Goal: Transaction & Acquisition: Book appointment/travel/reservation

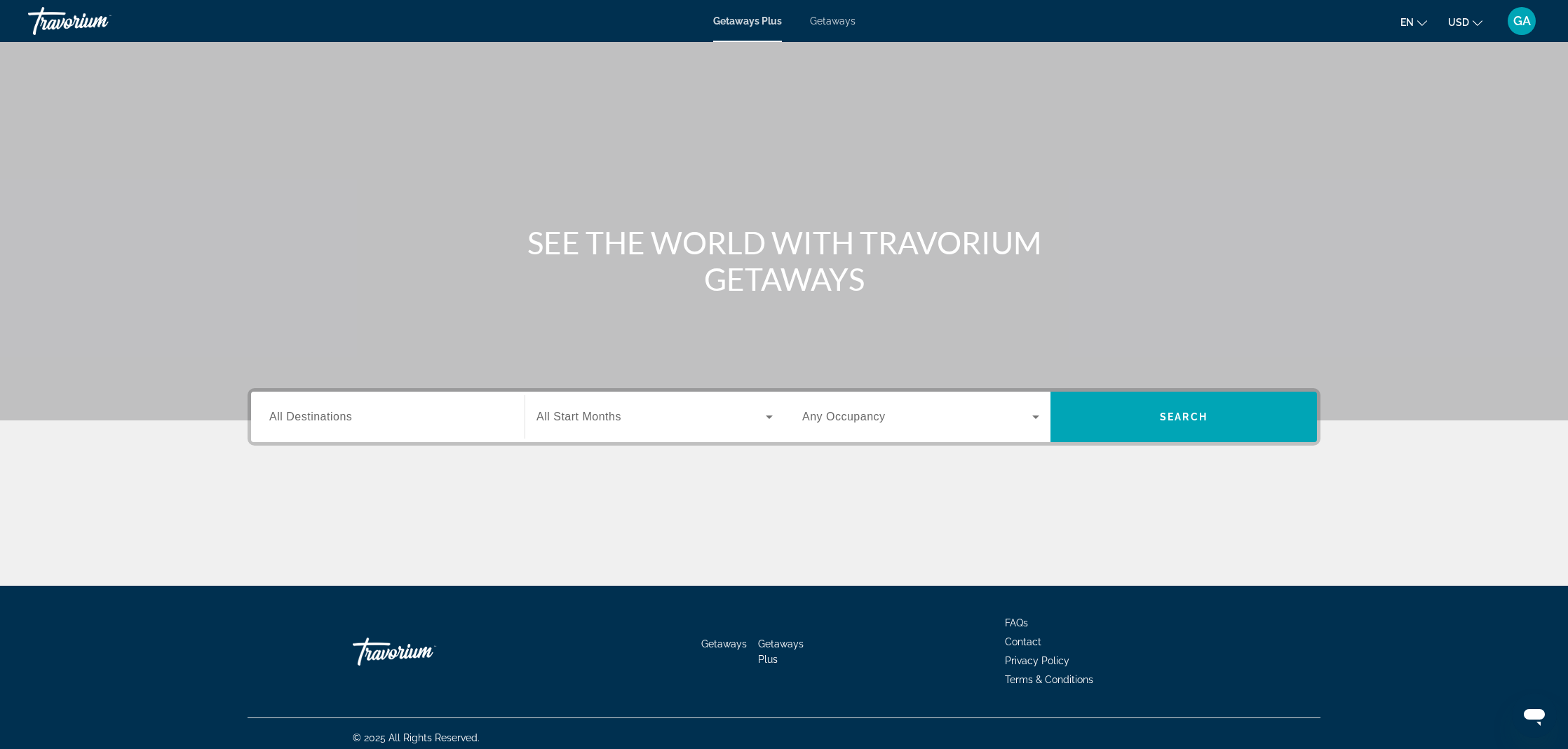
click at [320, 418] on span "All Destinations" at bounding box center [311, 416] width 83 height 12
click at [320, 418] on input "Destination All Destinations" at bounding box center [388, 417] width 237 height 17
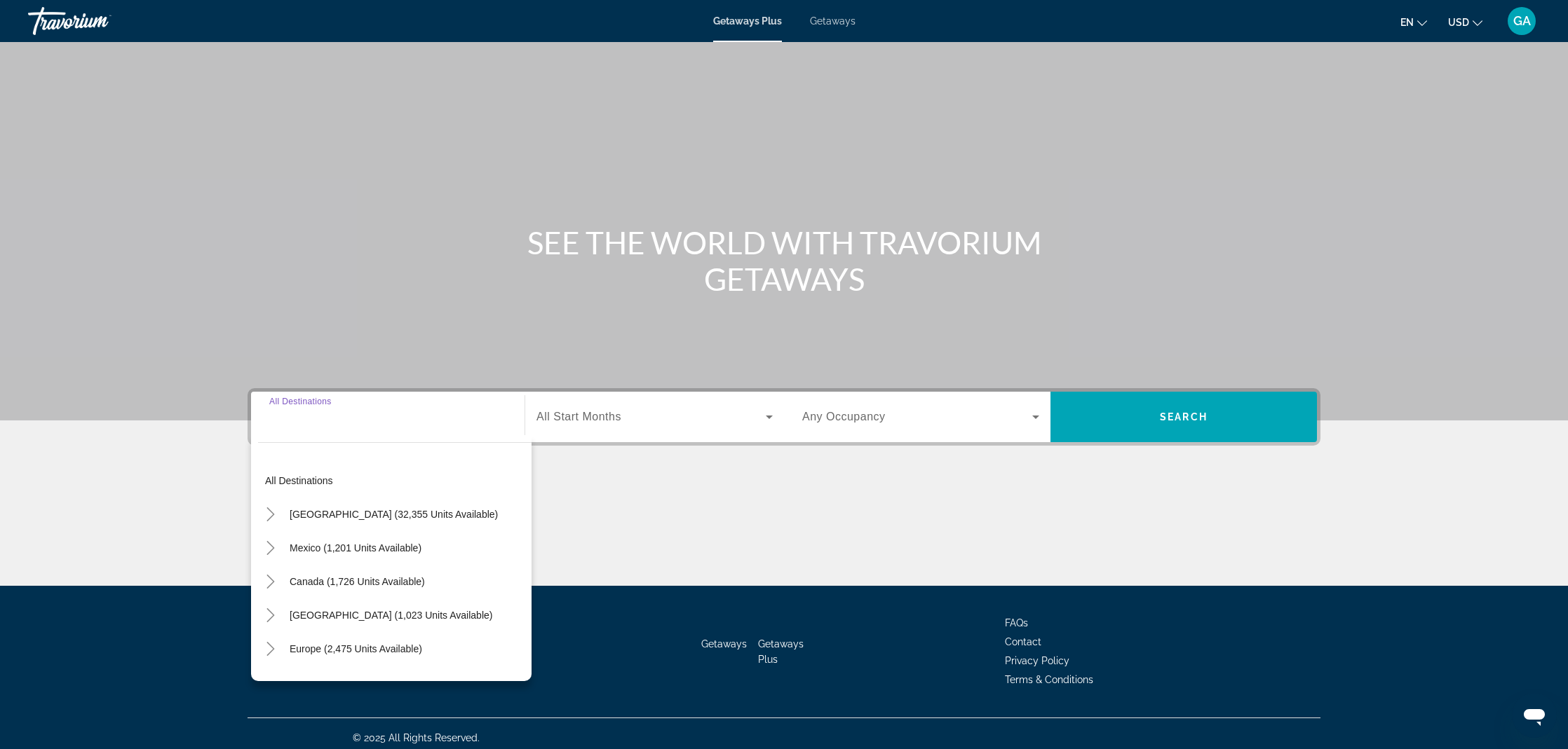
scroll to position [8, 0]
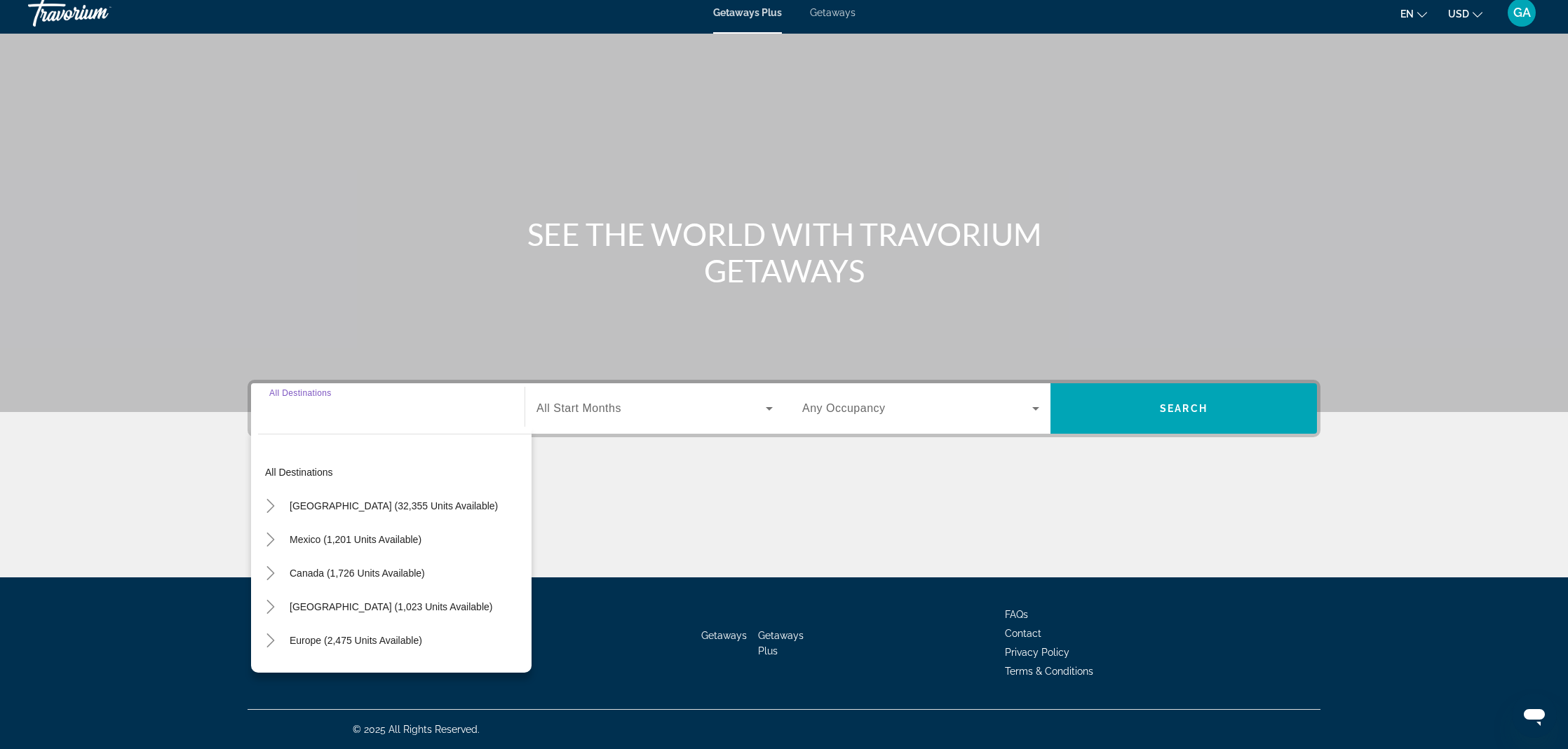
click at [310, 412] on input "Destination All Destinations" at bounding box center [388, 409] width 237 height 17
click at [309, 415] on input "Destination All Destinations" at bounding box center [388, 409] width 237 height 17
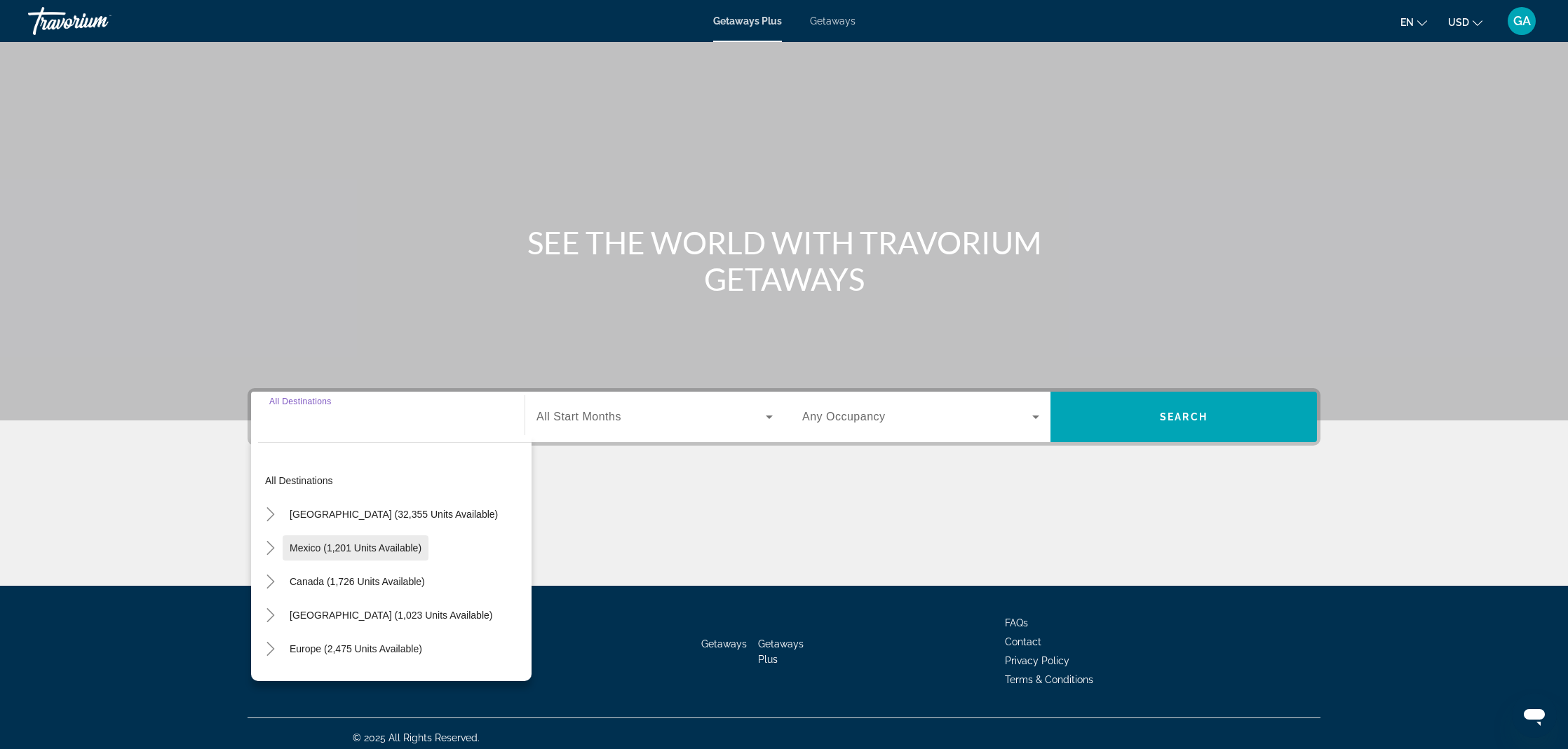
scroll to position [0, 0]
click at [323, 618] on span "Caribbean & Atlantic Islands (1,023 units available)" at bounding box center [391, 615] width 203 height 11
type input "**********"
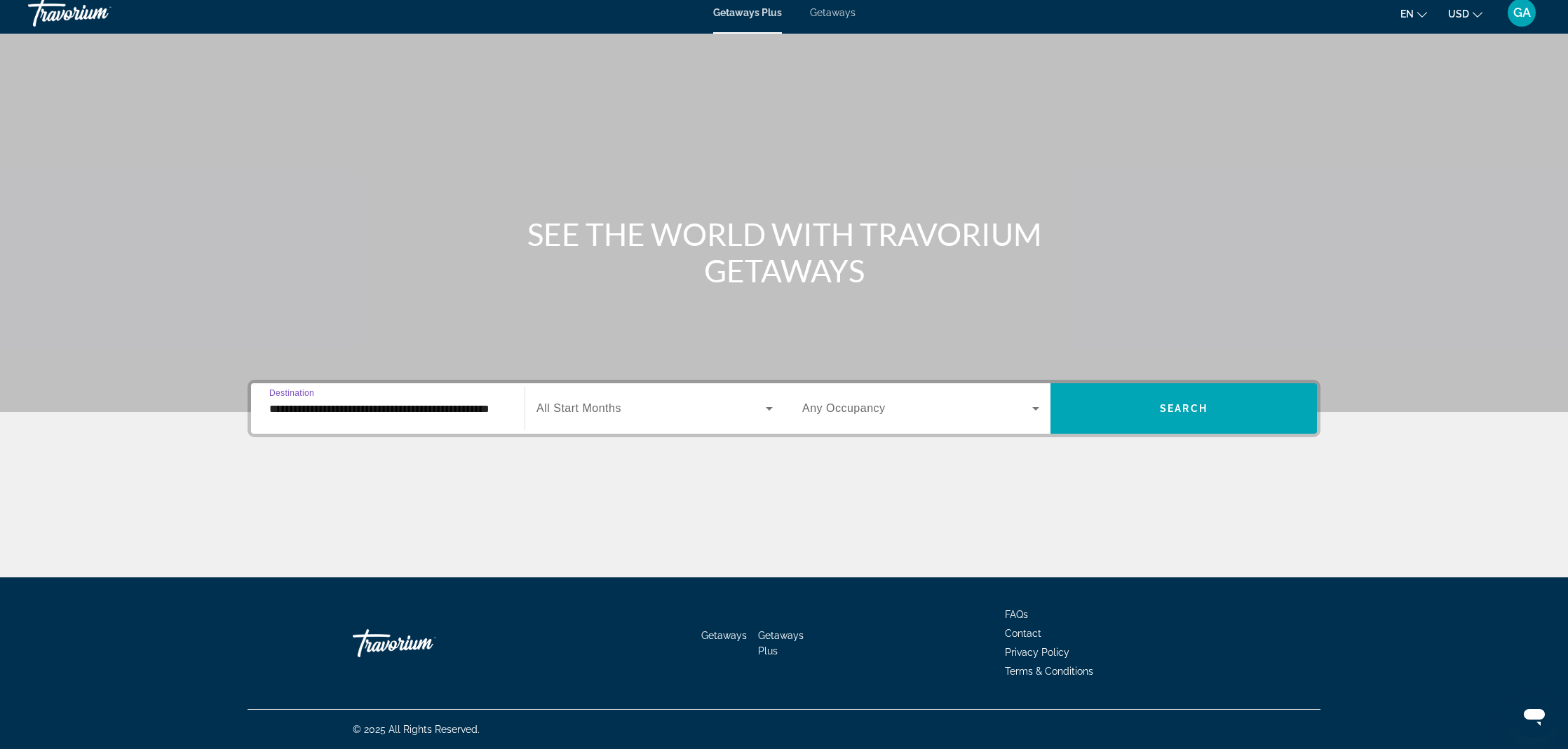
scroll to position [8, 0]
click at [586, 415] on span "Search widget" at bounding box center [651, 408] width 229 height 17
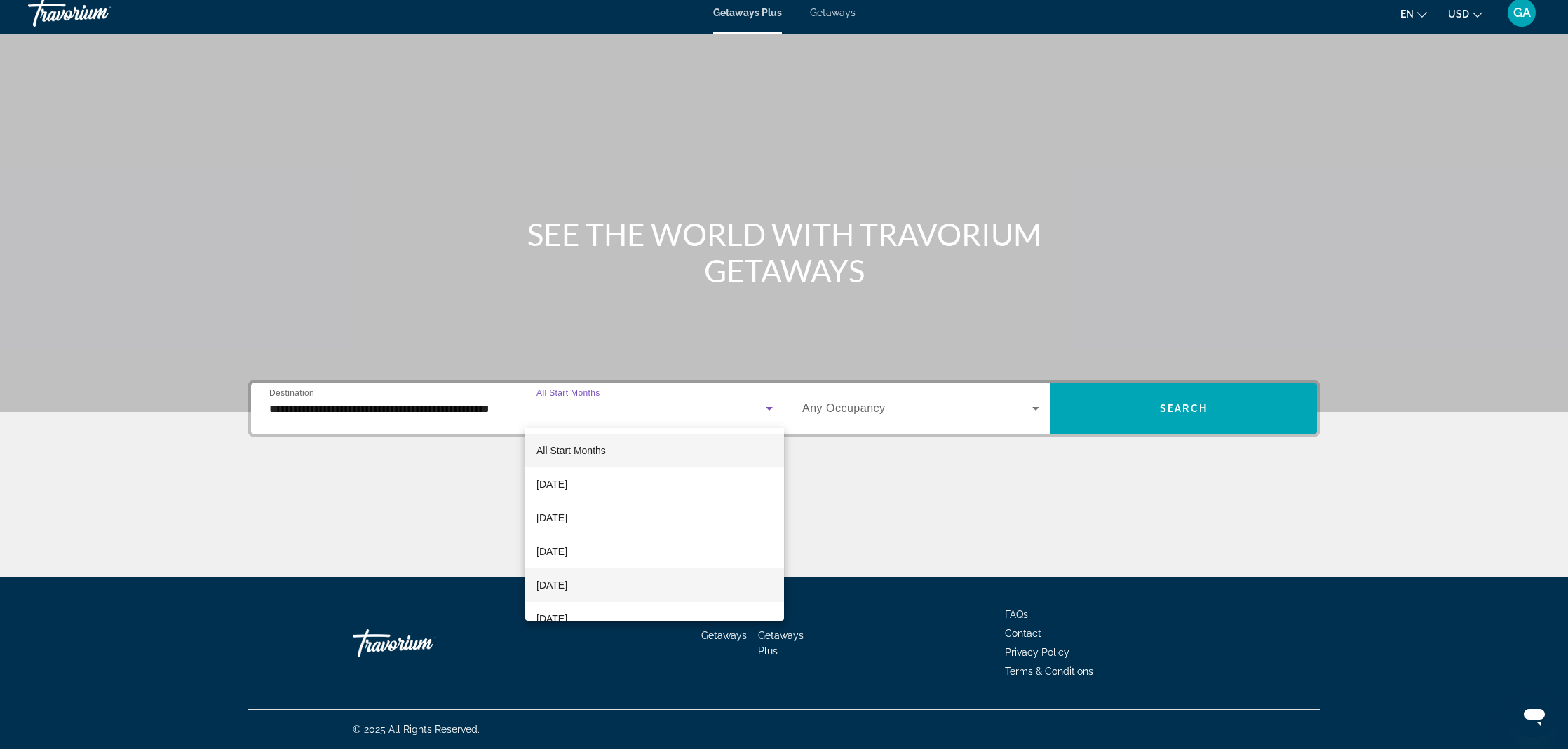
click at [567, 579] on span "[DATE]" at bounding box center [552, 585] width 31 height 17
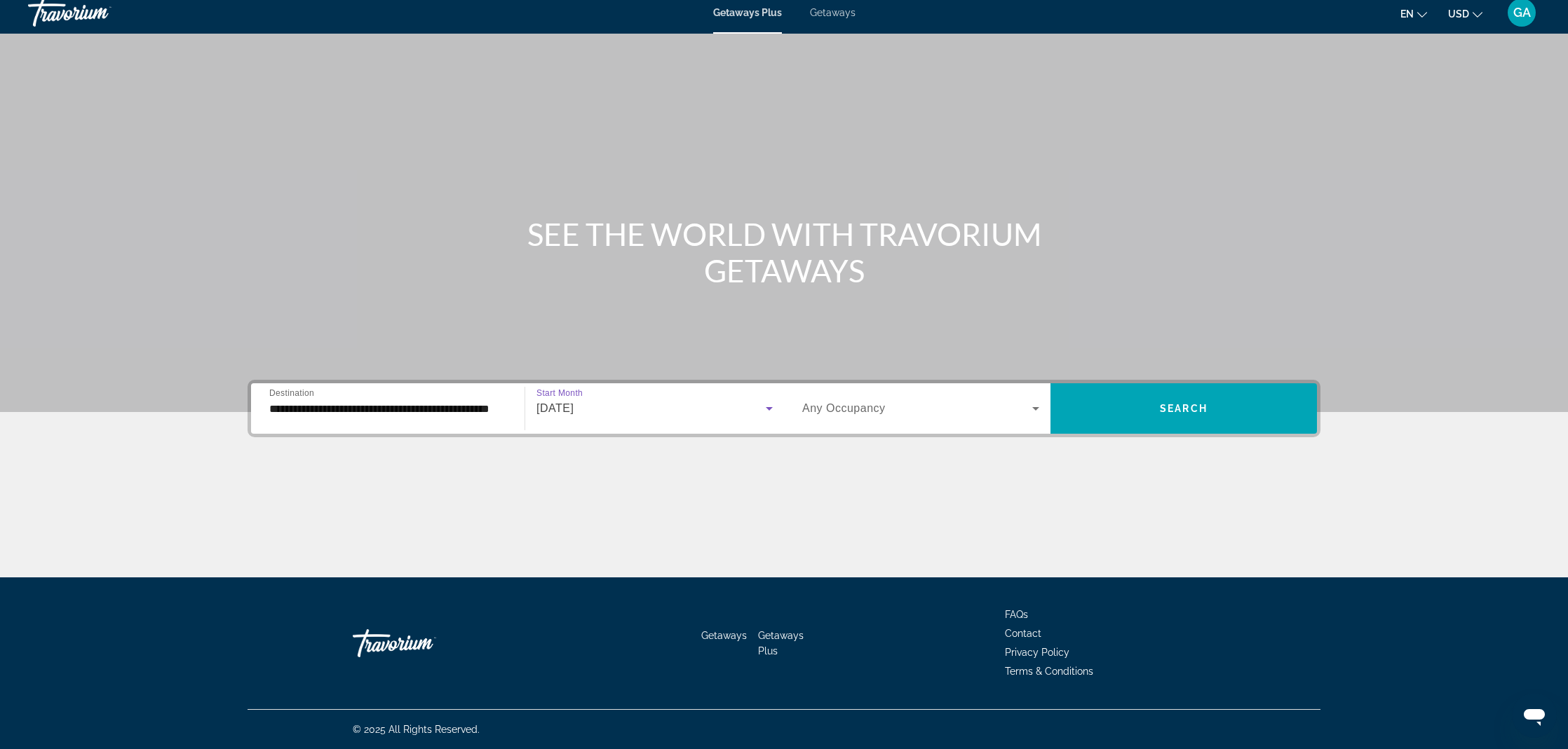
click at [956, 402] on span "Search widget" at bounding box center [917, 408] width 230 height 17
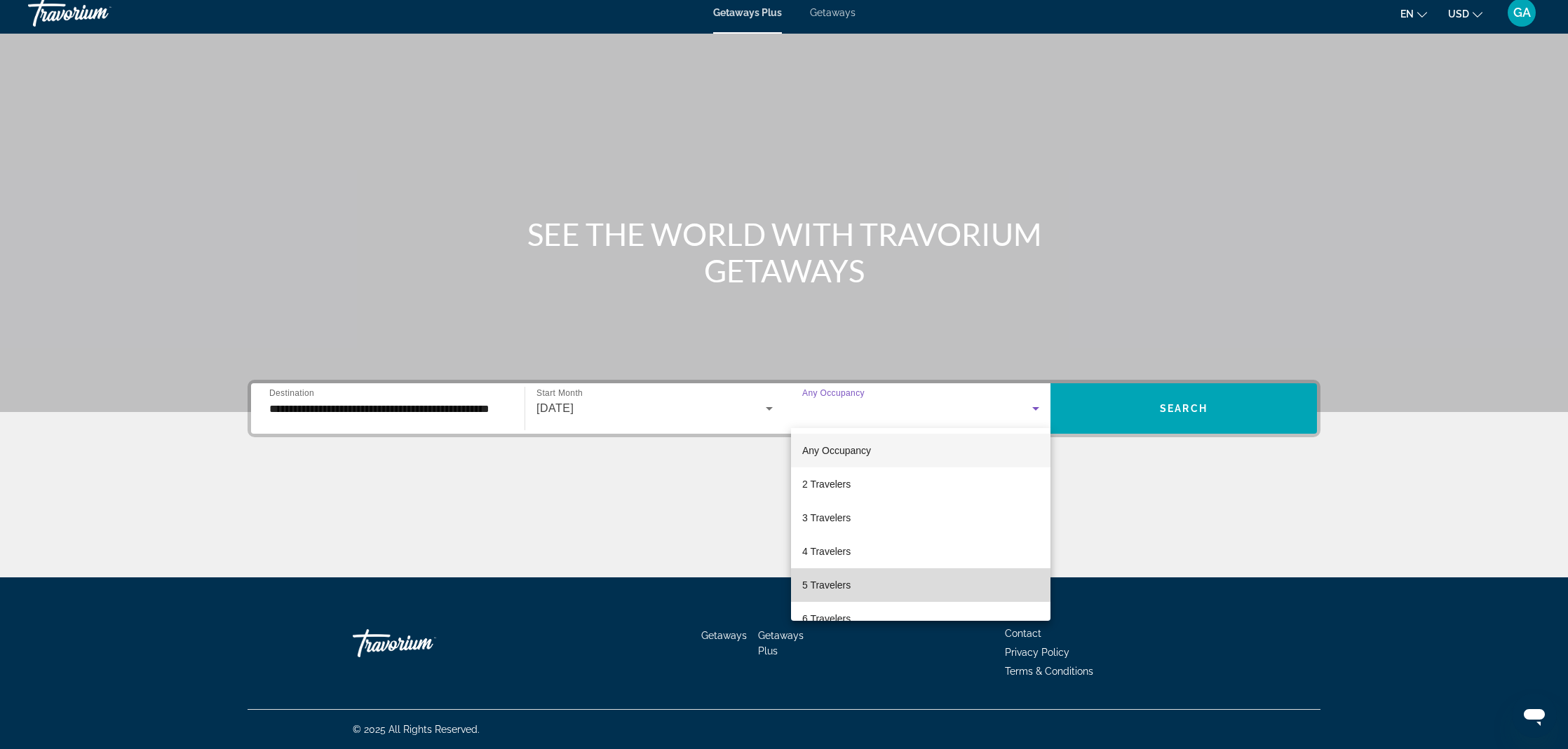
drag, startPoint x: 840, startPoint y: 582, endPoint x: 864, endPoint y: 571, distance: 26.4
click at [840, 583] on span "5 Travelers" at bounding box center [827, 585] width 48 height 17
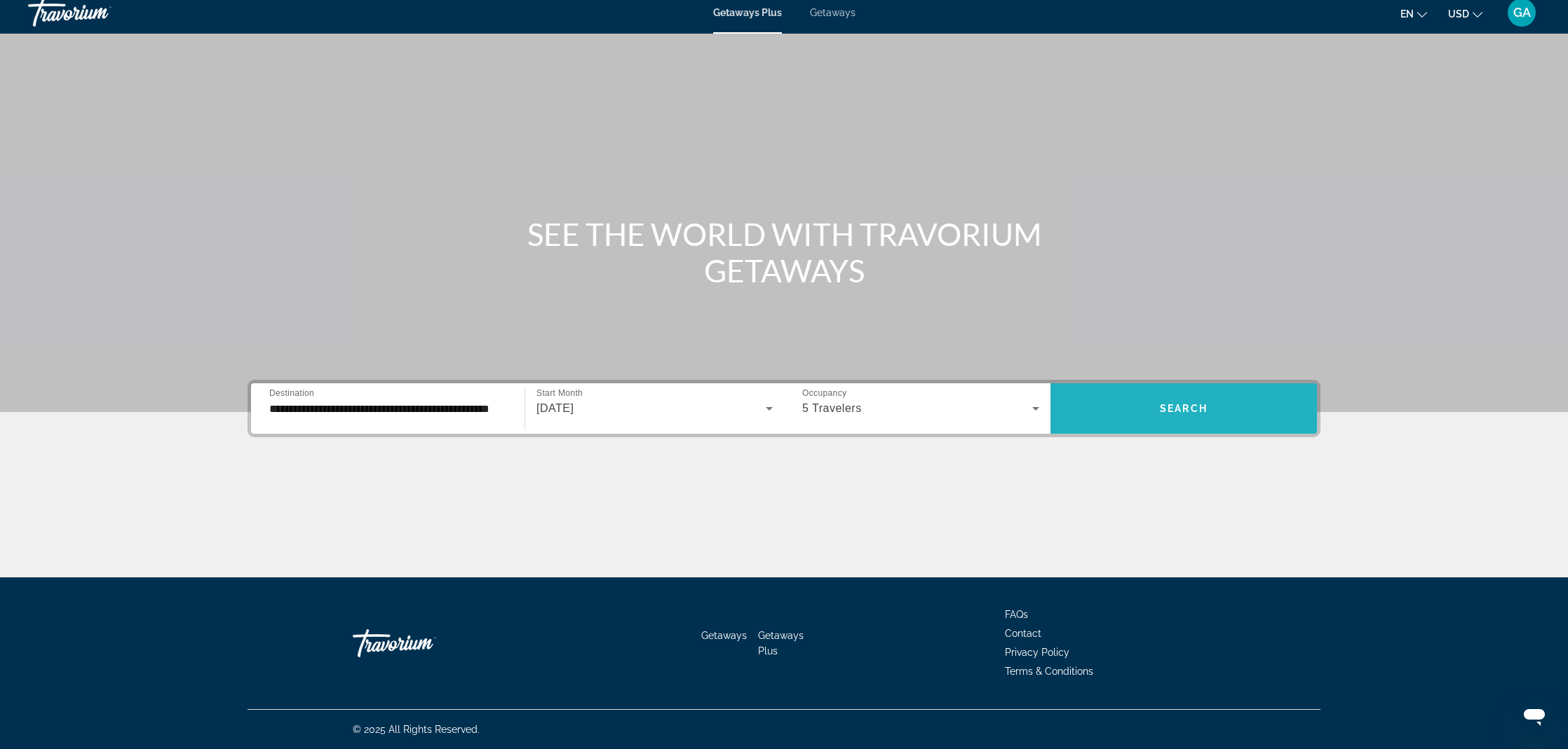
click at [1154, 403] on span "Search widget" at bounding box center [1184, 409] width 267 height 34
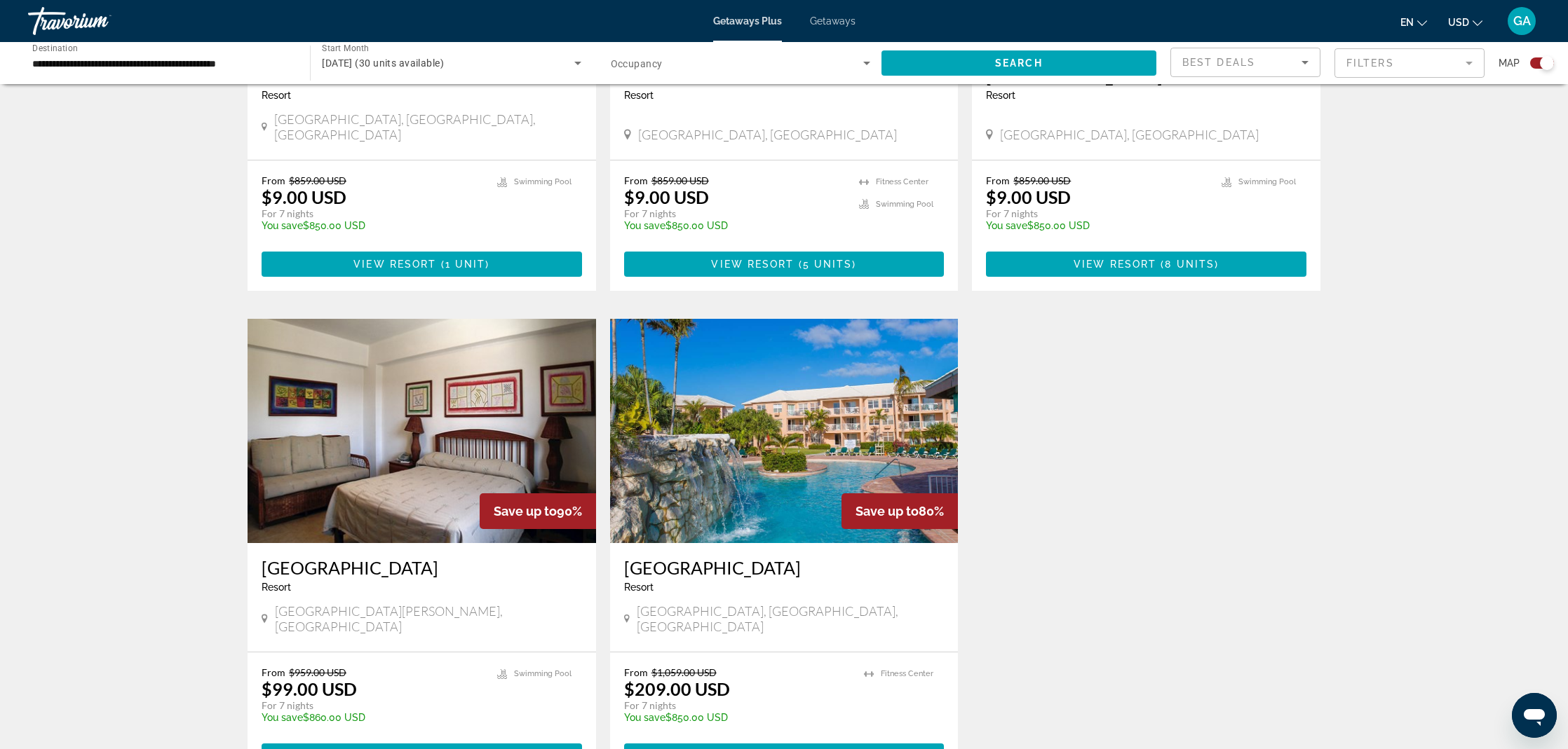
scroll to position [744, 0]
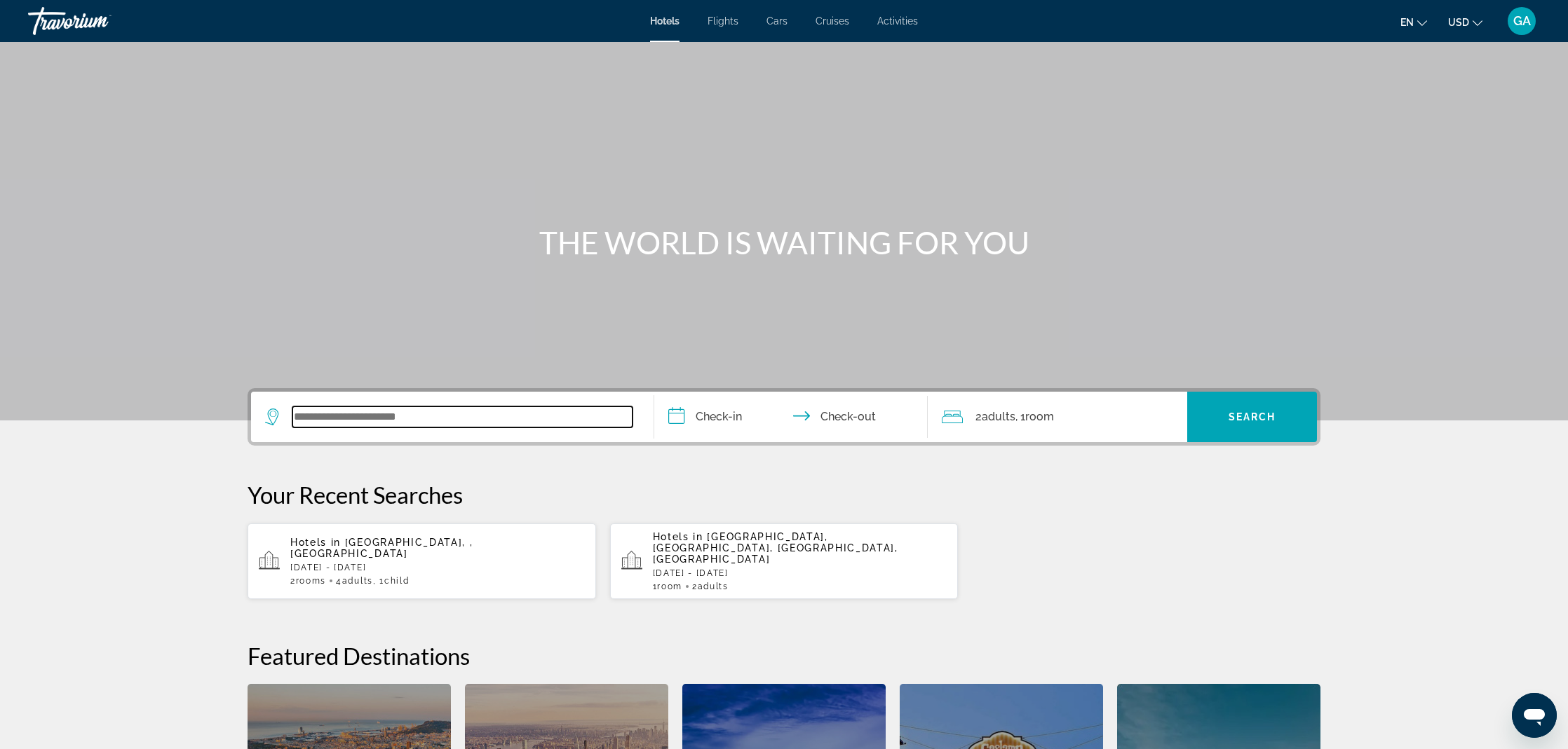
drag, startPoint x: 321, startPoint y: 416, endPoint x: 306, endPoint y: 414, distance: 15.1
click at [317, 416] on input "Search widget" at bounding box center [462, 417] width 340 height 21
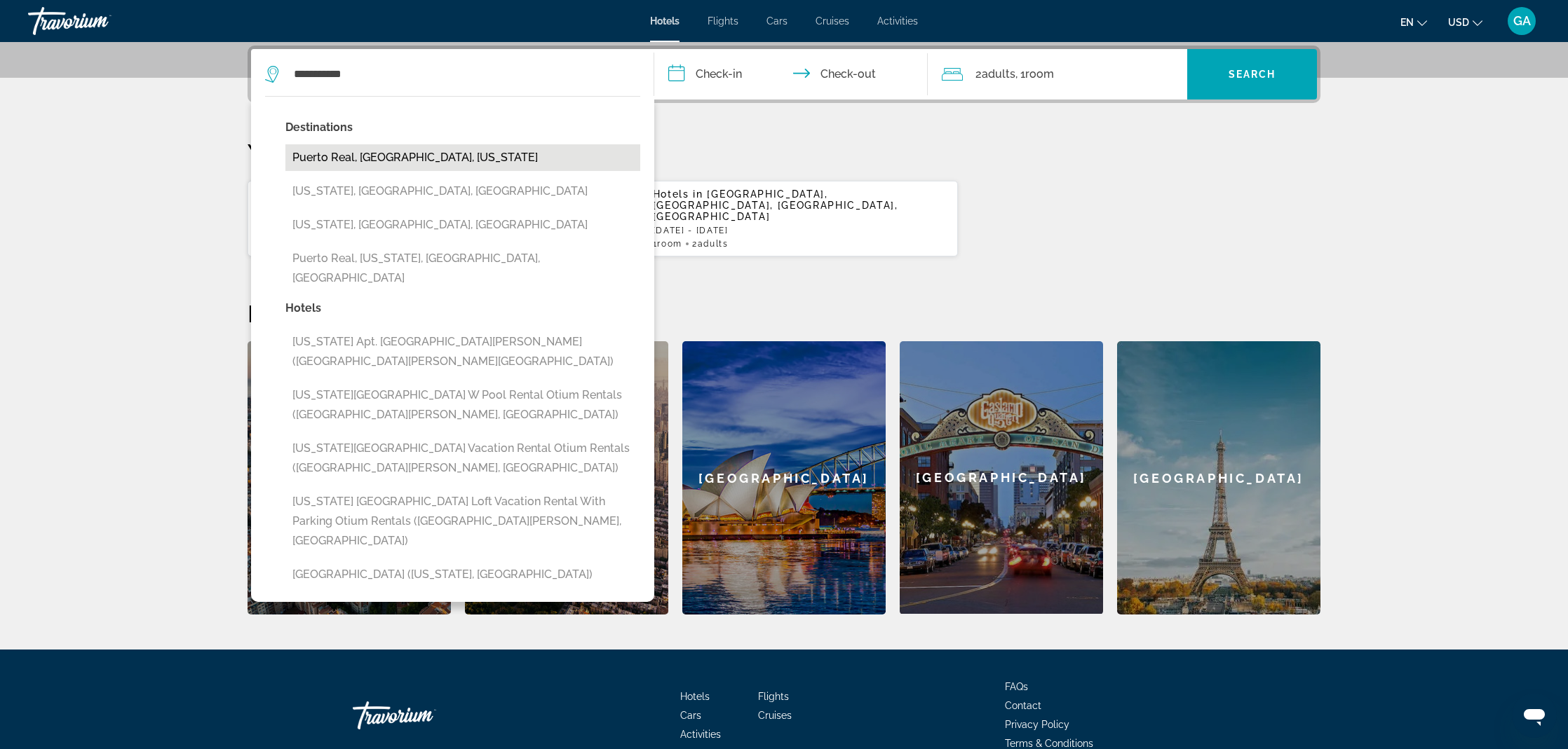
drag, startPoint x: 342, startPoint y: 228, endPoint x: 370, endPoint y: 159, distance: 74.5
click at [370, 159] on button "Puerto Real, Vieques Island, Puerto Rico" at bounding box center [462, 158] width 355 height 26
type input "**********"
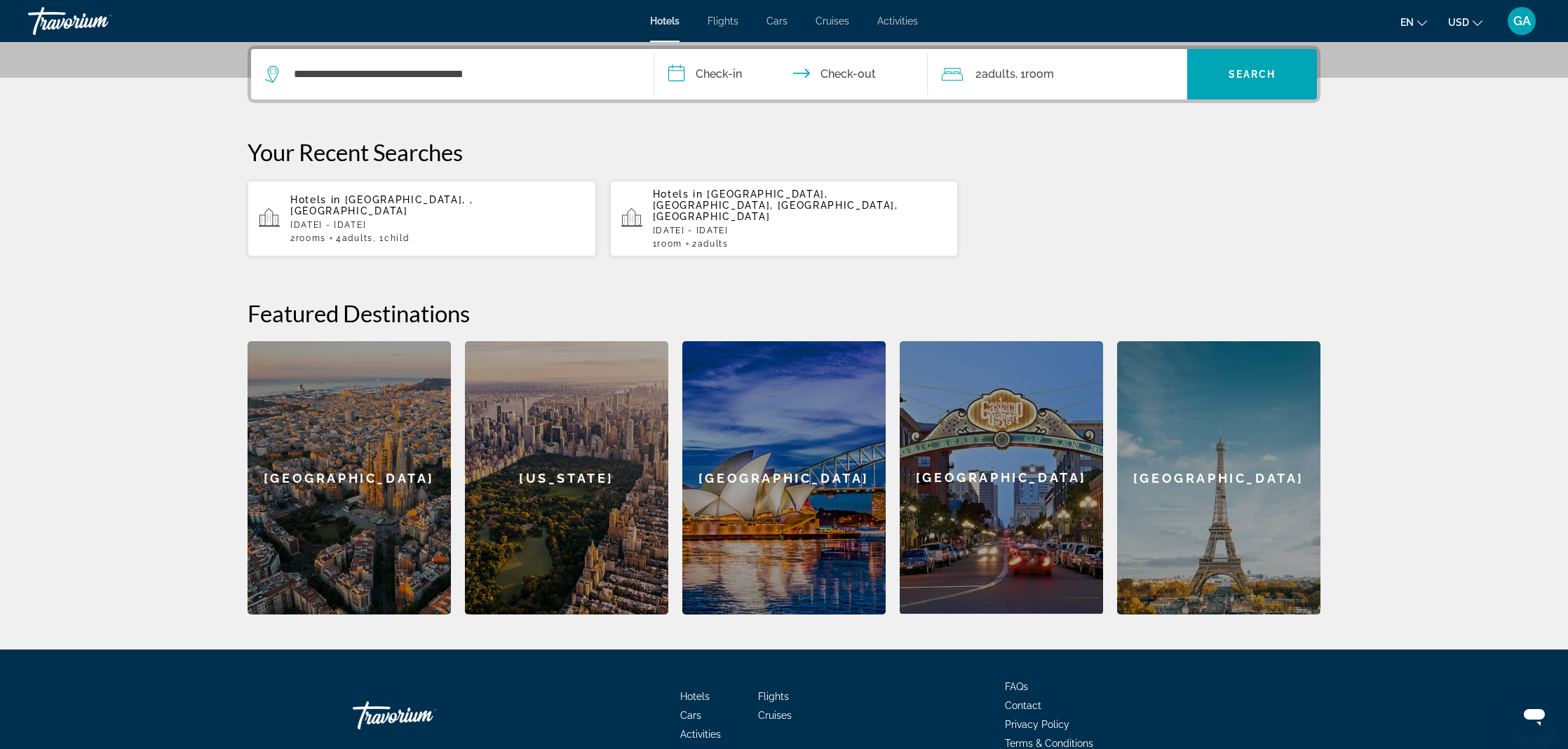
click at [686, 74] on input "**********" at bounding box center [794, 76] width 279 height 54
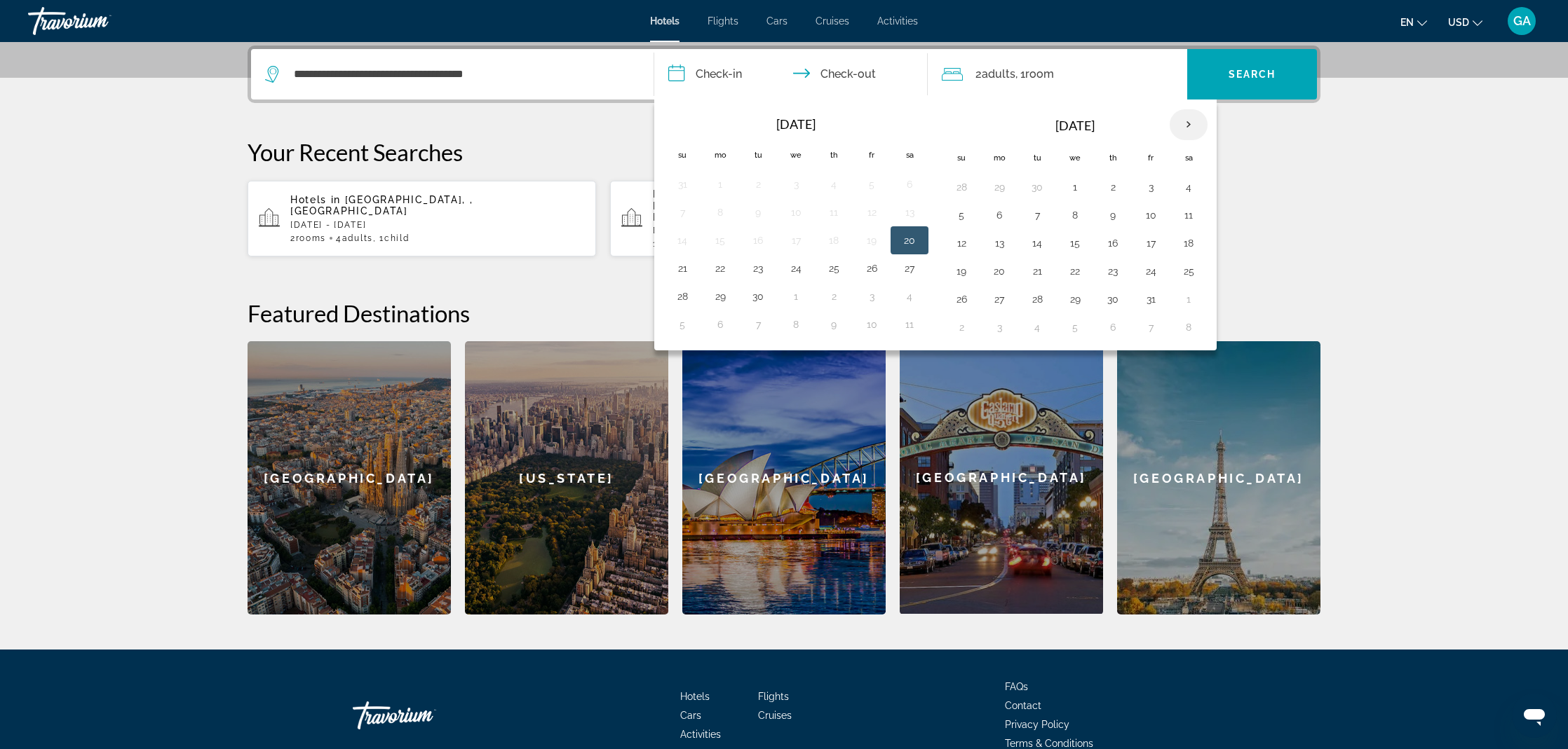
click at [1190, 120] on th "Next month" at bounding box center [1189, 125] width 38 height 31
click at [1073, 242] on button "17" at bounding box center [1075, 243] width 23 height 20
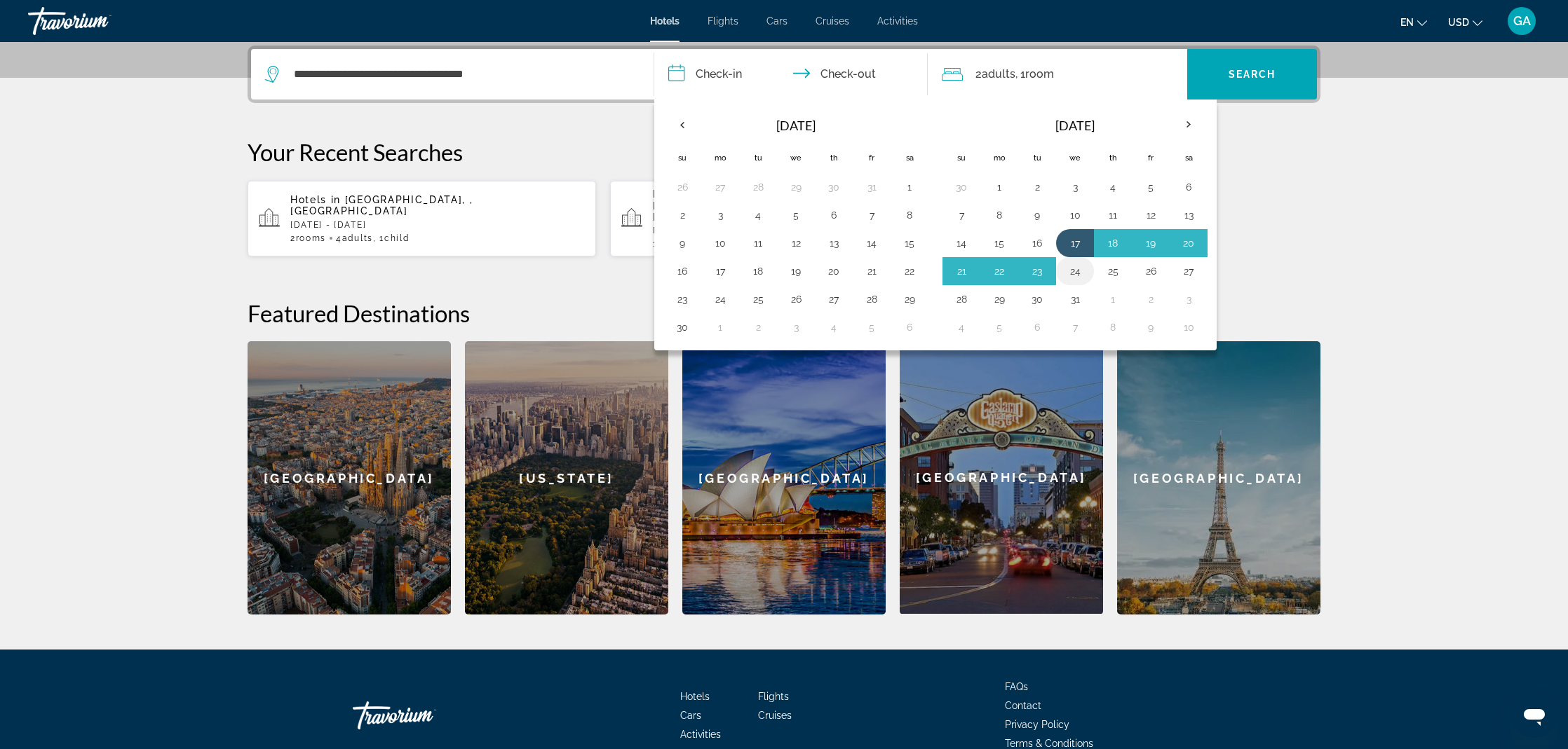
click at [1076, 276] on button "24" at bounding box center [1075, 271] width 23 height 20
type input "**********"
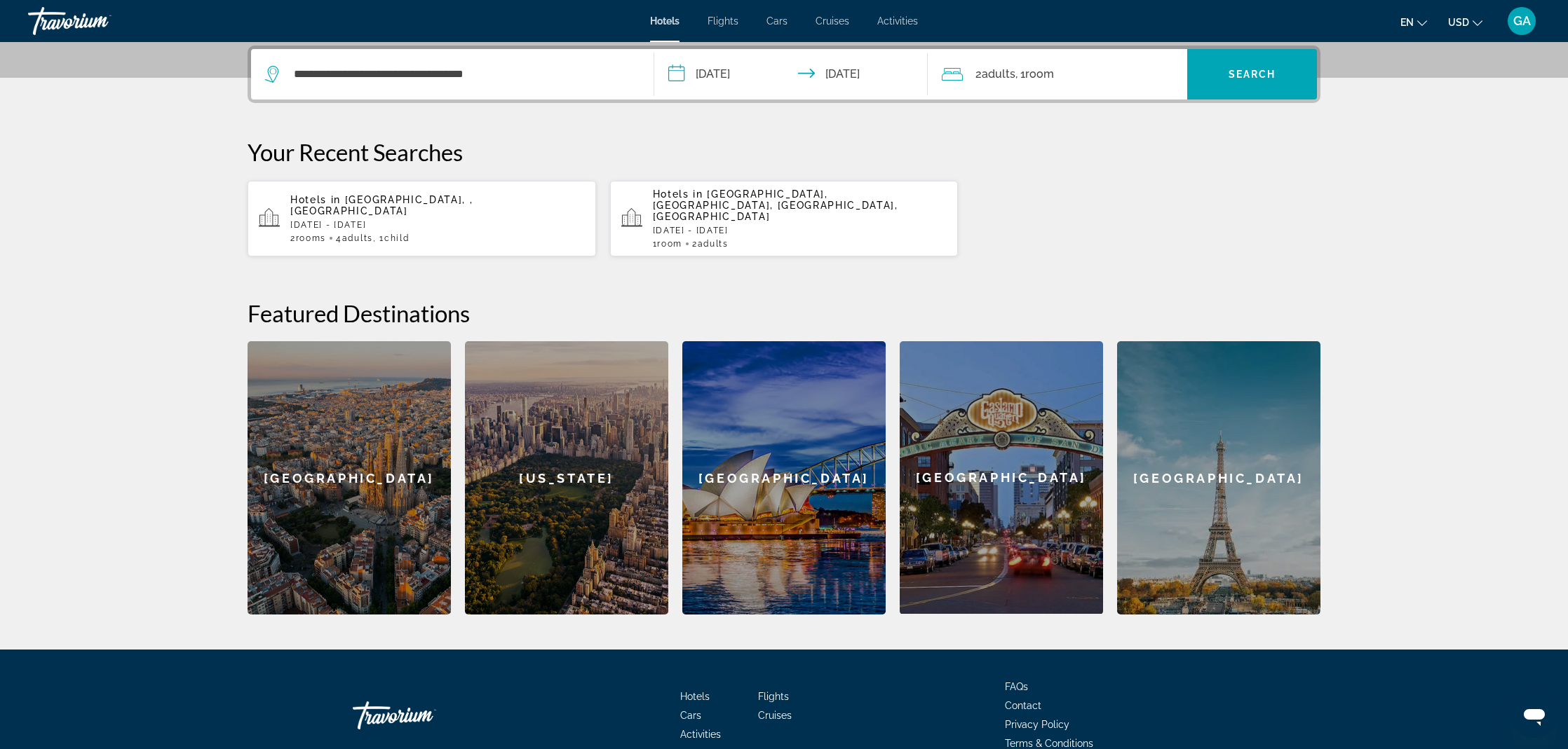
click at [985, 82] on span "2 Adult Adults" at bounding box center [996, 74] width 40 height 20
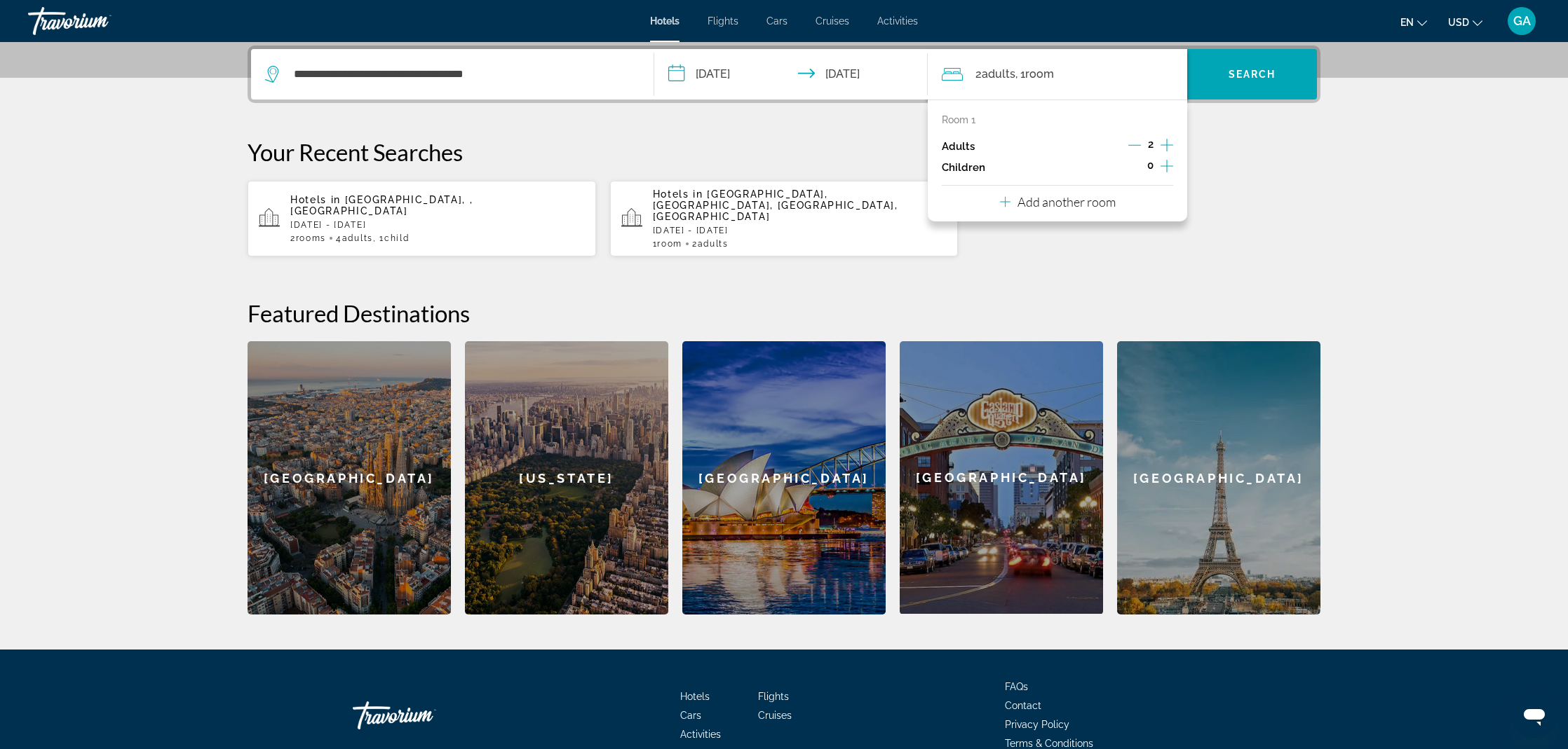
click at [1164, 145] on icon "Increment adults" at bounding box center [1167, 145] width 12 height 17
click at [1168, 167] on icon "Increment children" at bounding box center [1167, 166] width 12 height 17
click at [996, 213] on span "Travelers: 4 adults, 1 child" at bounding box center [993, 204] width 82 height 17
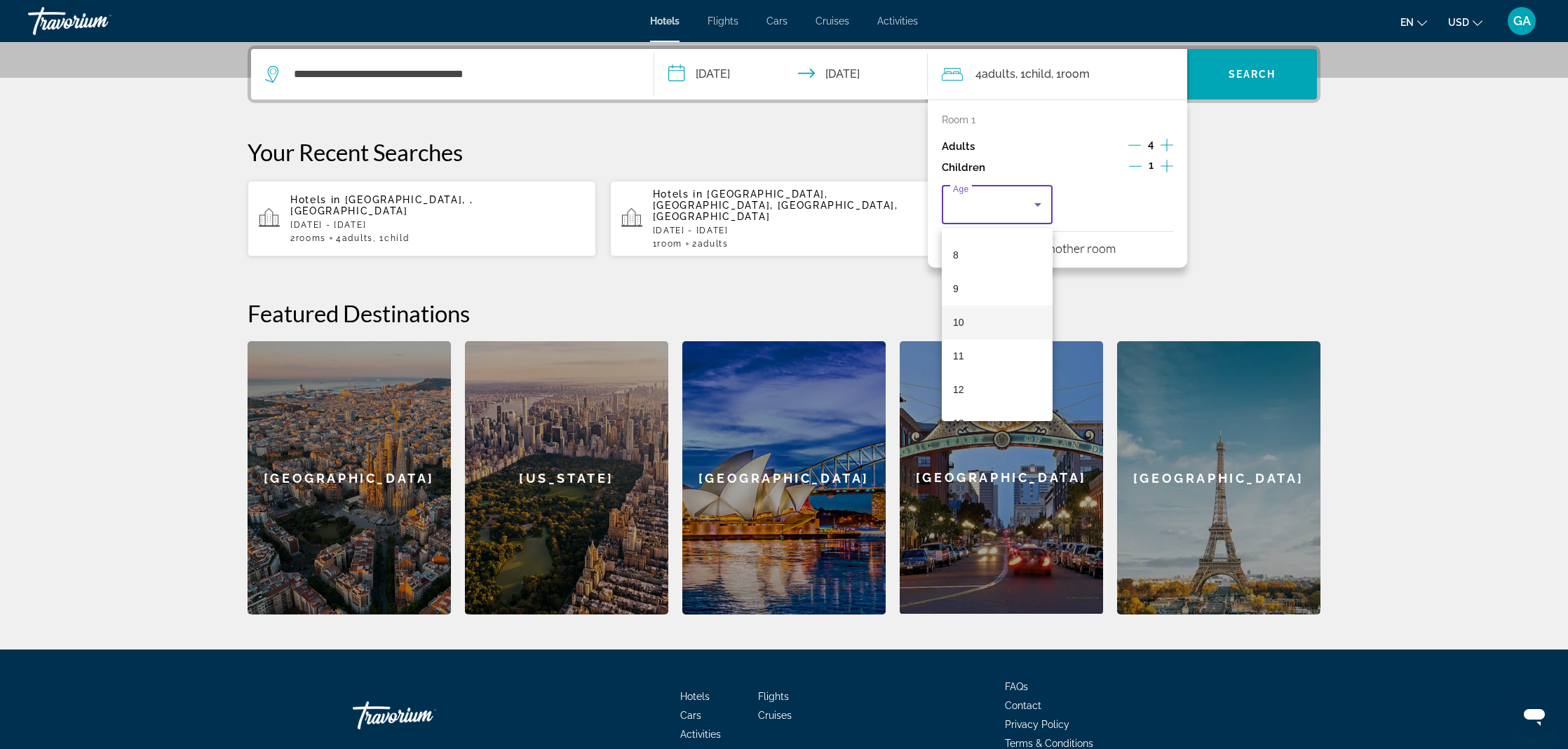
scroll to position [267, 0]
click at [974, 356] on mat-option "11" at bounding box center [997, 354] width 111 height 34
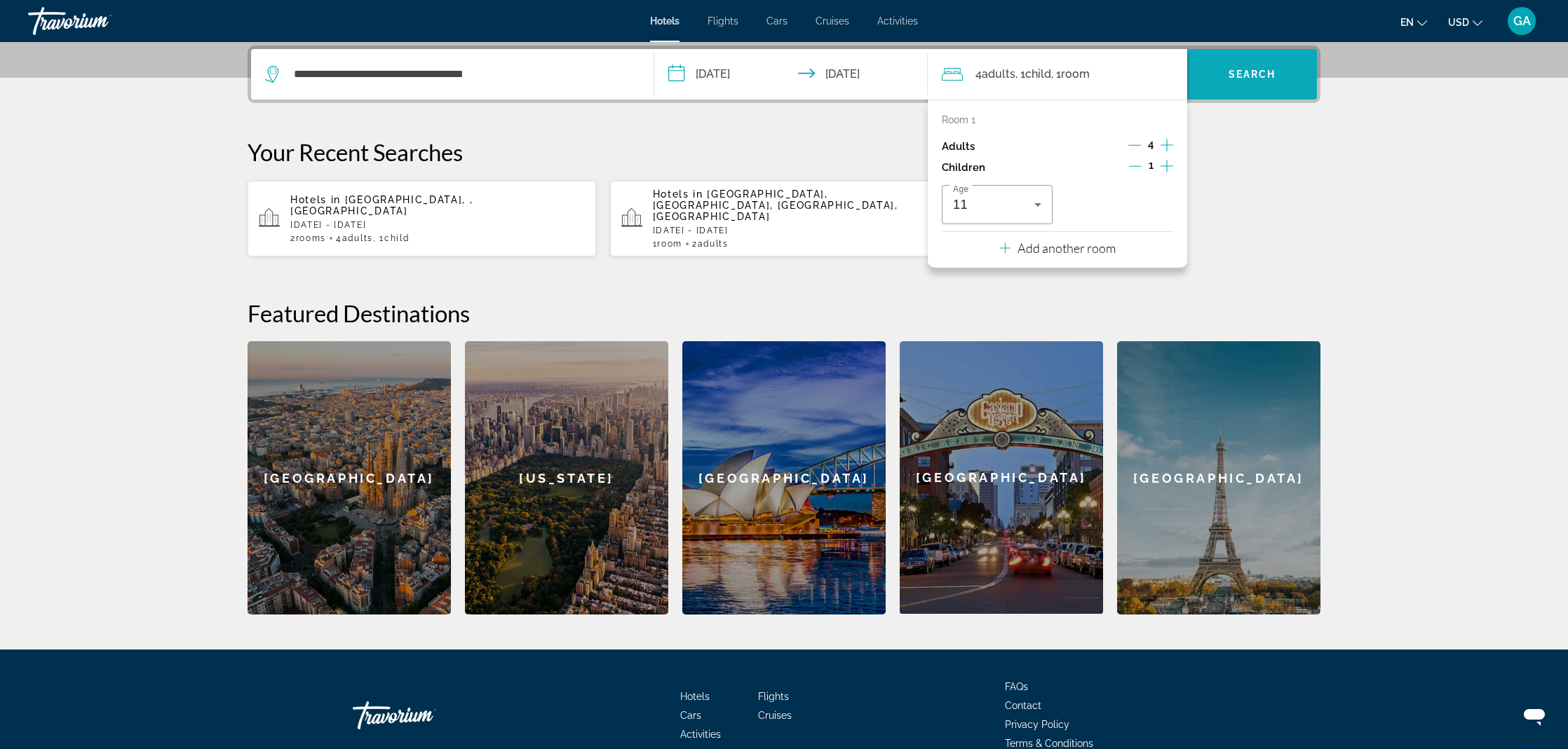
click at [1261, 70] on span "Search" at bounding box center [1252, 74] width 48 height 11
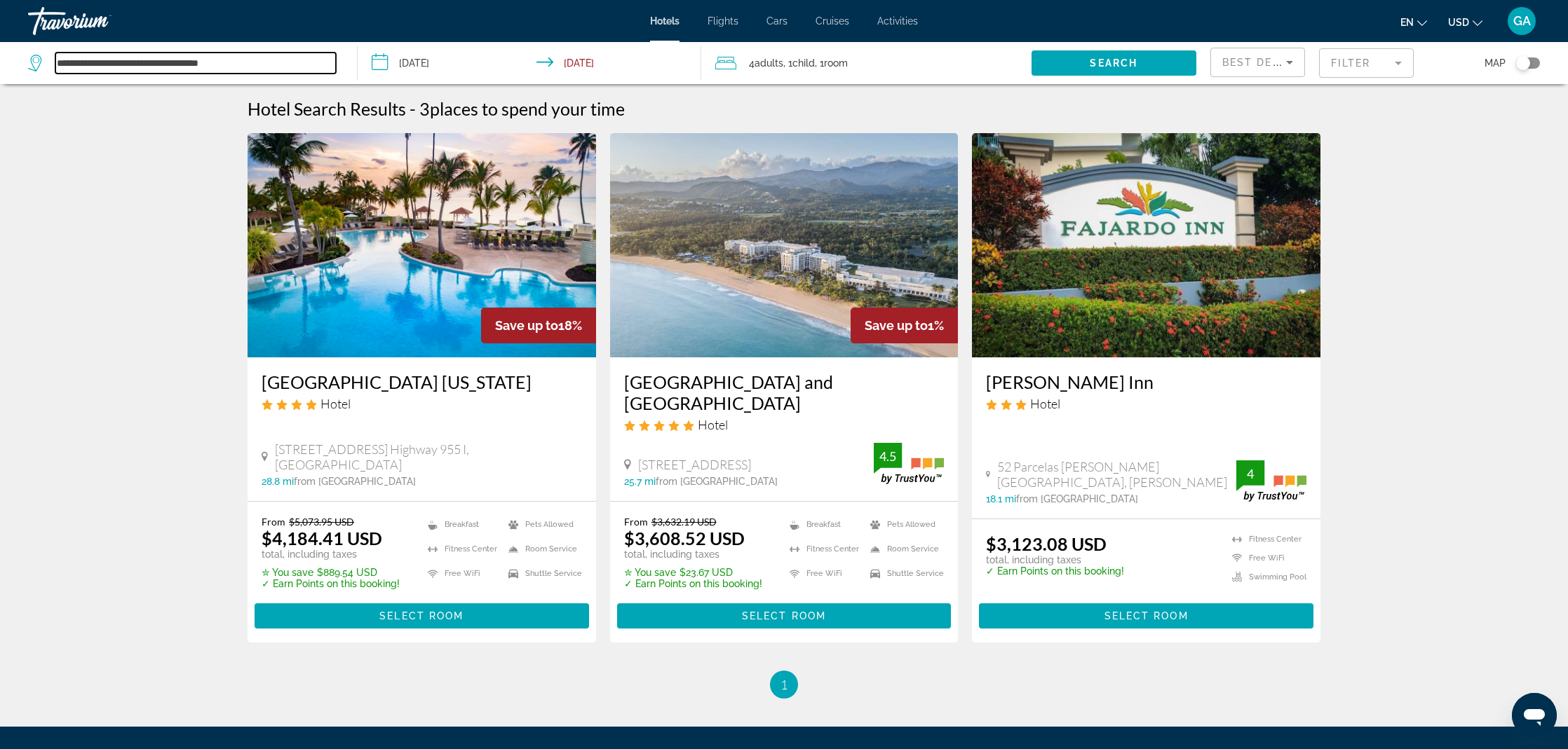
drag, startPoint x: 229, startPoint y: 59, endPoint x: 240, endPoint y: 65, distance: 12.5
click at [229, 59] on input "**********" at bounding box center [195, 63] width 281 height 21
drag, startPoint x: 206, startPoint y: 59, endPoint x: 7, endPoint y: 56, distance: 199.0
click at [7, 56] on app-destination-search "**********" at bounding box center [179, 62] width 358 height 42
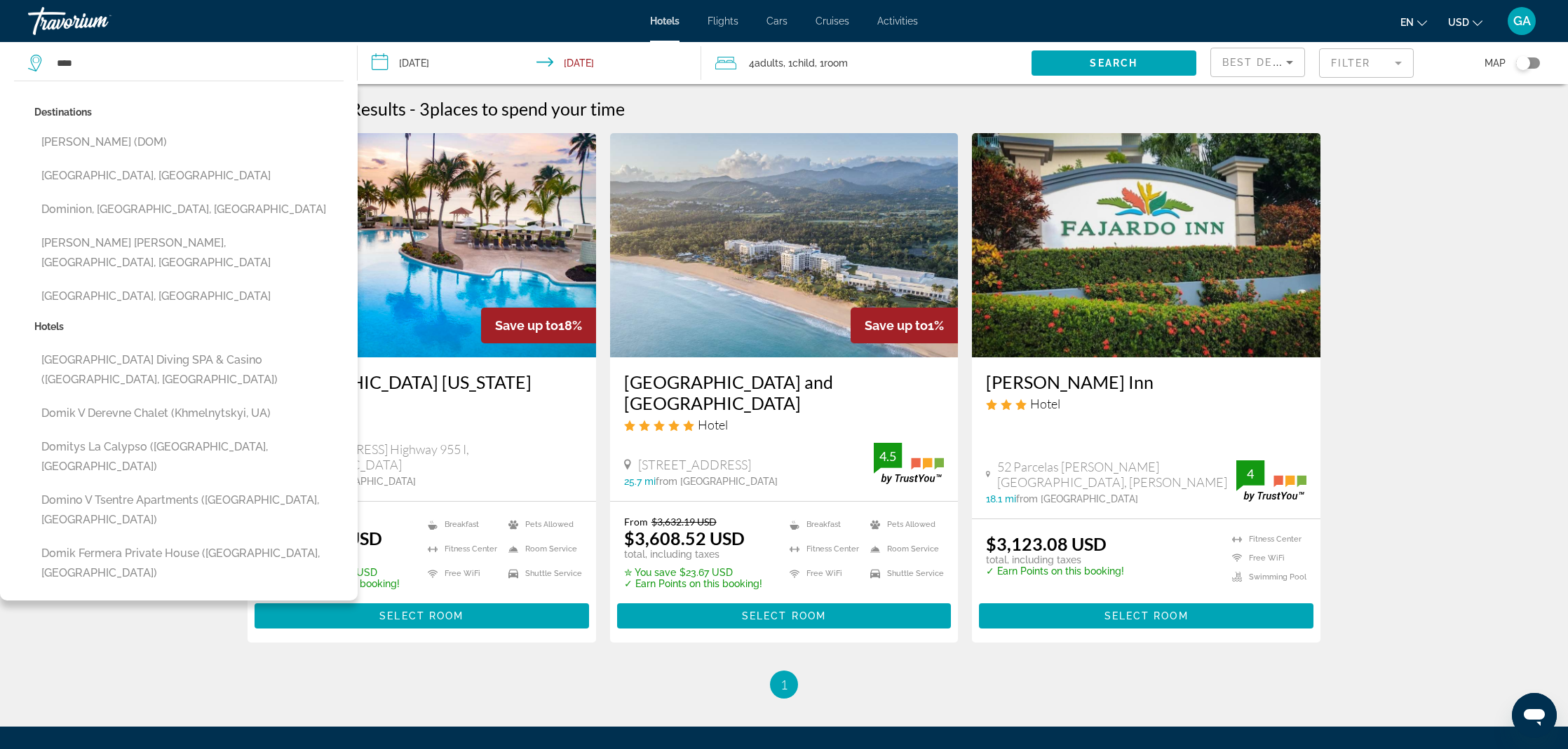
drag, startPoint x: 111, startPoint y: 179, endPoint x: 103, endPoint y: 178, distance: 8.1
click at [111, 179] on button "Dominican Republic, Dominican Republic" at bounding box center [189, 176] width 309 height 26
type input "**********"
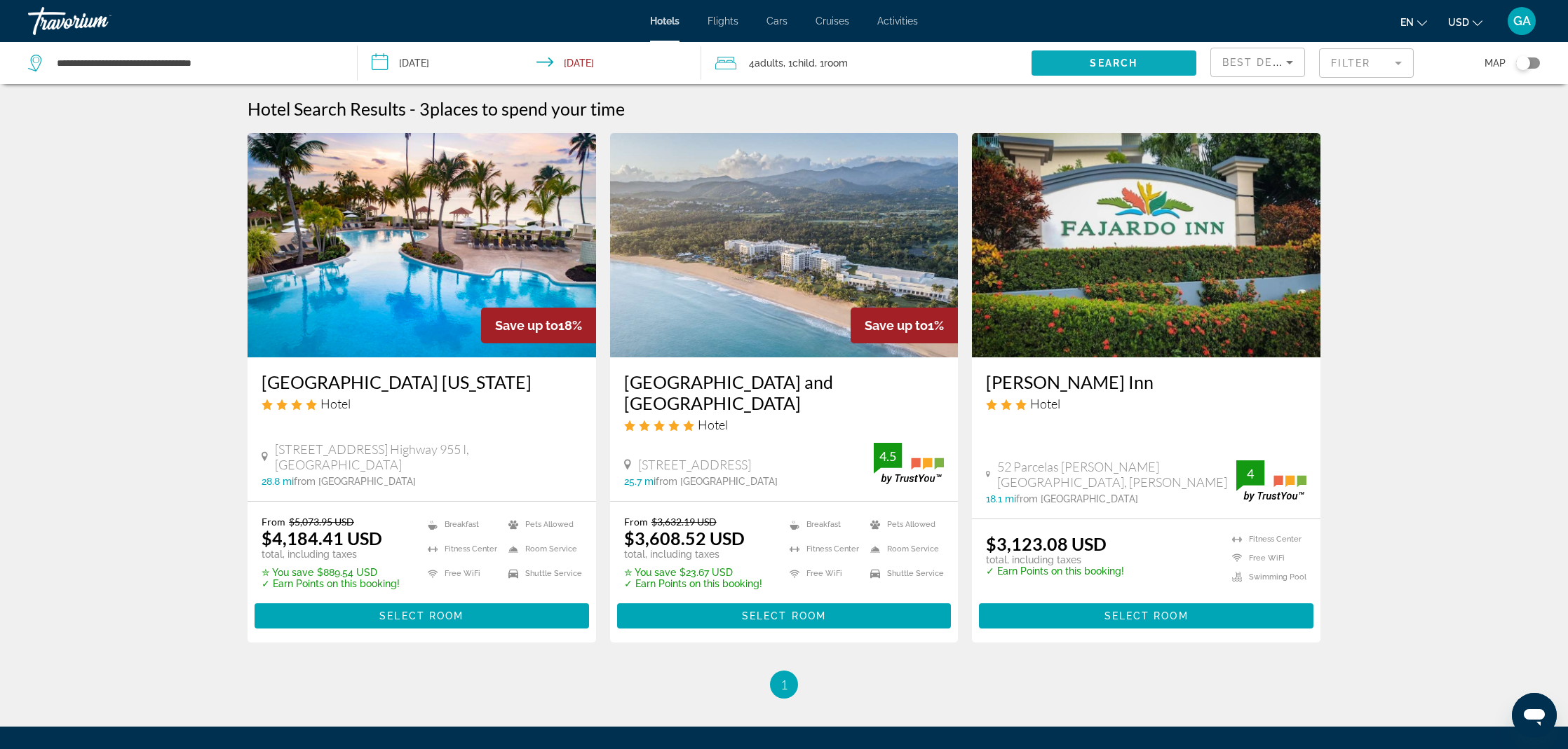
click at [1129, 62] on span "Search" at bounding box center [1113, 62] width 48 height 11
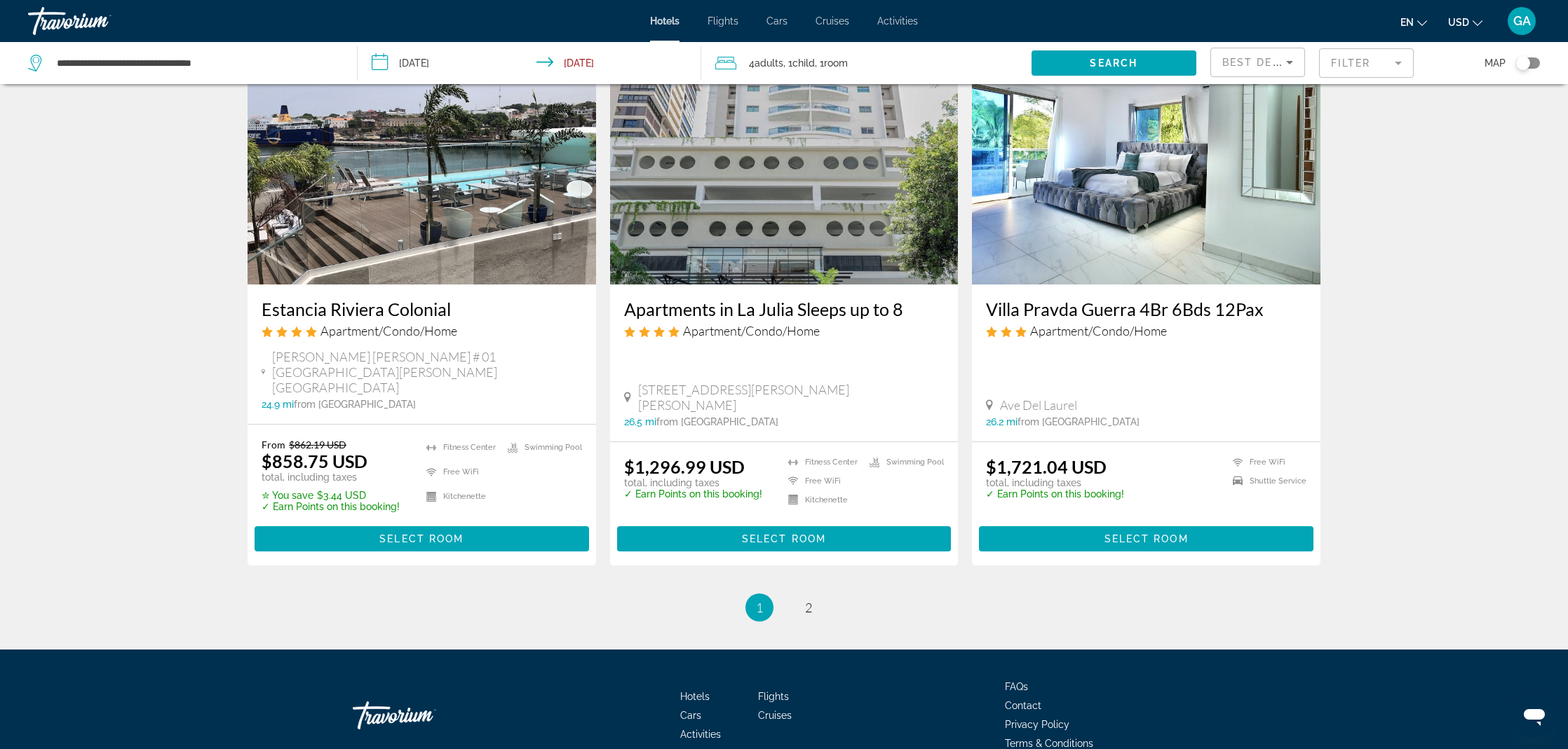
scroll to position [1666, 0]
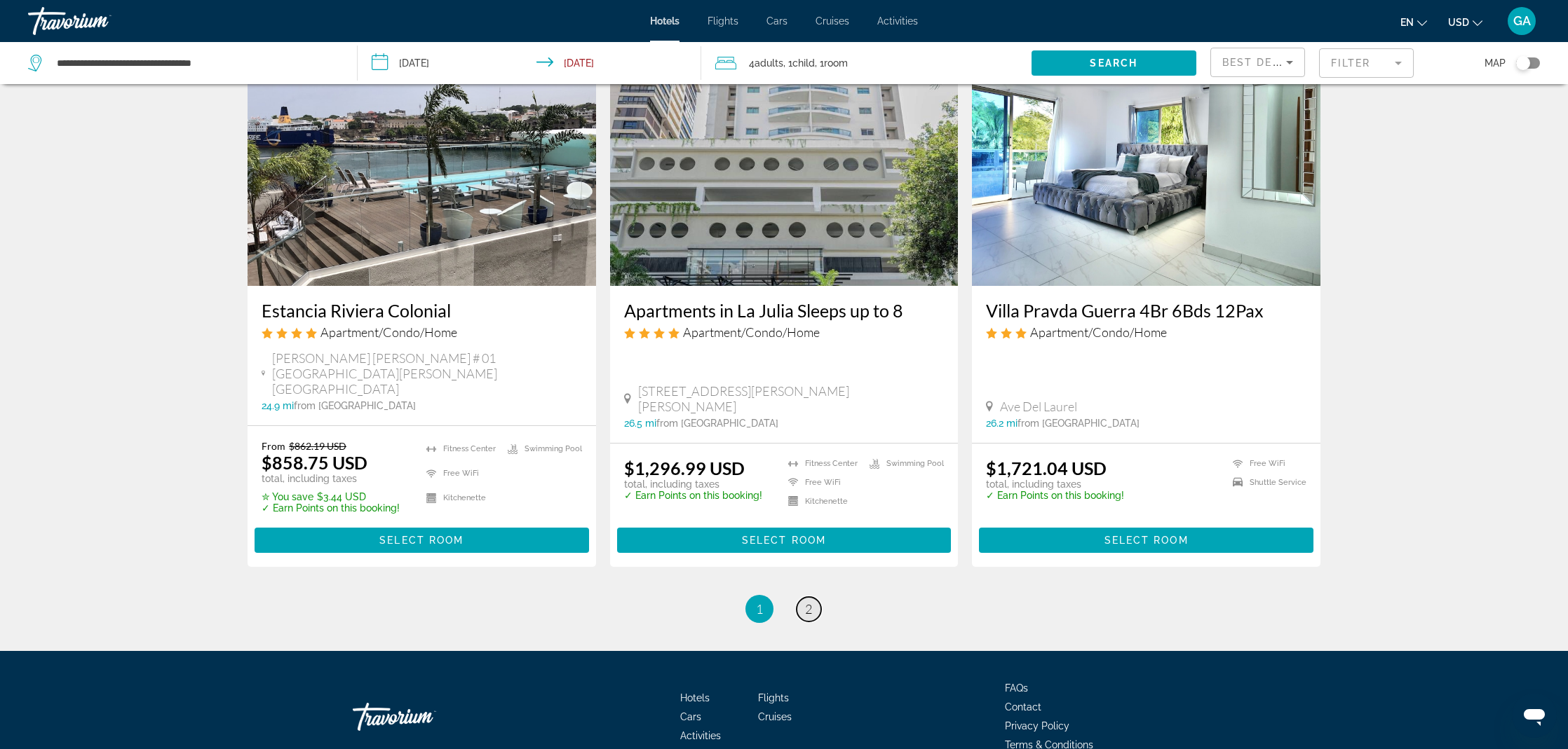
click at [810, 601] on span "2" at bounding box center [809, 609] width 7 height 15
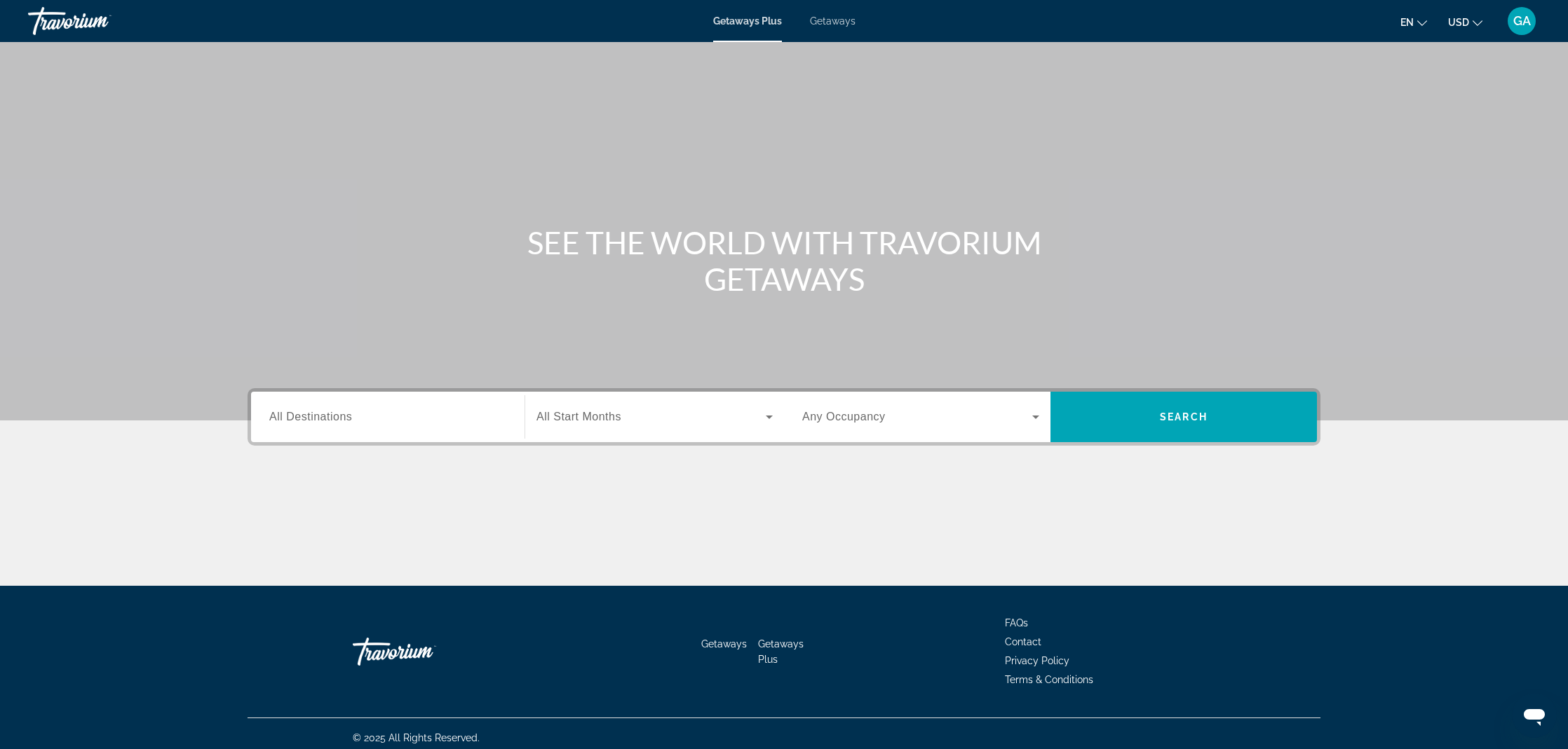
click at [330, 412] on span "All Destinations" at bounding box center [311, 416] width 83 height 12
click at [330, 412] on input "Destination All Destinations" at bounding box center [388, 417] width 237 height 17
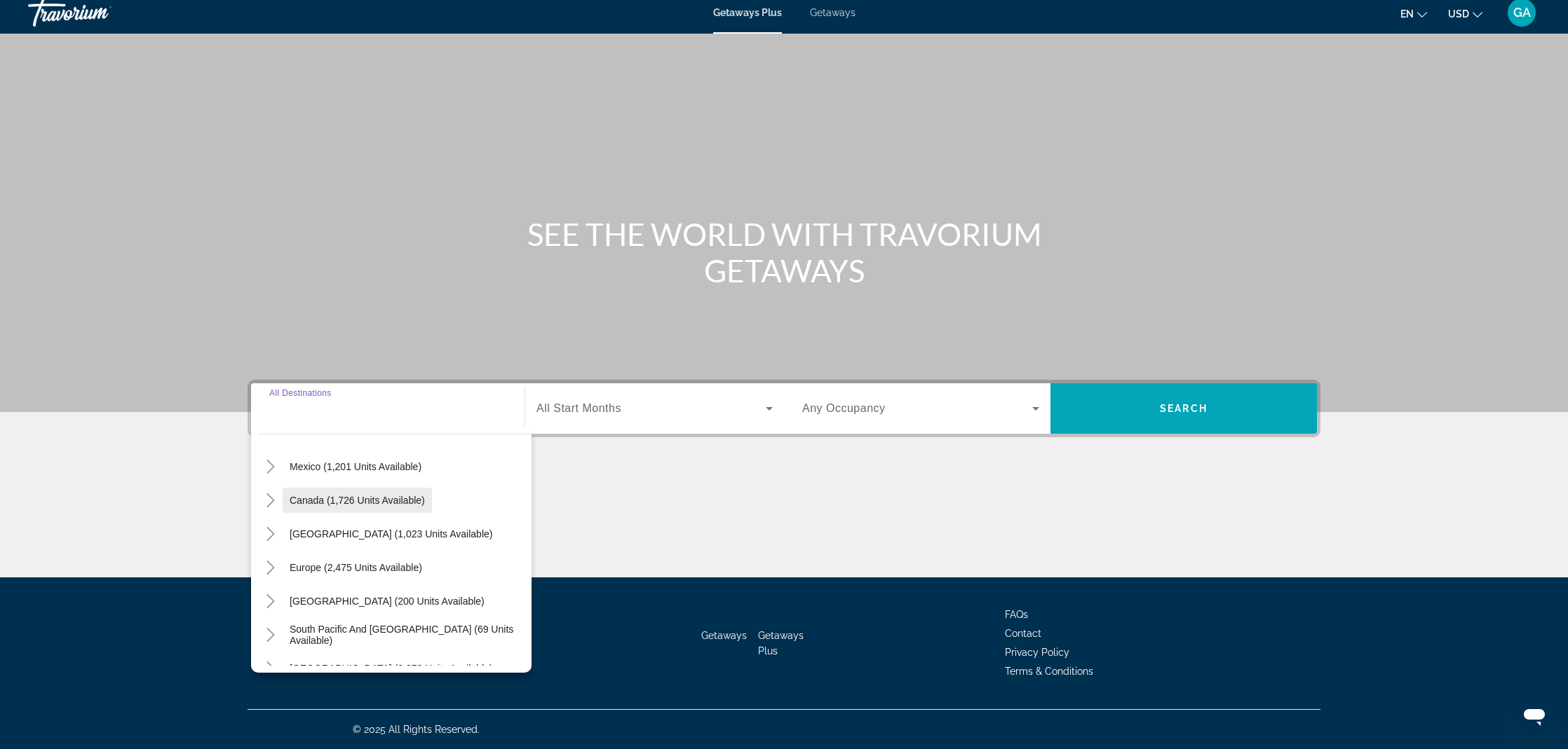
scroll to position [70, 0]
click at [324, 535] on span "[GEOGRAPHIC_DATA] (1,023 units available)" at bounding box center [391, 536] width 203 height 11
type input "**********"
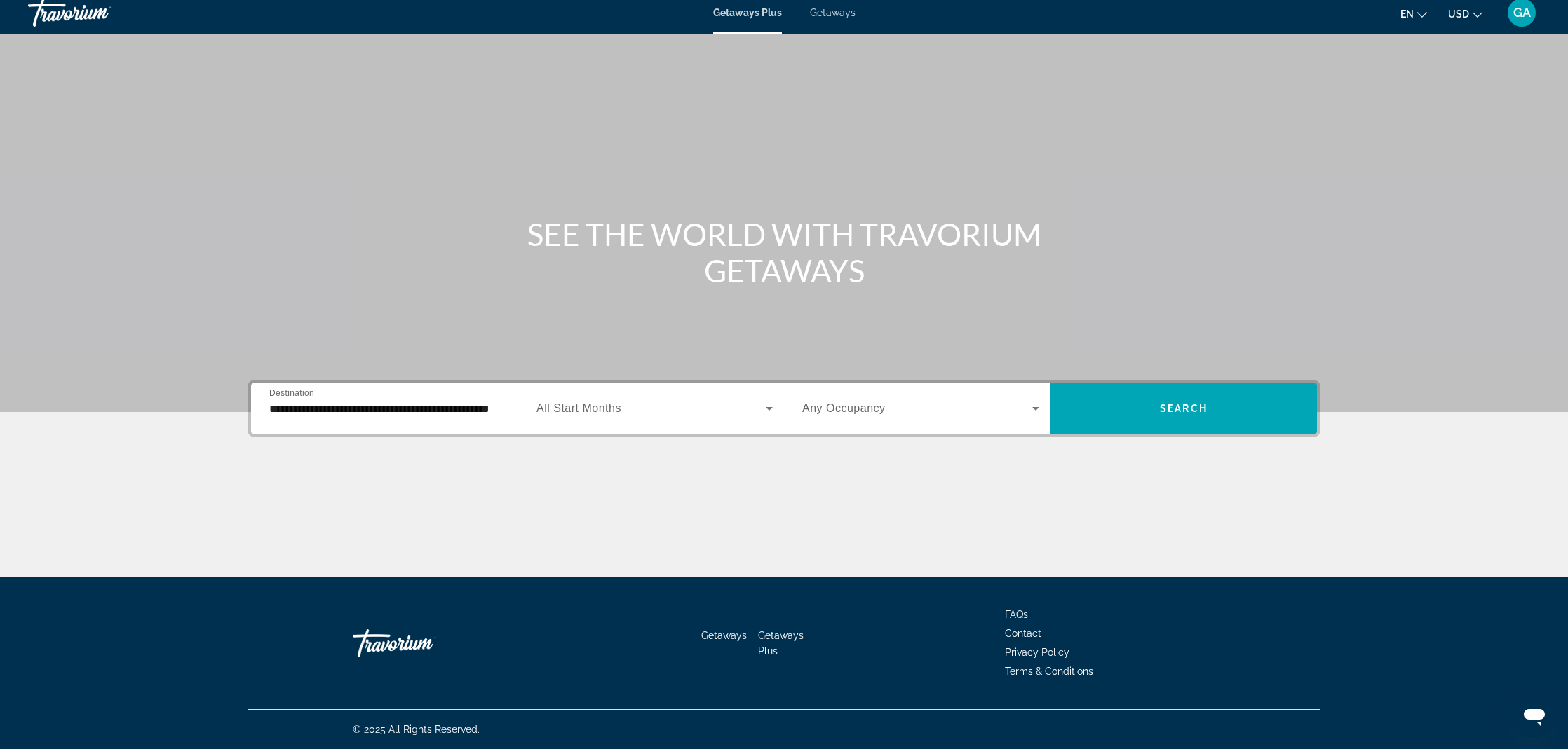
click at [647, 417] on div "Search widget" at bounding box center [655, 408] width 237 height 39
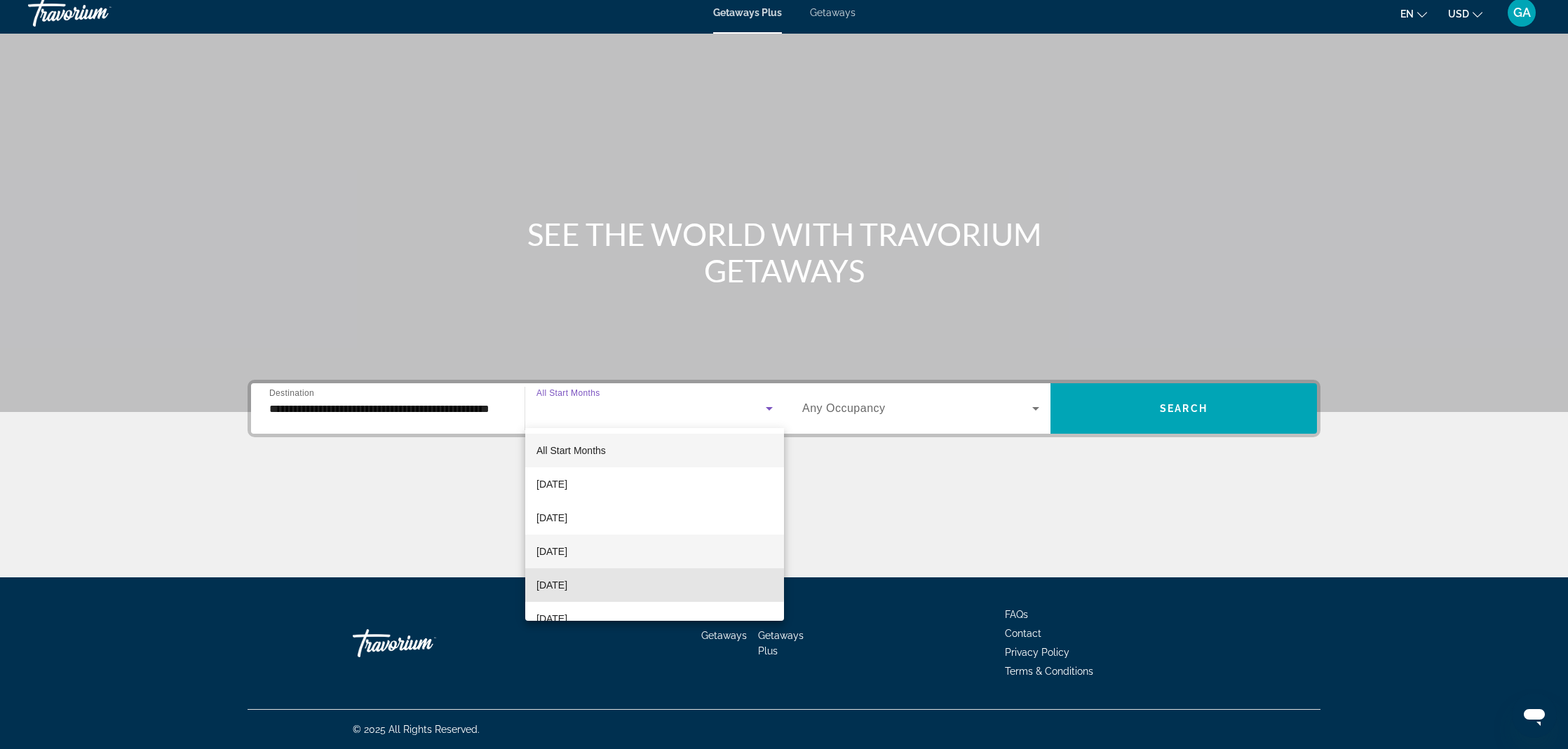
drag, startPoint x: 597, startPoint y: 582, endPoint x: 660, endPoint y: 544, distance: 73.6
click at [567, 582] on span "[DATE]" at bounding box center [552, 585] width 31 height 17
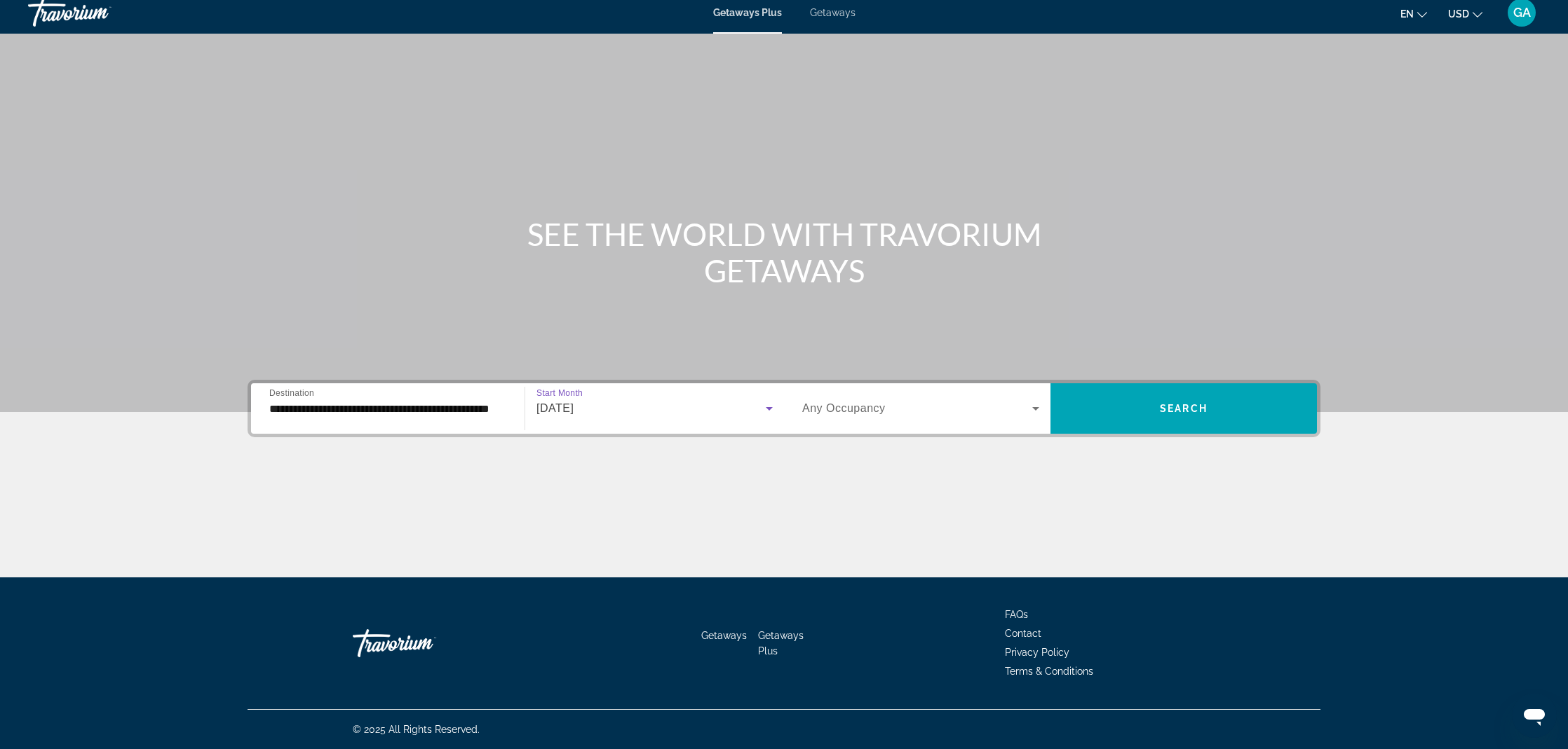
click at [839, 419] on div "Search widget" at bounding box center [921, 408] width 237 height 39
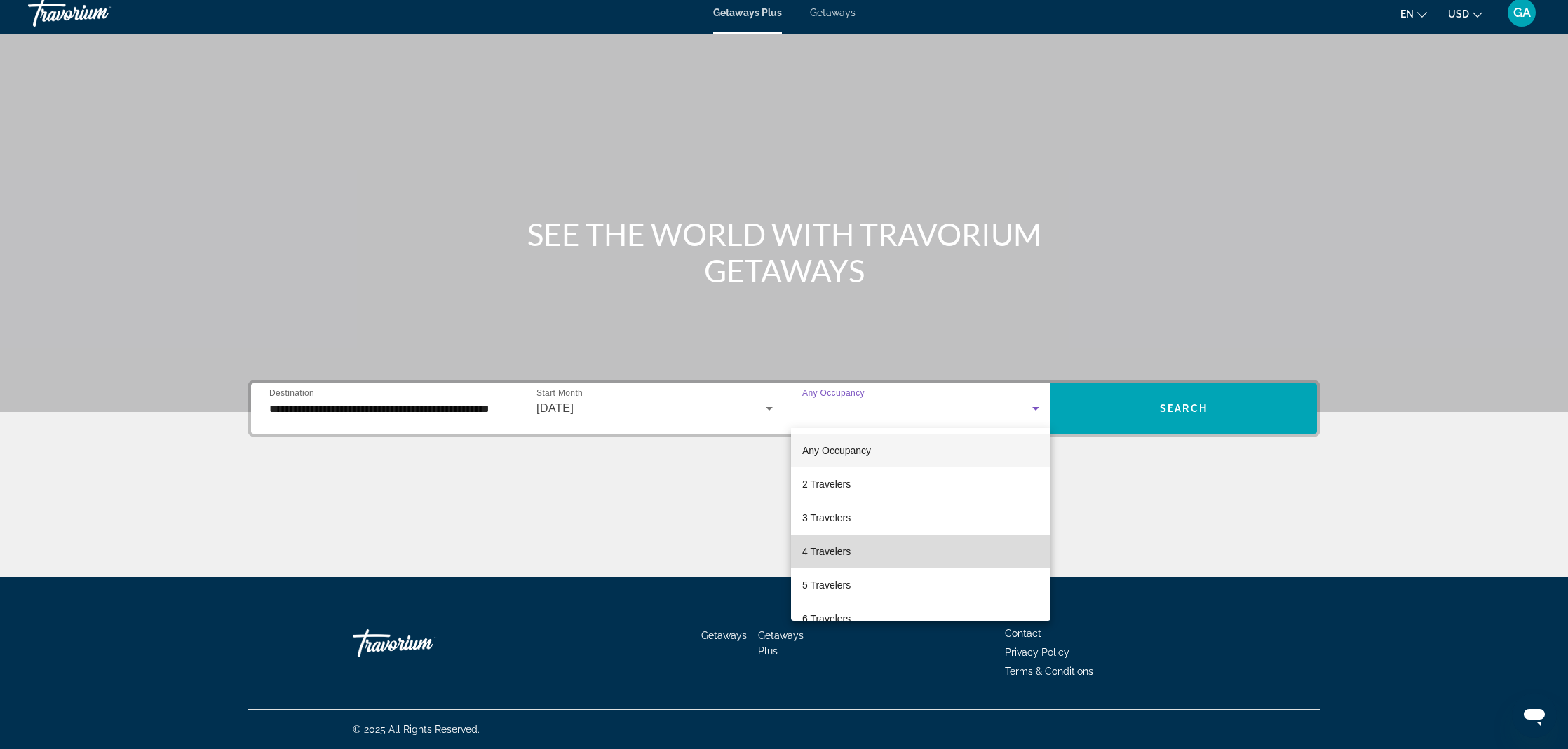
click at [834, 556] on span "4 Travelers" at bounding box center [827, 551] width 48 height 17
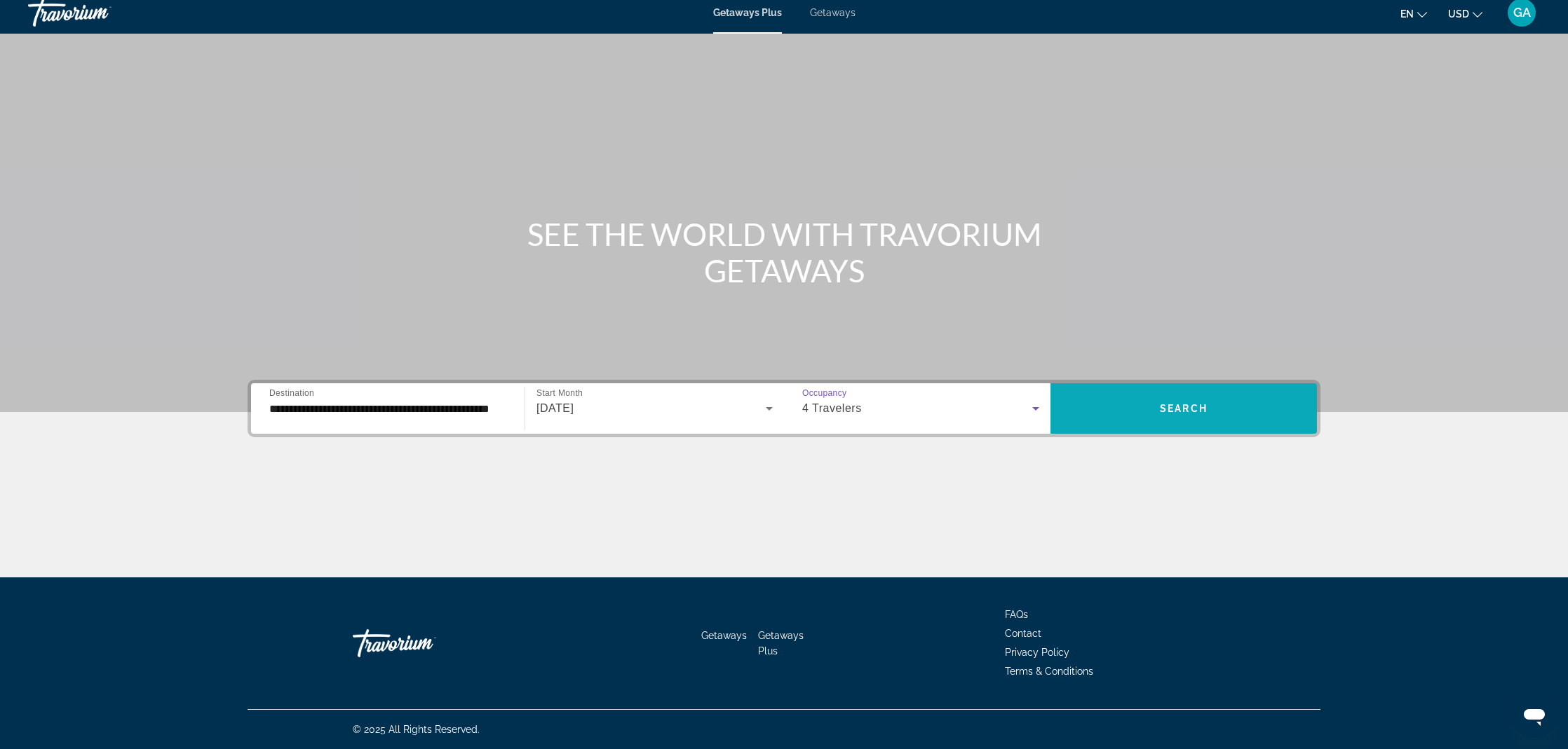
click at [1167, 411] on span "Search" at bounding box center [1184, 408] width 48 height 11
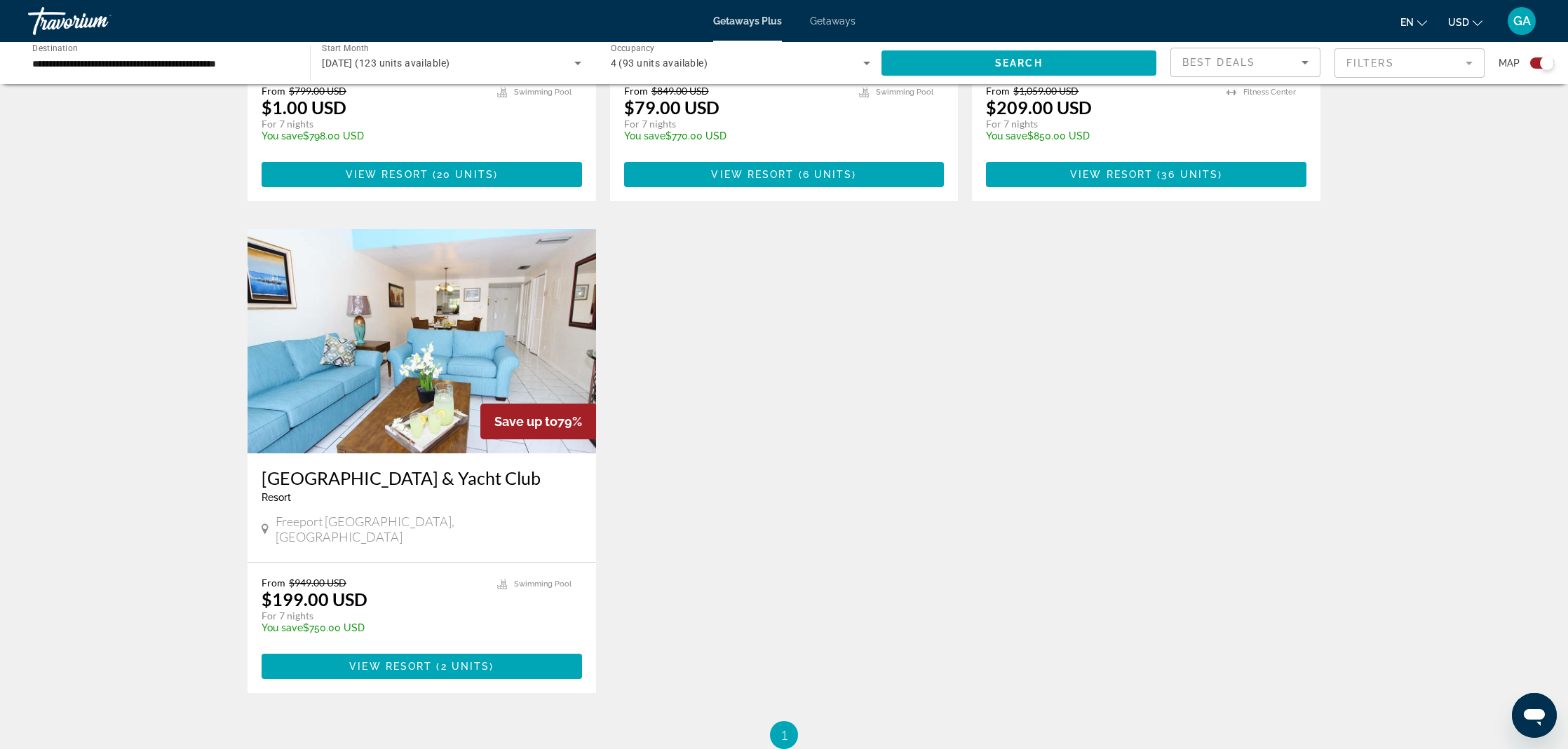
scroll to position [1779, 0]
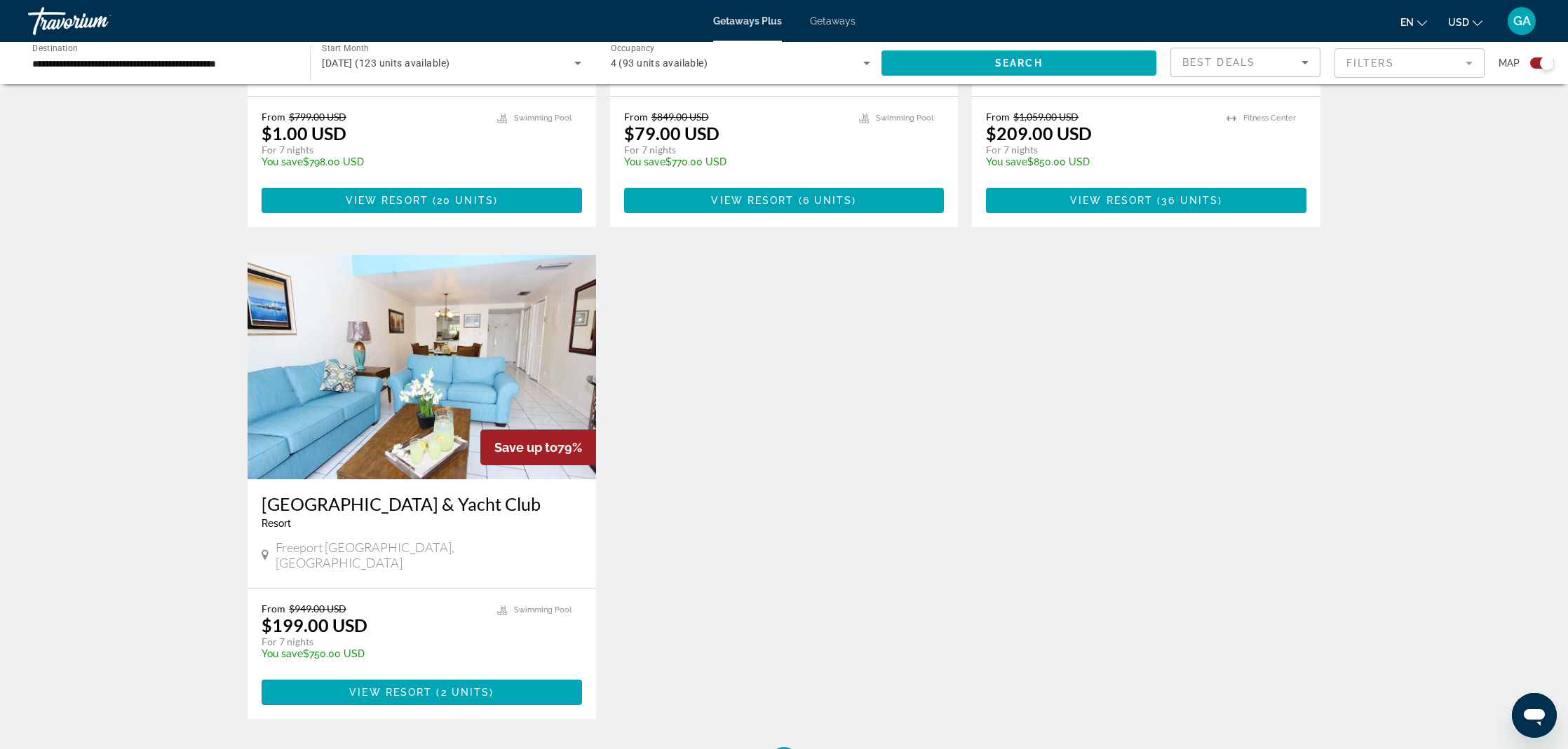
click at [415, 384] on img "Main content" at bounding box center [422, 366] width 348 height 224
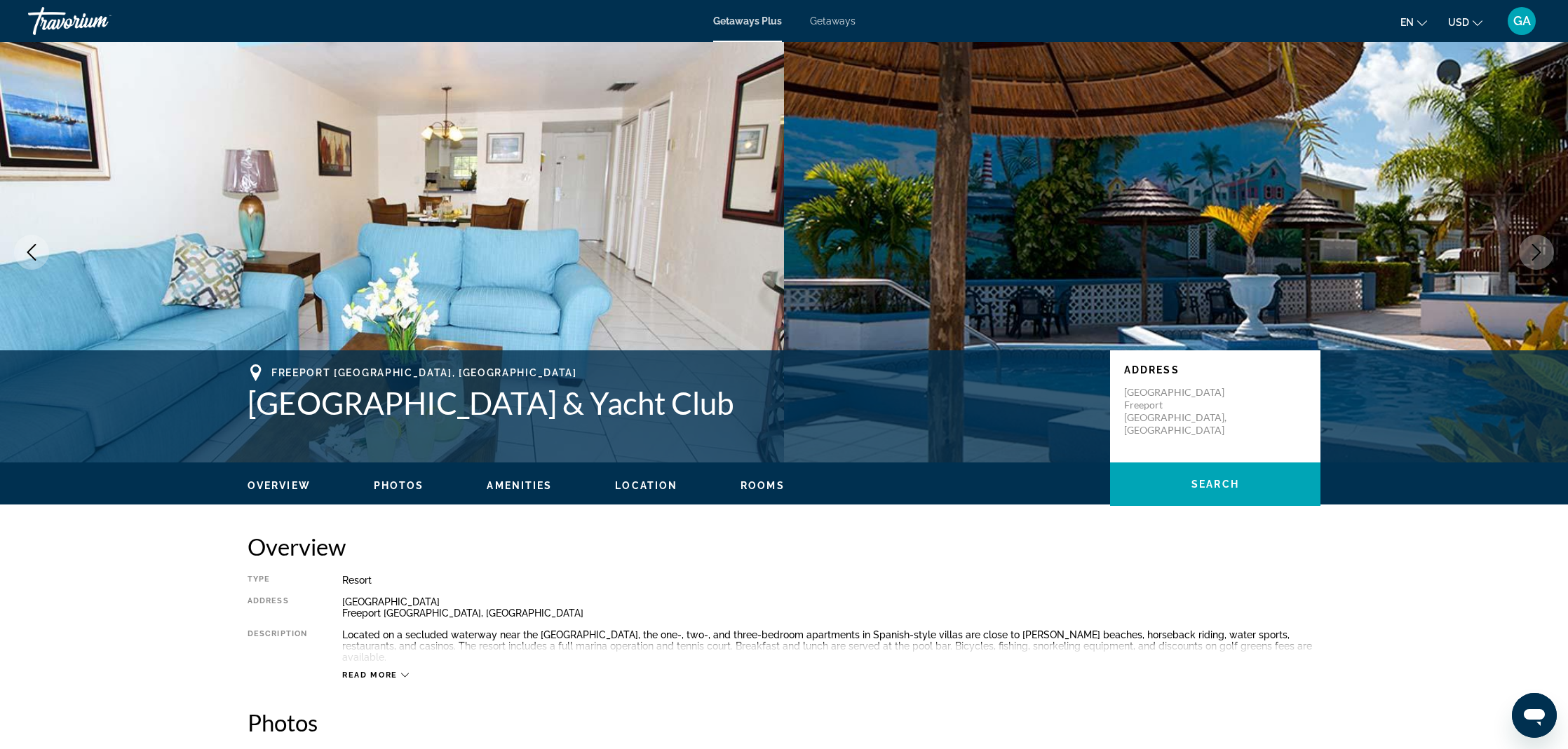
click at [1533, 254] on icon "Next image" at bounding box center [1536, 252] width 17 height 17
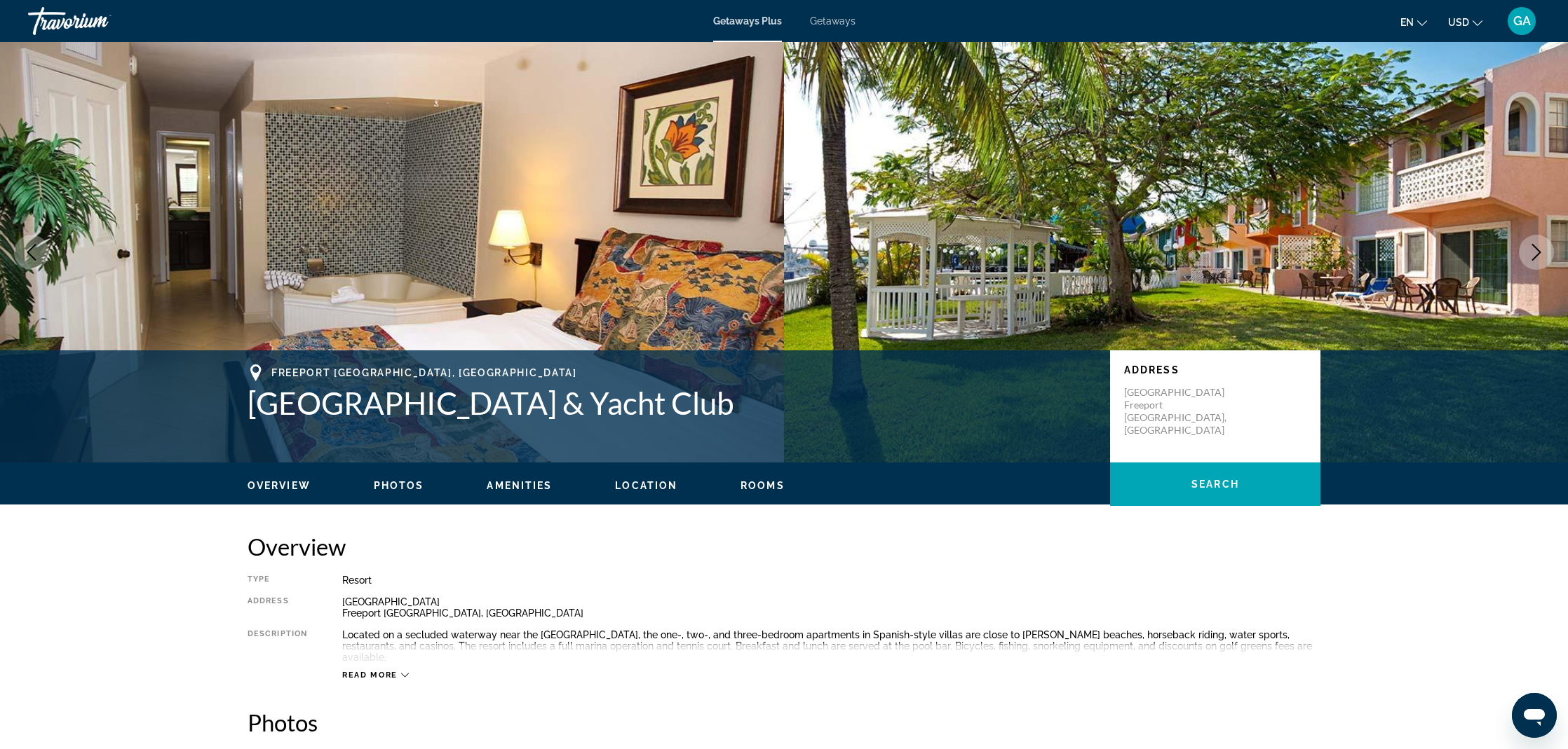
click at [1531, 254] on icon "Next image" at bounding box center [1536, 252] width 17 height 17
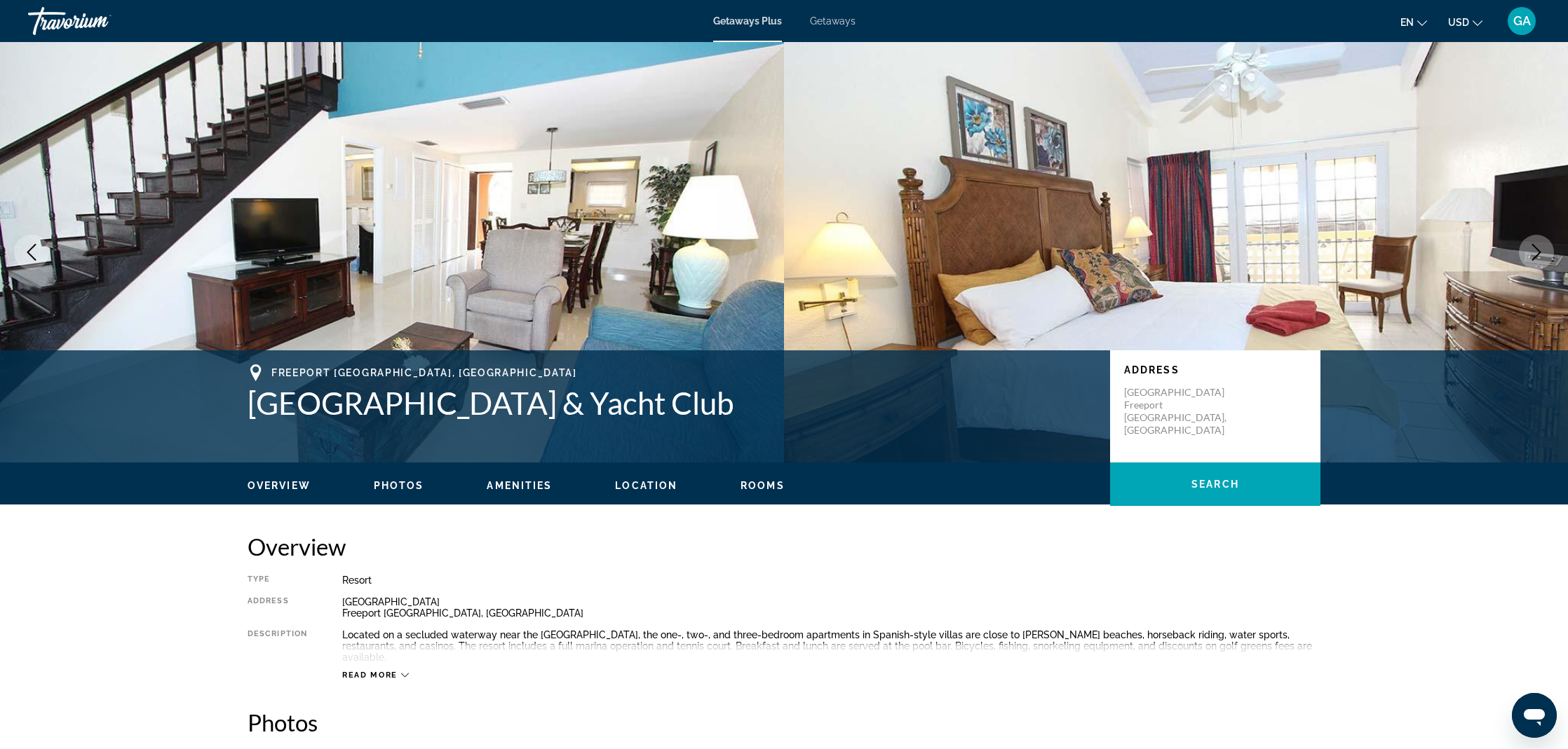
click at [1531, 254] on icon "Next image" at bounding box center [1536, 252] width 17 height 17
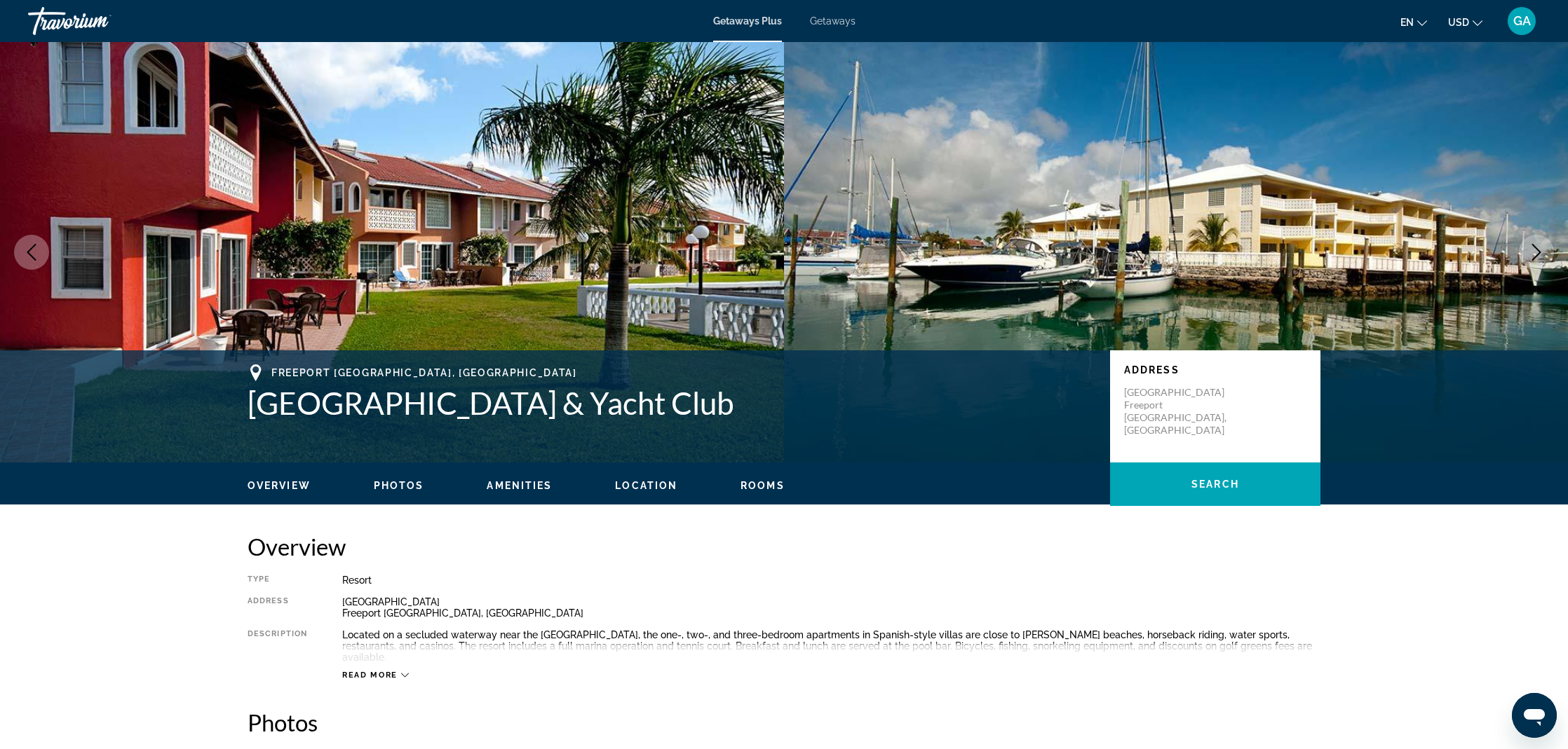
click at [1531, 254] on icon "Next image" at bounding box center [1536, 252] width 17 height 17
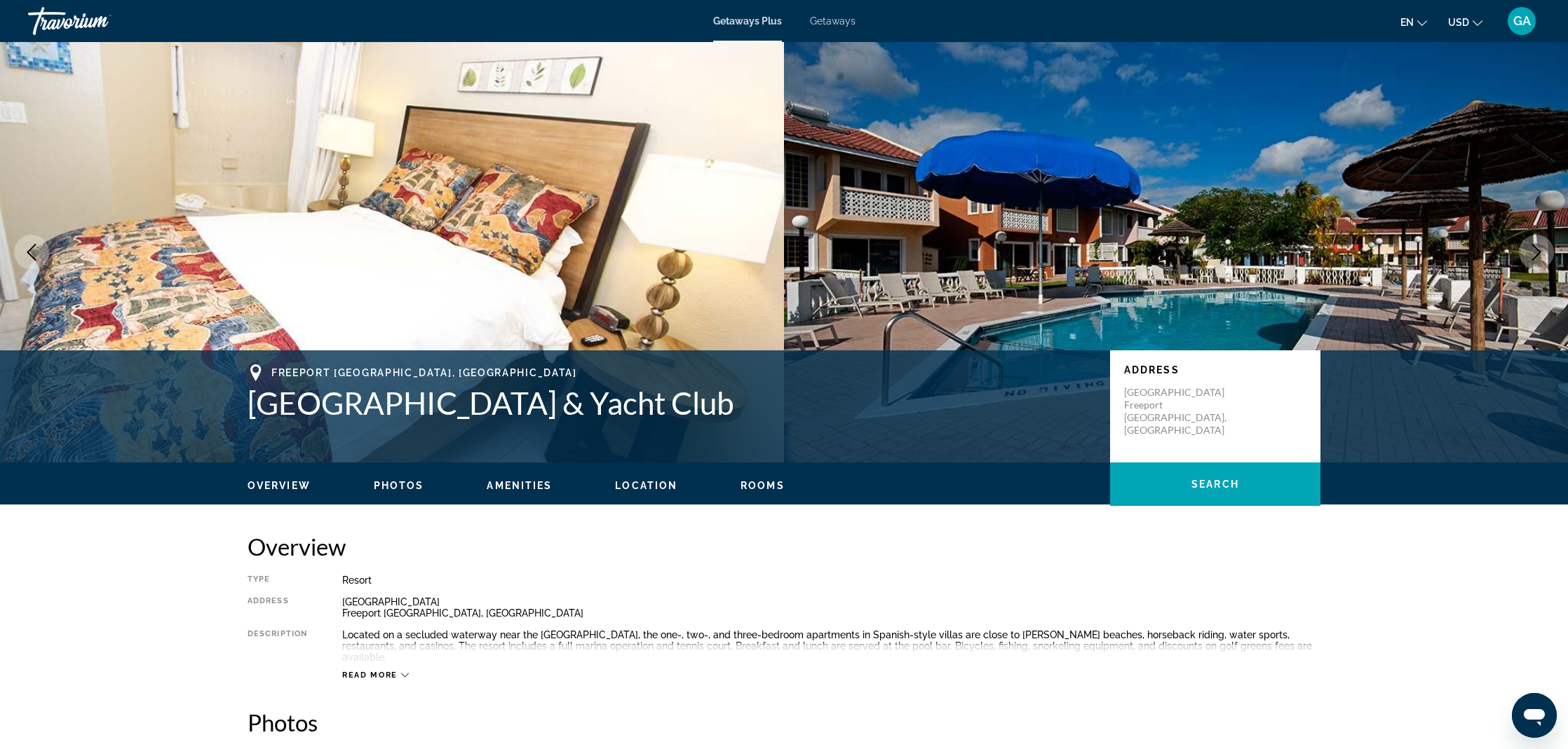
click at [1531, 254] on icon "Next image" at bounding box center [1536, 252] width 17 height 17
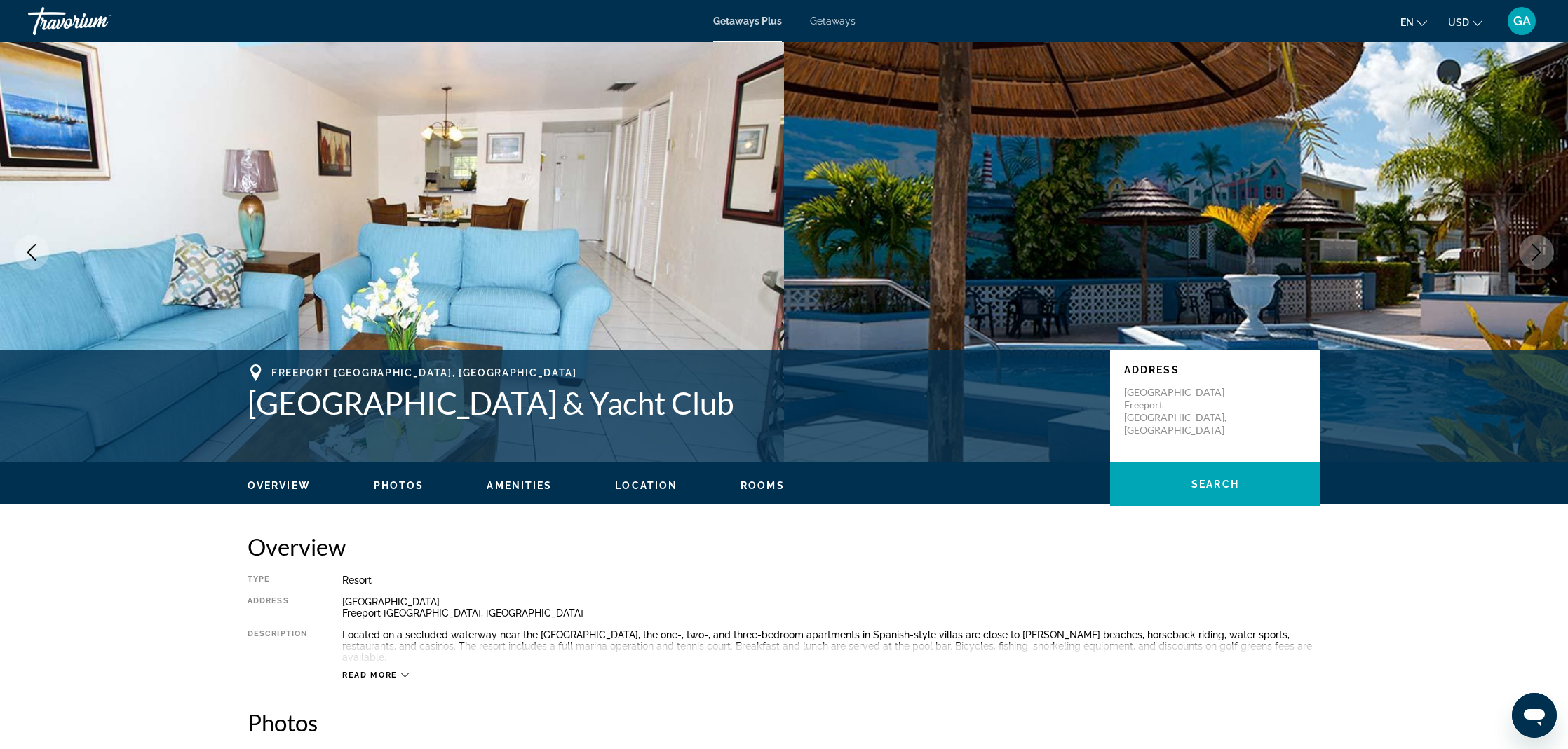
click at [1531, 254] on icon "Next image" at bounding box center [1536, 252] width 17 height 17
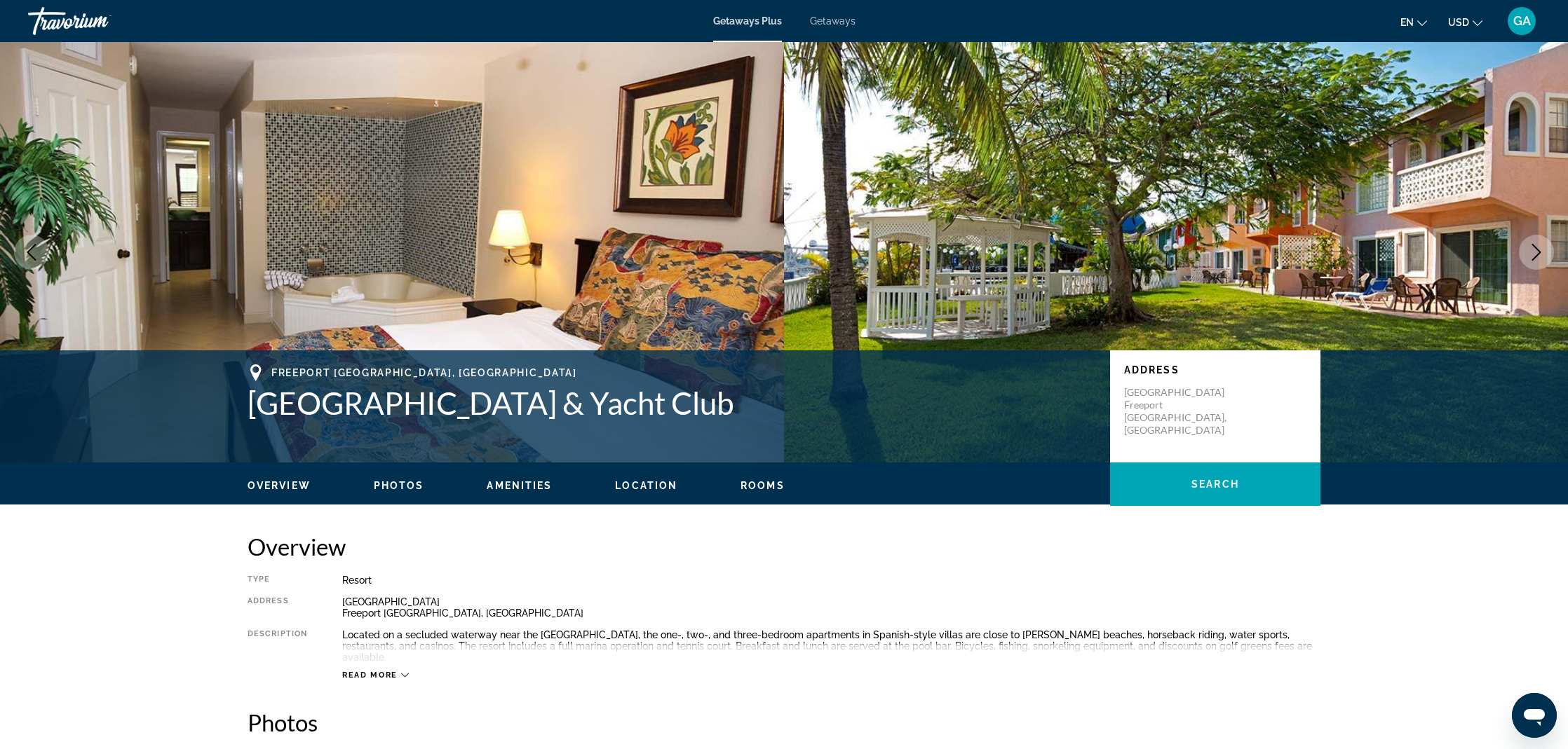
click at [1531, 254] on icon "Next image" at bounding box center [1536, 252] width 17 height 17
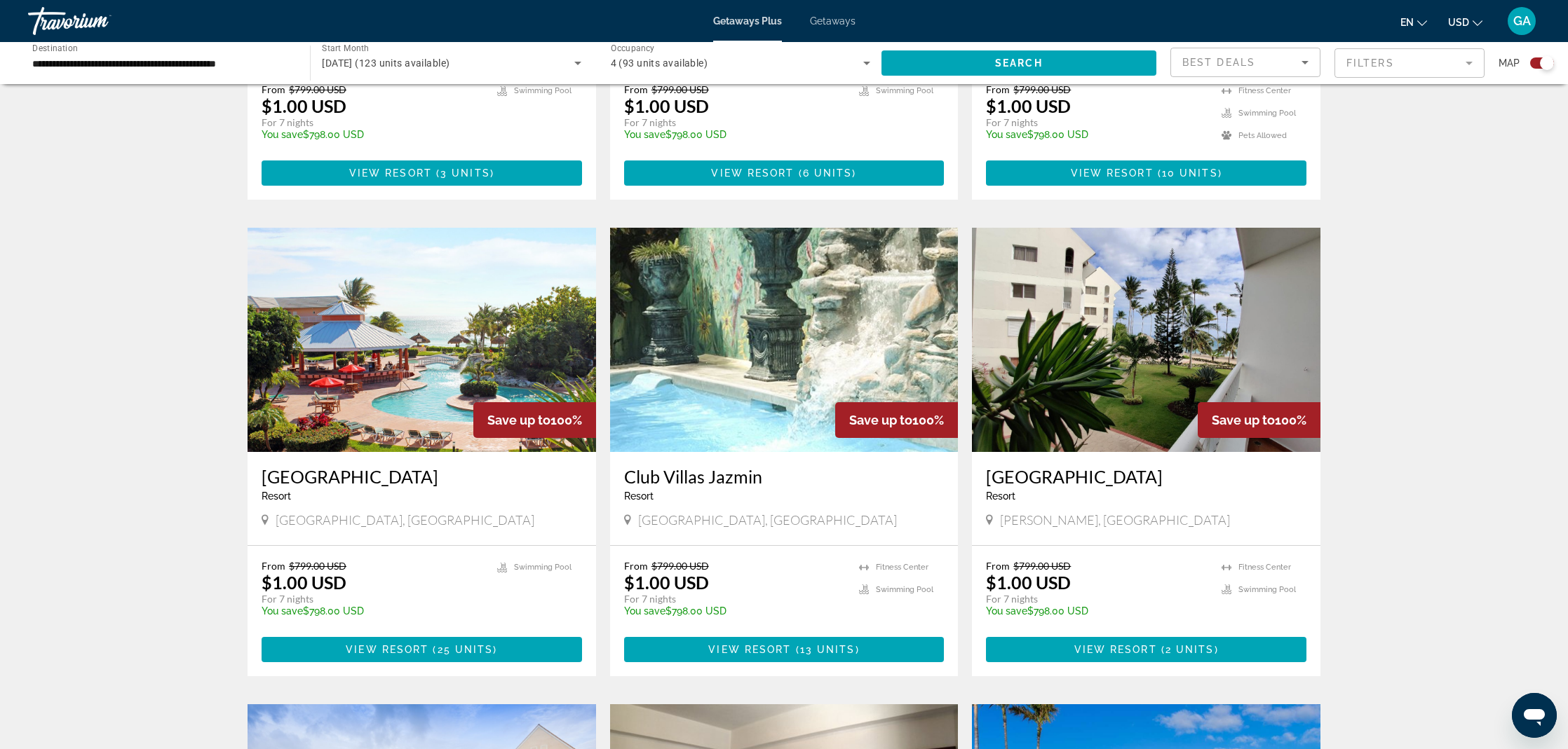
scroll to position [844, 0]
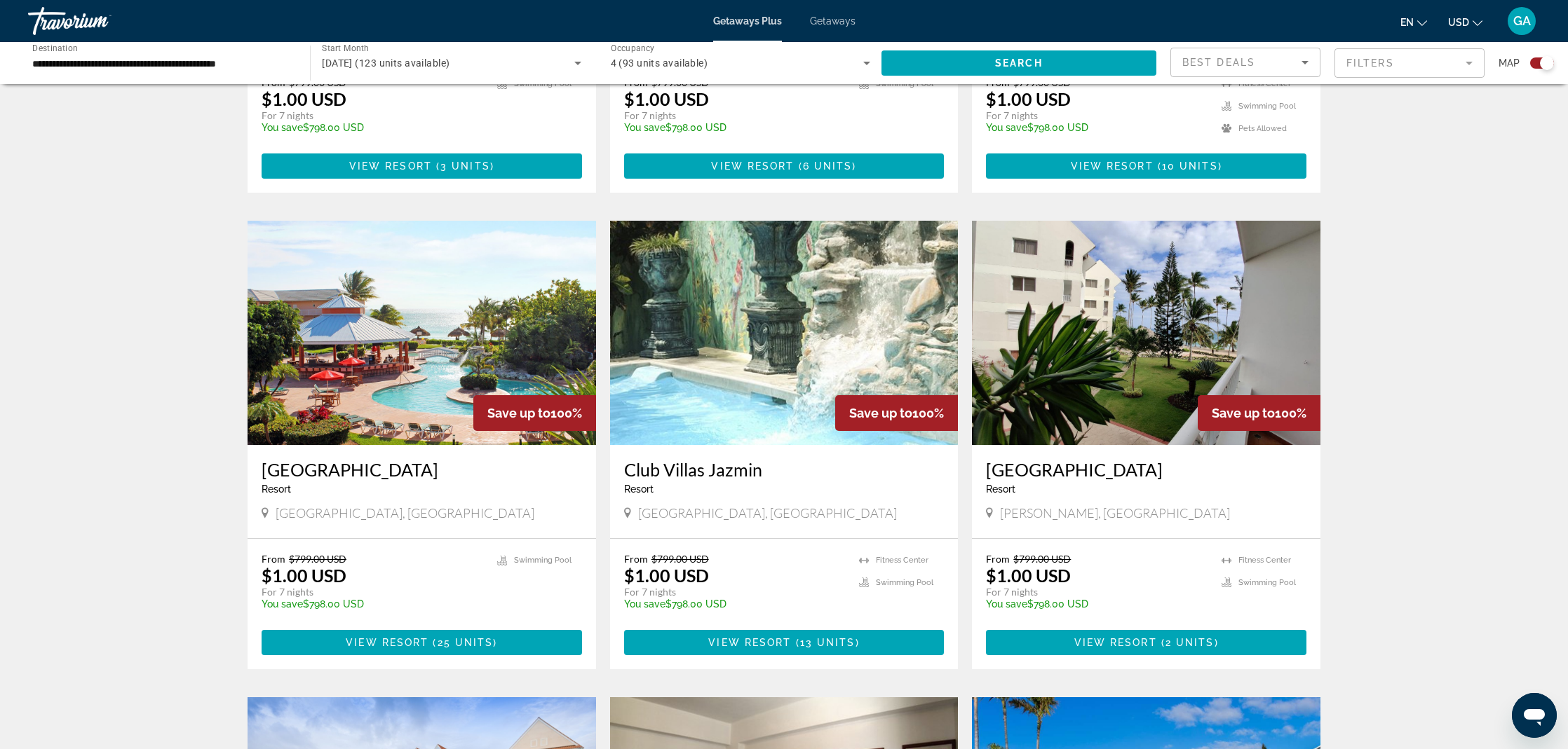
click at [1161, 347] on img "Main content" at bounding box center [1146, 333] width 348 height 224
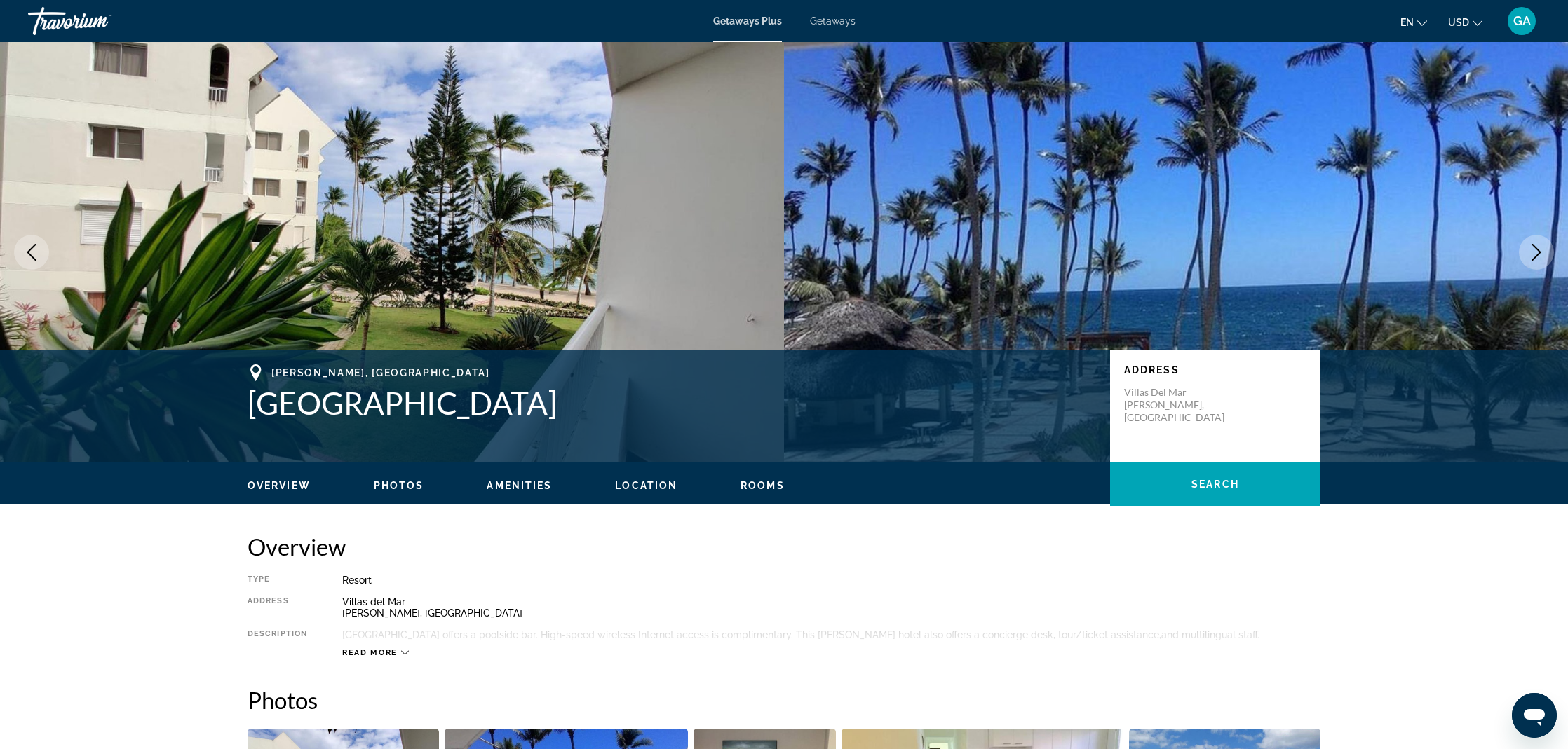
click at [1527, 258] on button "Next image" at bounding box center [1536, 253] width 35 height 35
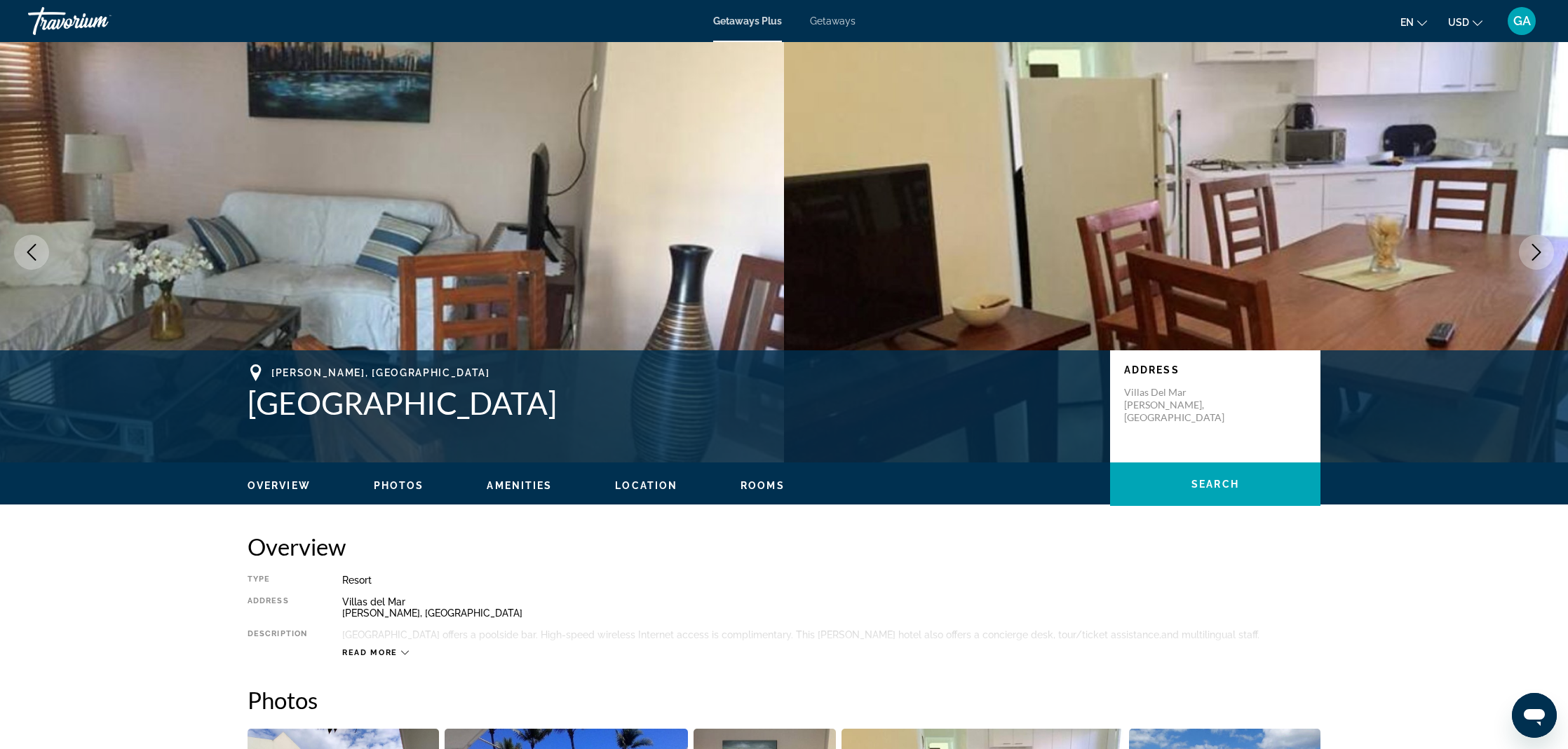
click at [1527, 258] on button "Next image" at bounding box center [1536, 253] width 35 height 35
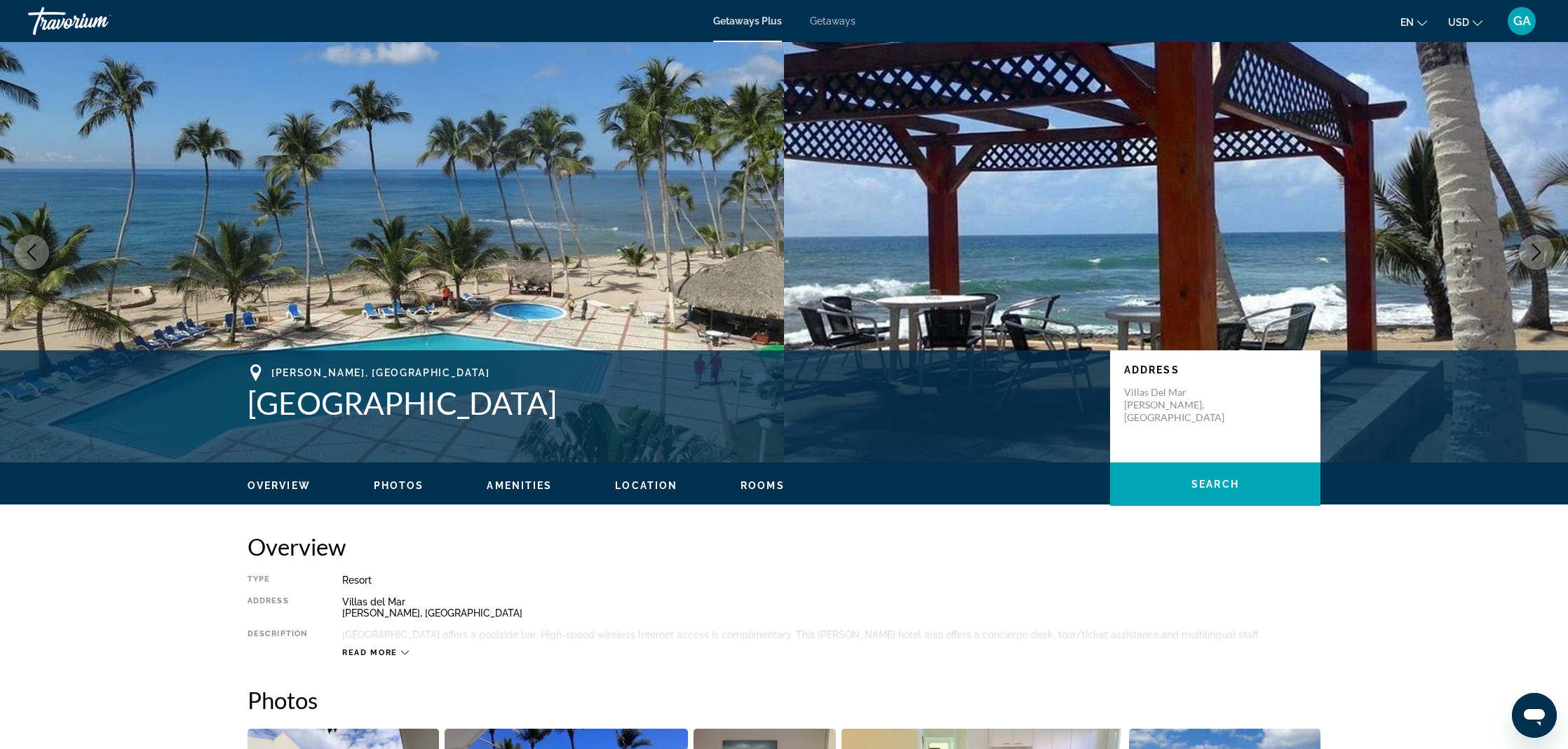
click at [1527, 258] on button "Next image" at bounding box center [1536, 253] width 35 height 35
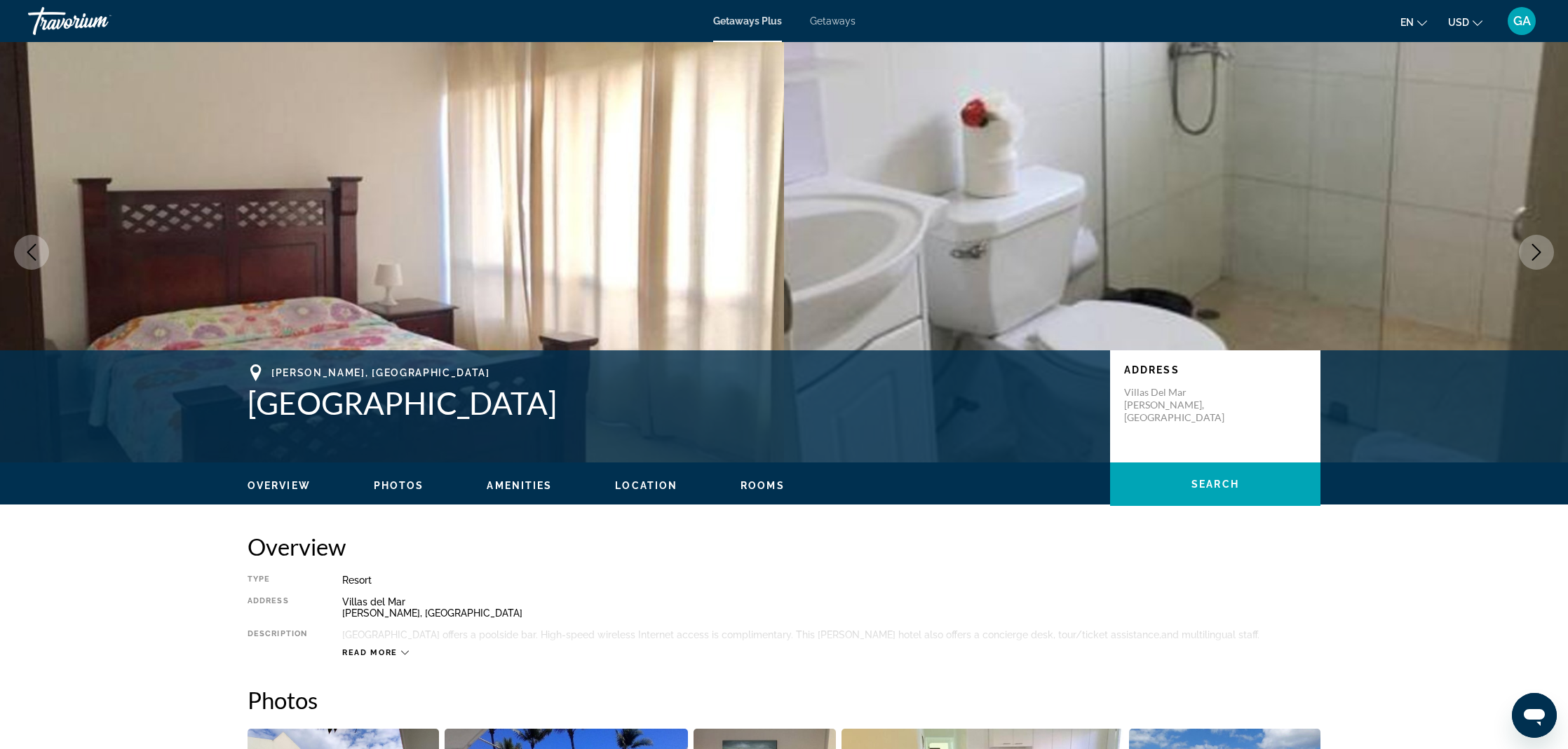
click at [1527, 258] on button "Next image" at bounding box center [1536, 253] width 35 height 35
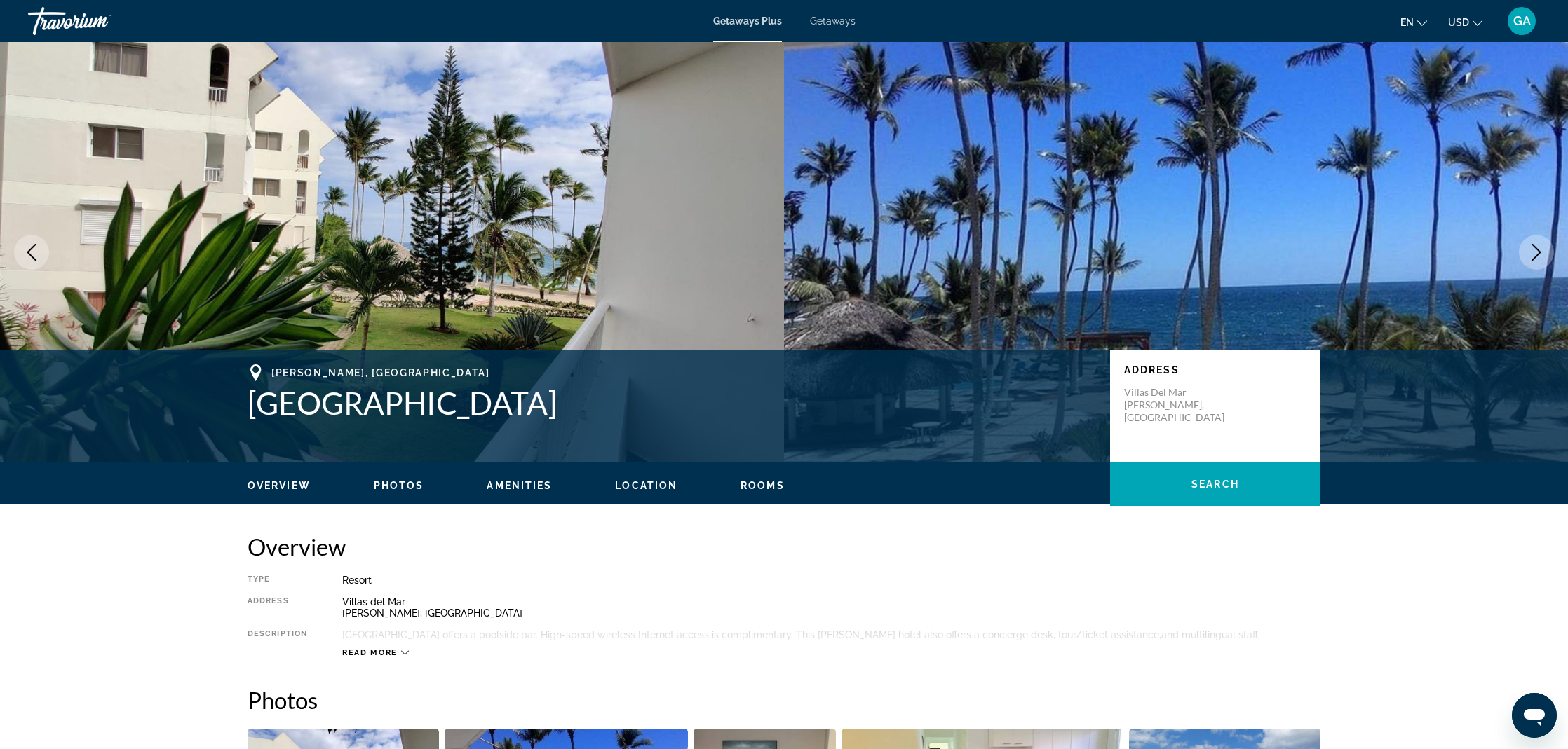
click at [1527, 258] on button "Next image" at bounding box center [1536, 253] width 35 height 35
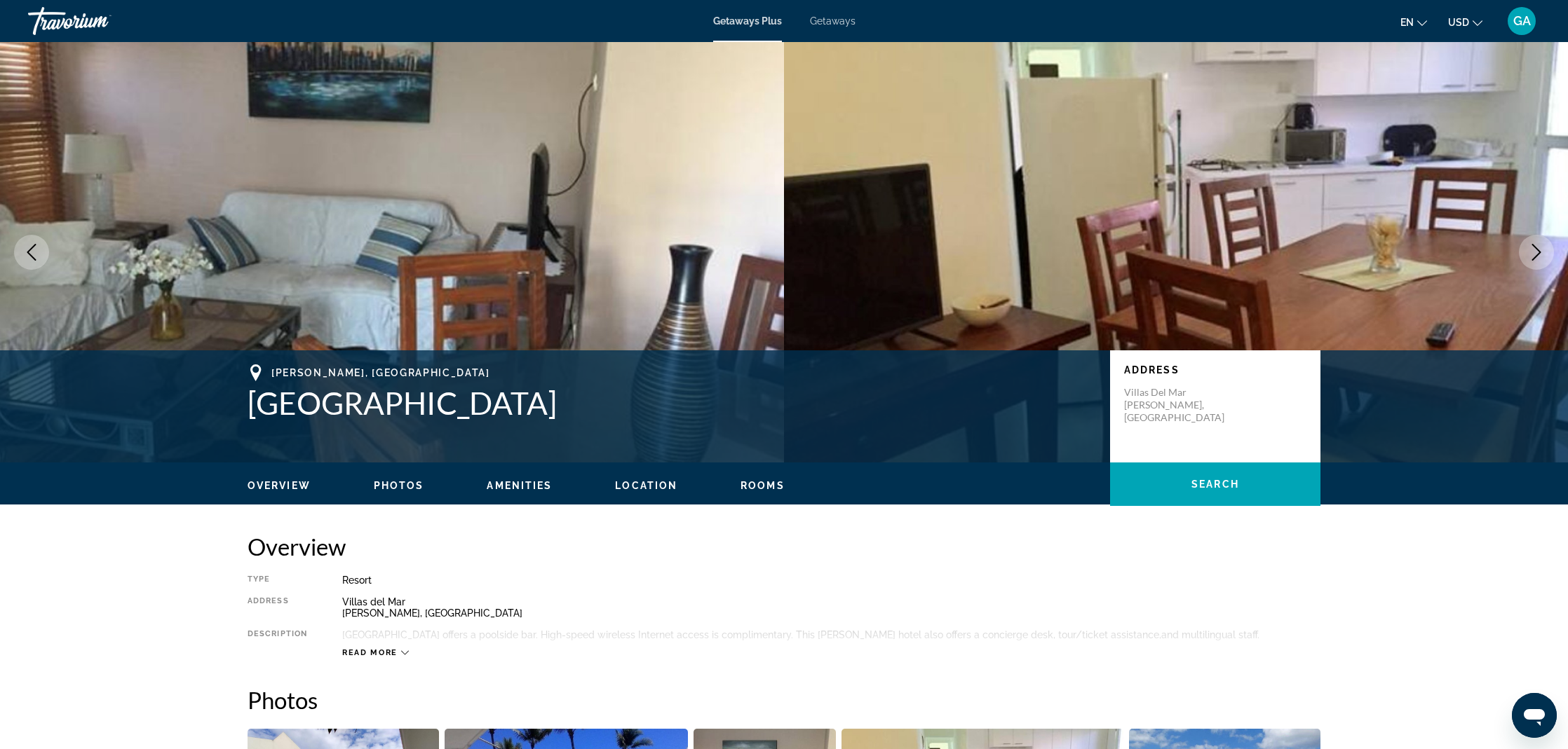
click at [1527, 258] on button "Next image" at bounding box center [1536, 253] width 35 height 35
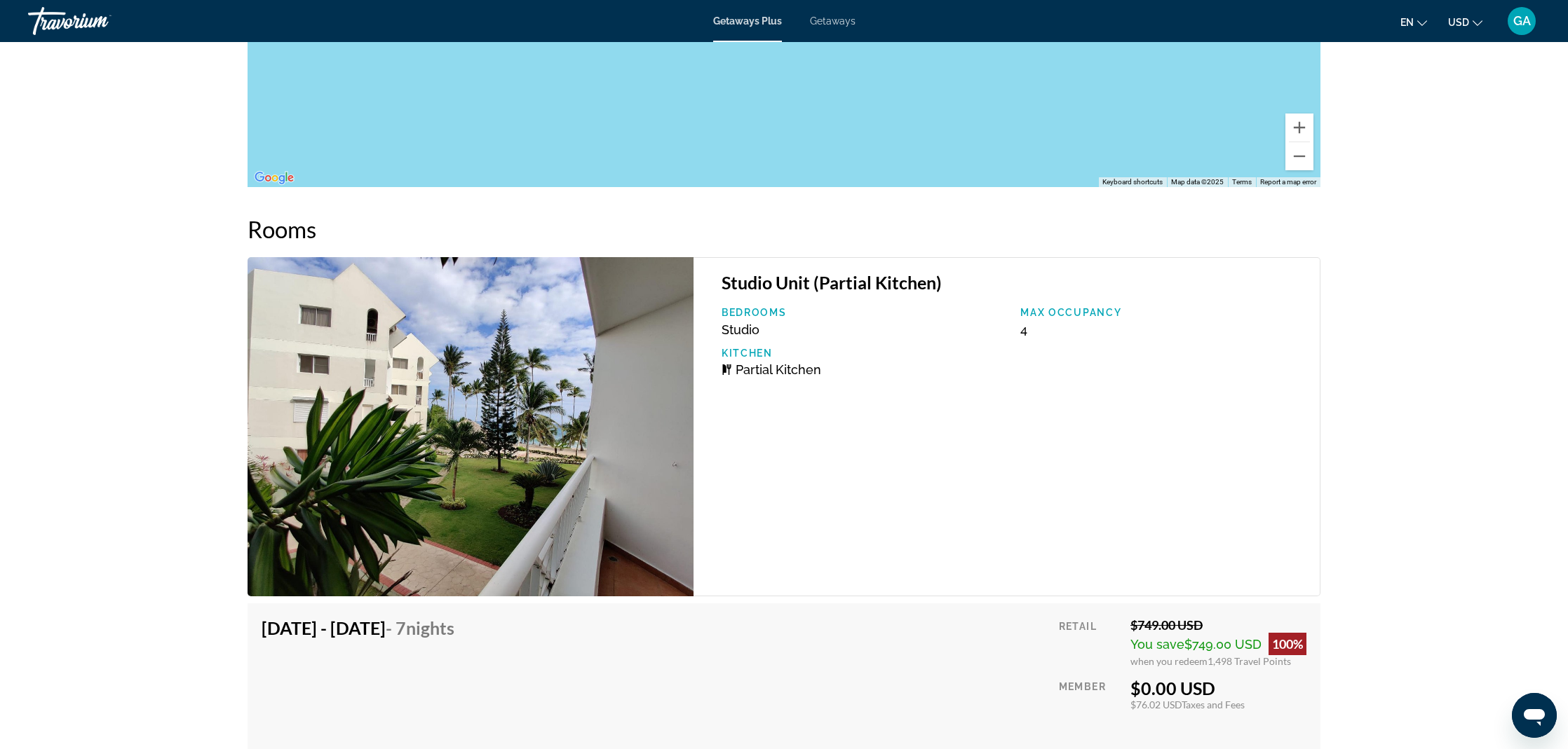
scroll to position [1956, 0]
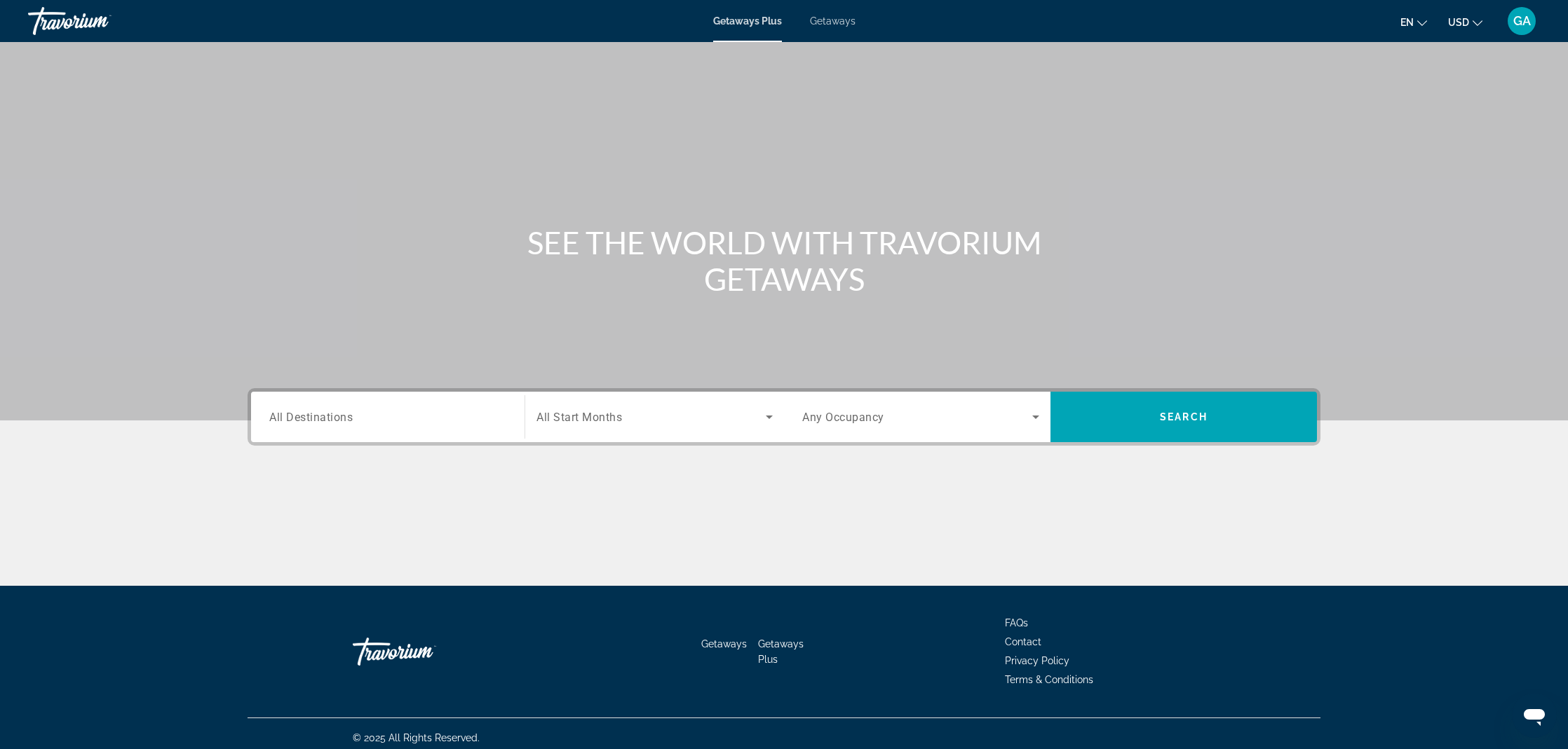
click at [347, 427] on div "Search widget" at bounding box center [388, 417] width 237 height 40
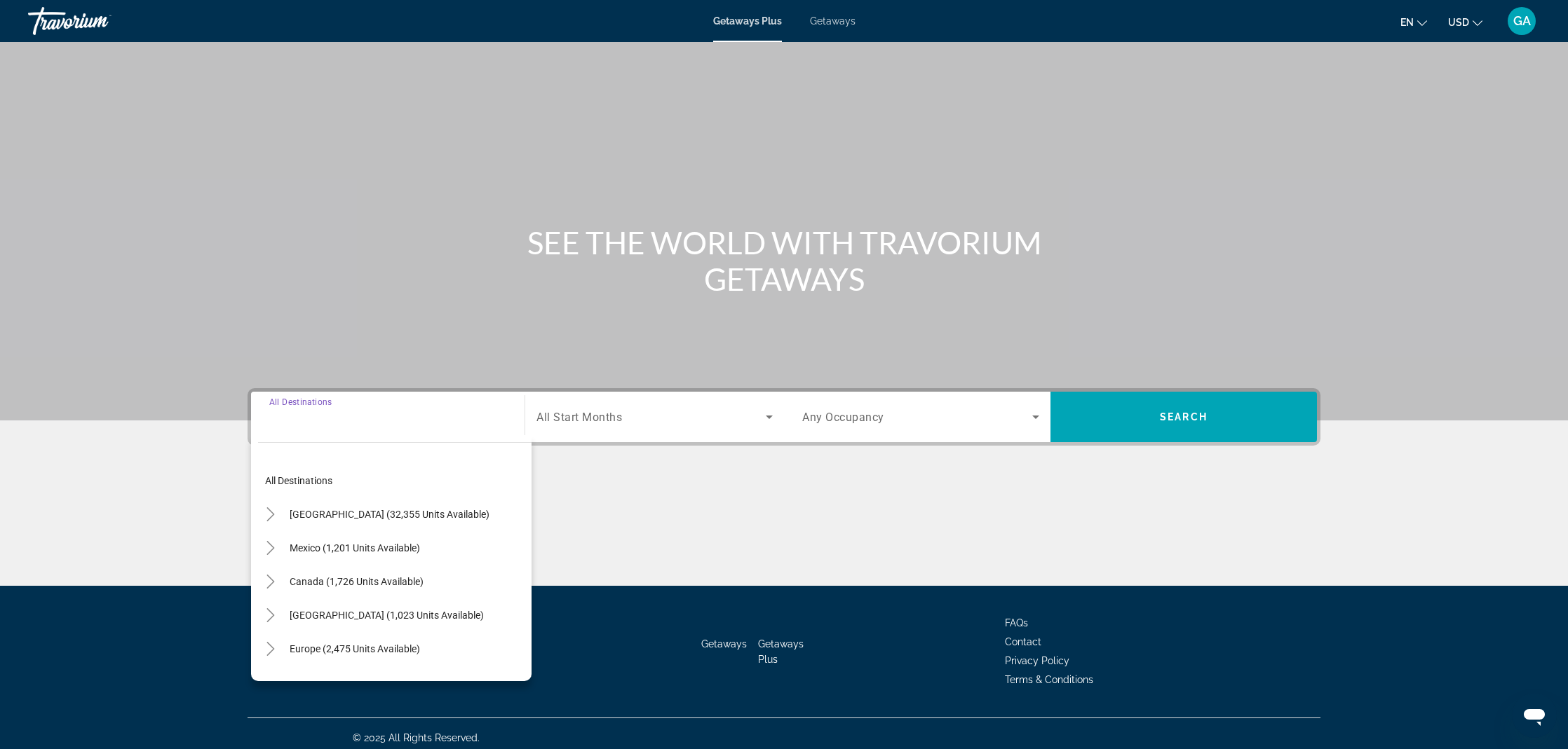
scroll to position [8, 0]
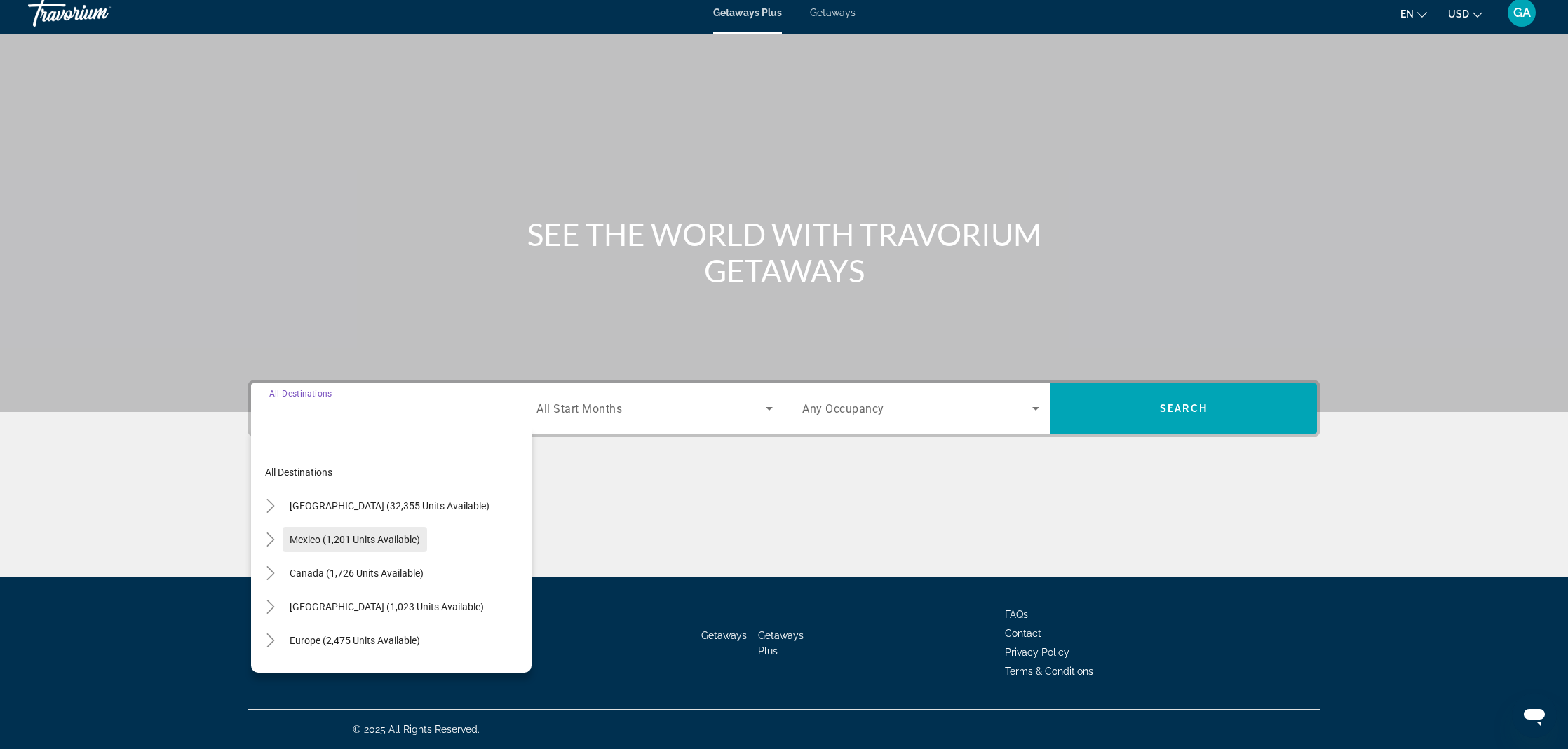
click at [340, 546] on span "Search widget" at bounding box center [355, 540] width 145 height 34
type input "**********"
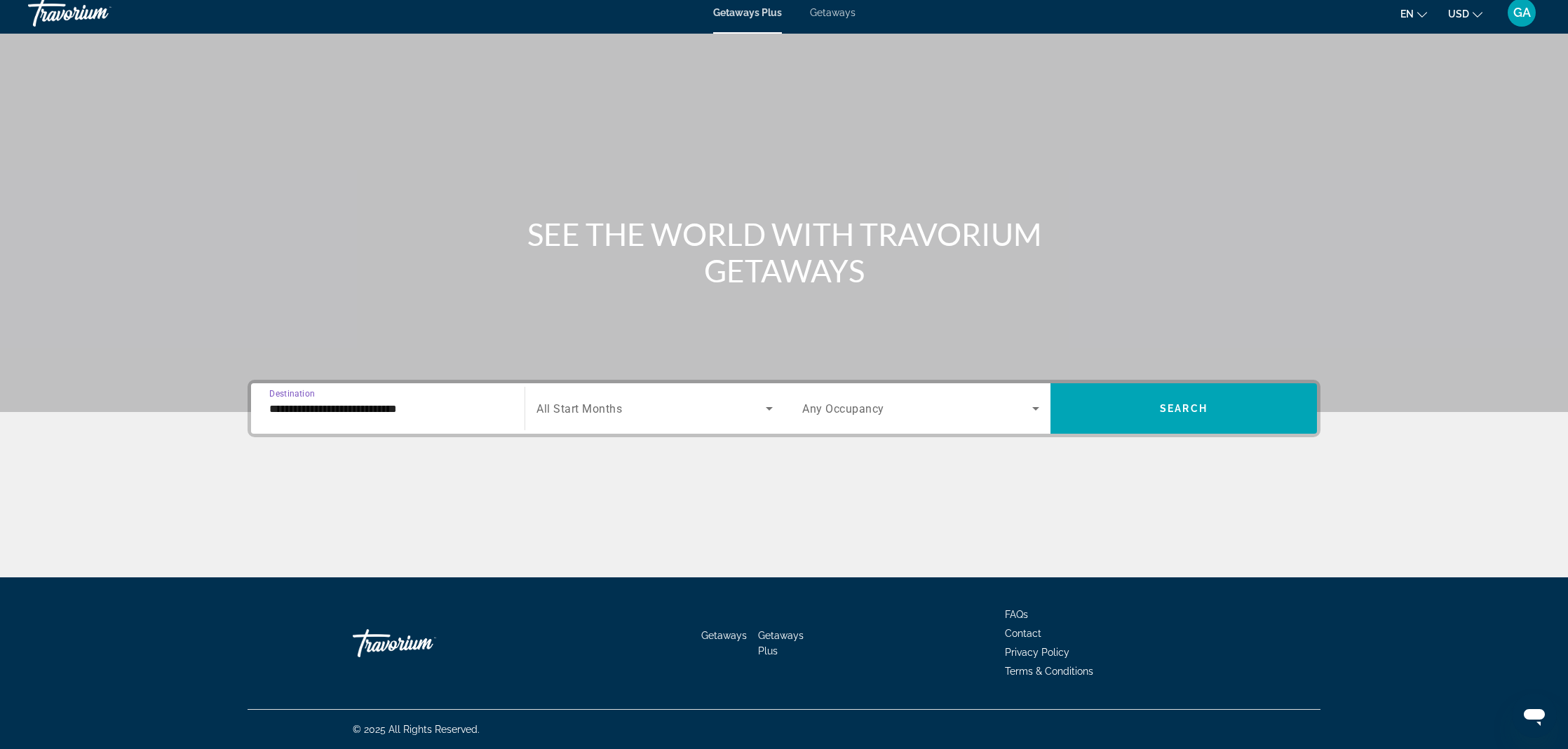
click at [578, 413] on span "All Start Months" at bounding box center [579, 409] width 85 height 13
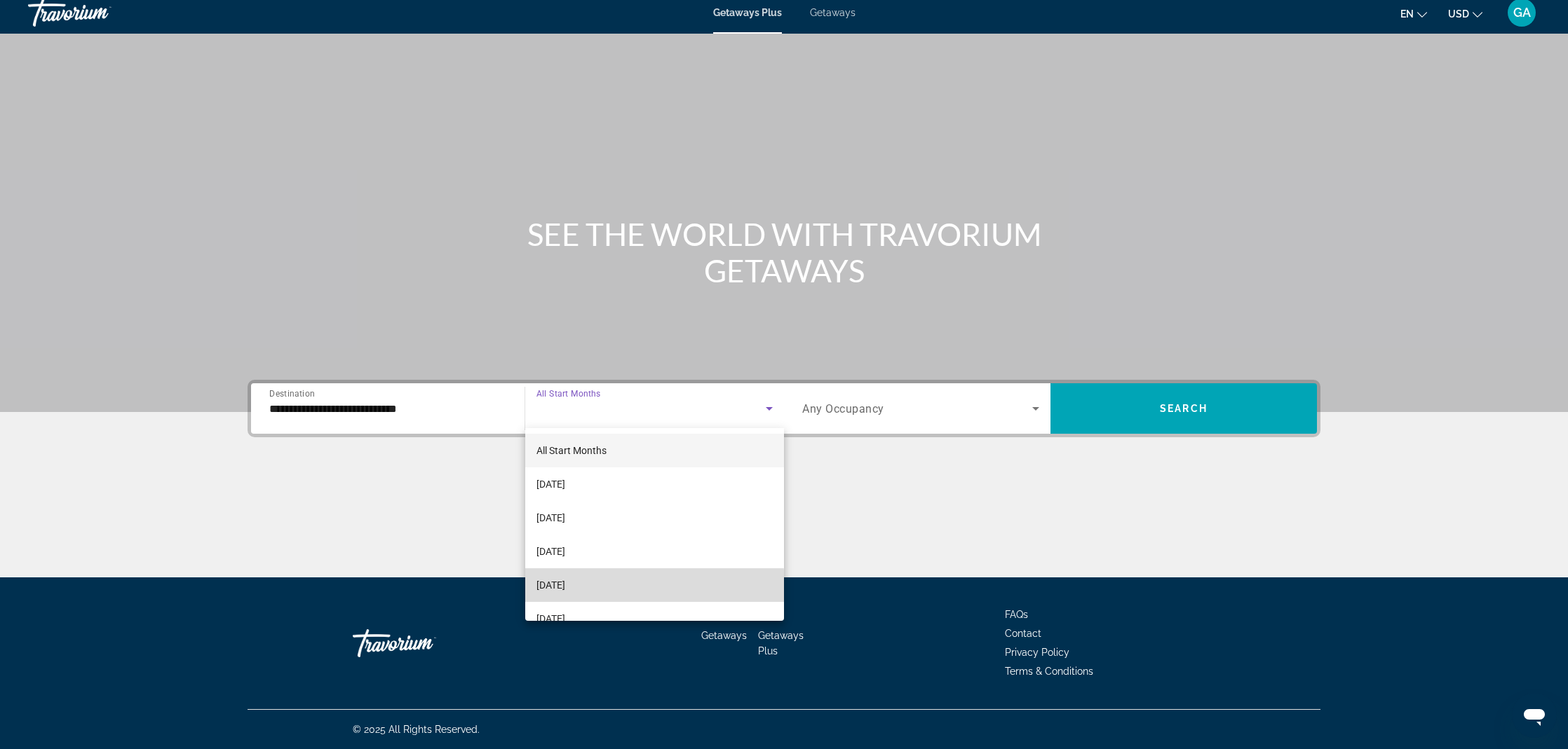
click at [560, 589] on span "[DATE]" at bounding box center [550, 585] width 29 height 17
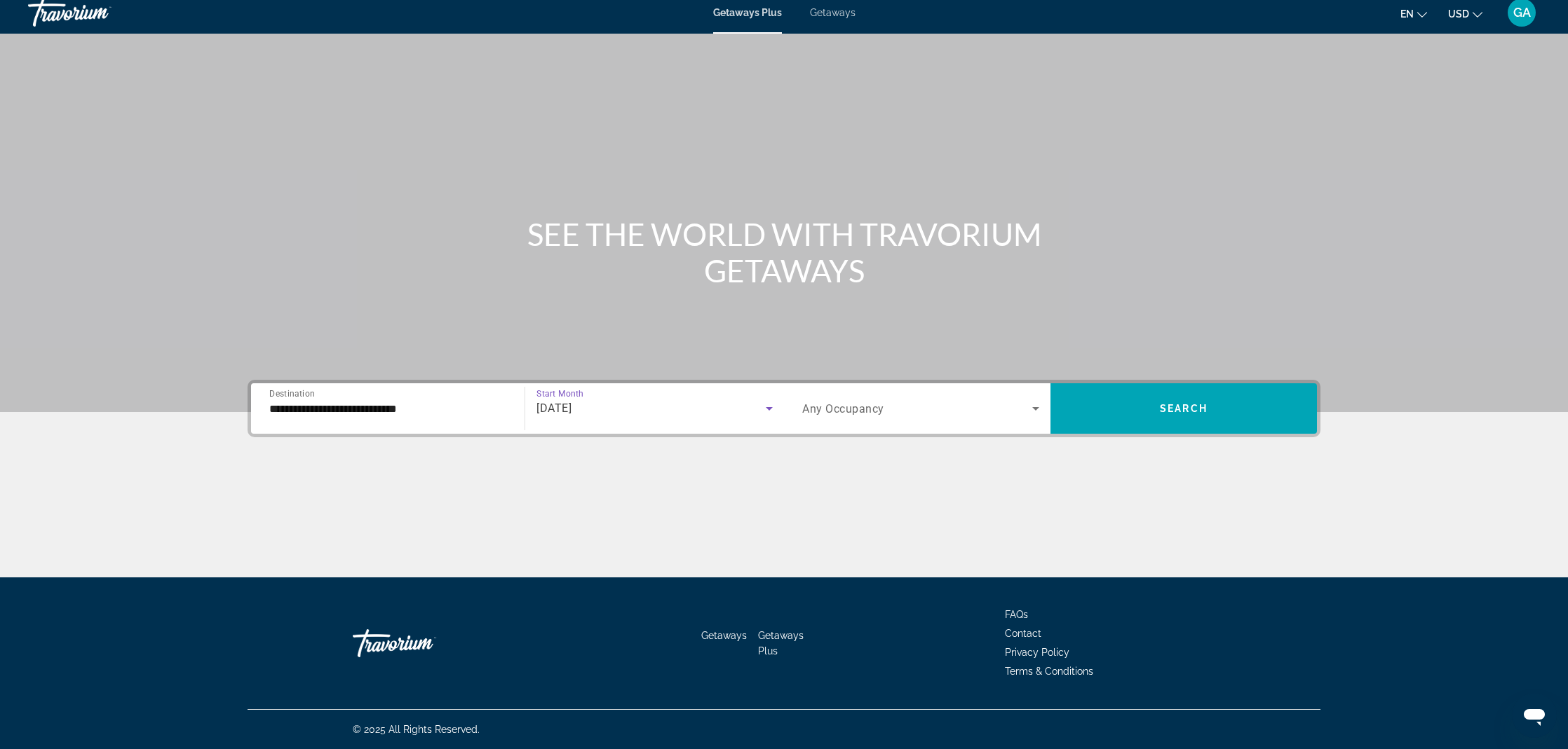
click at [824, 408] on span "Any Occupancy" at bounding box center [844, 409] width 82 height 13
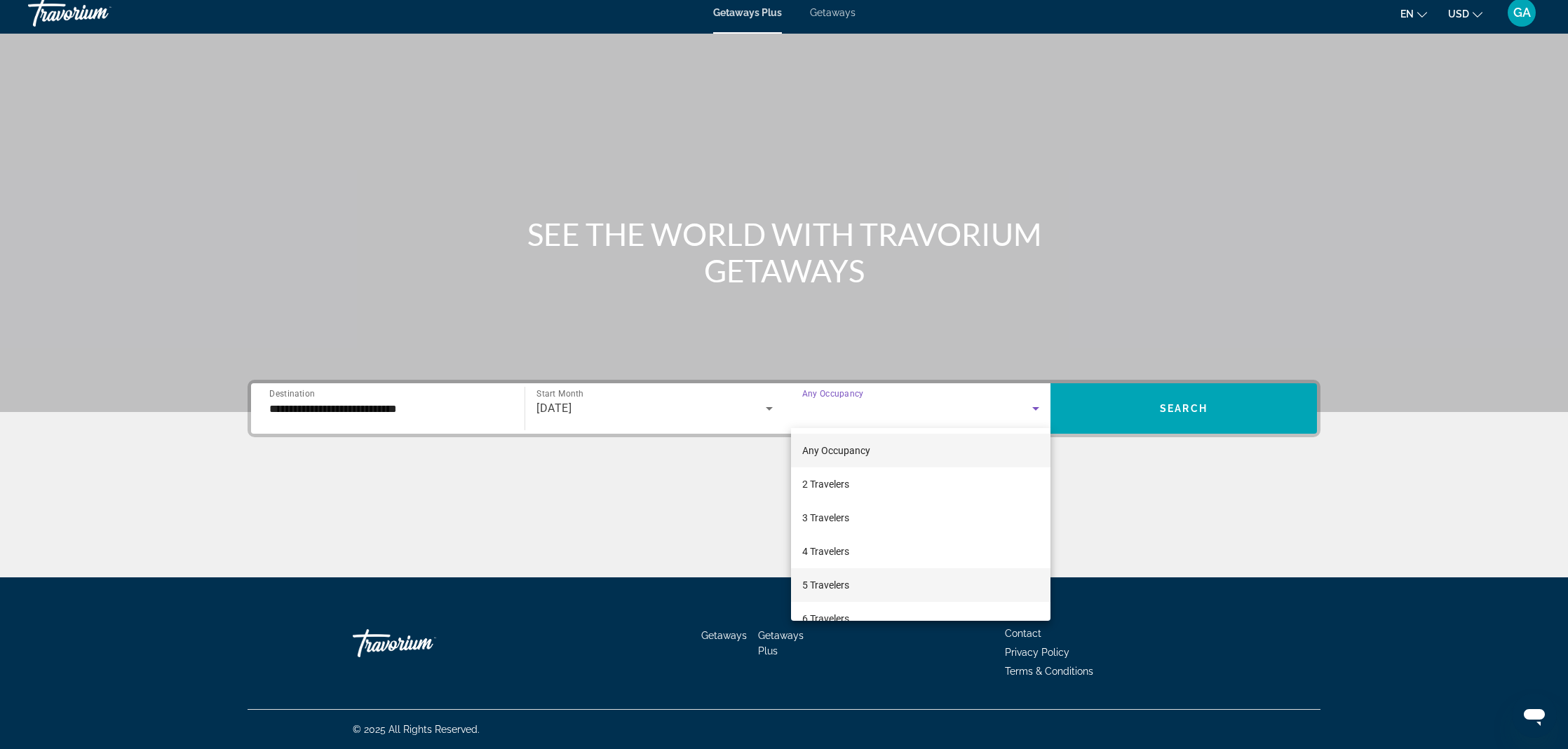
drag, startPoint x: 827, startPoint y: 588, endPoint x: 823, endPoint y: 579, distance: 9.8
click at [827, 588] on span "5 Travelers" at bounding box center [826, 585] width 47 height 17
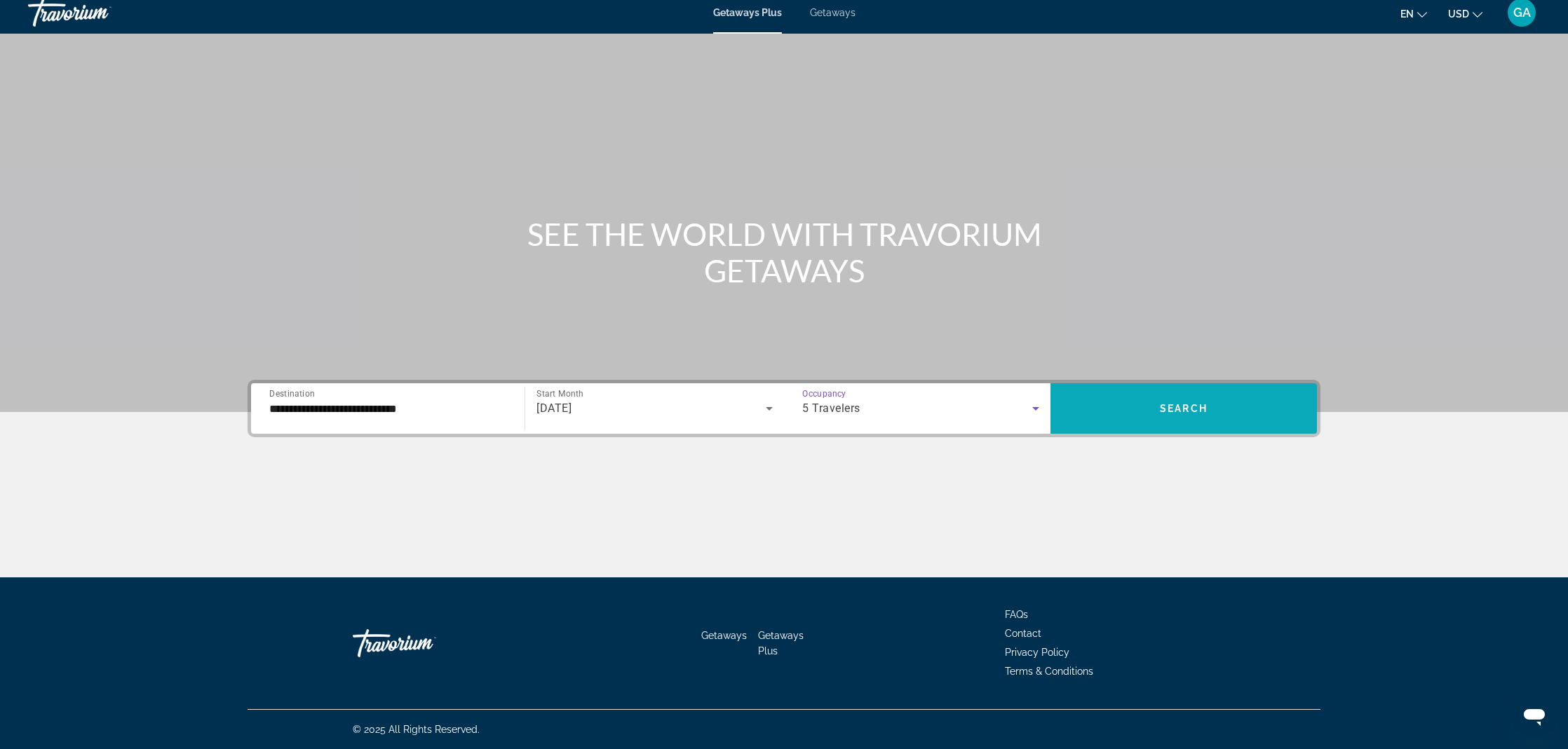
click at [1154, 419] on span "Search widget" at bounding box center [1184, 409] width 267 height 34
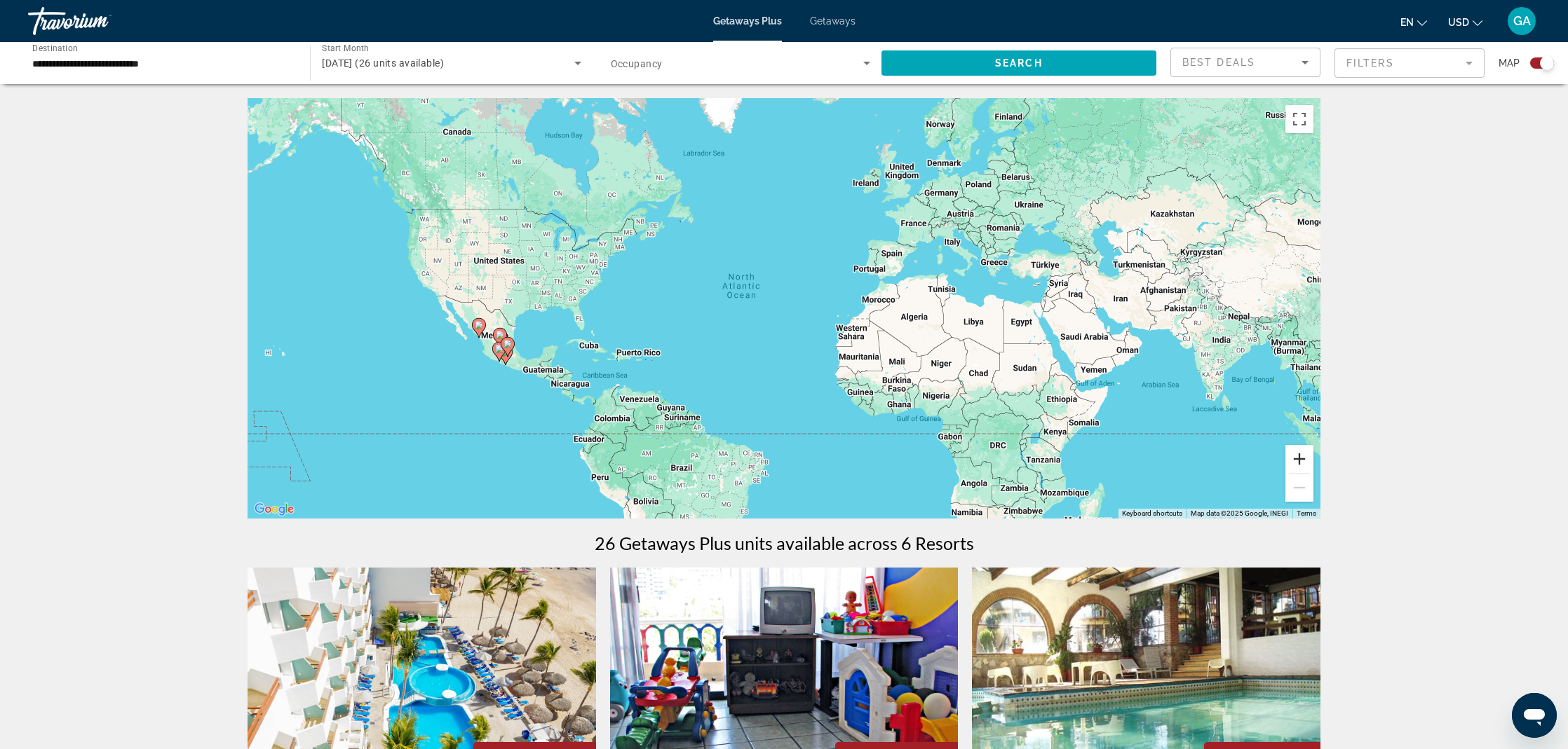
click at [1307, 467] on button "Zoom in" at bounding box center [1300, 459] width 28 height 28
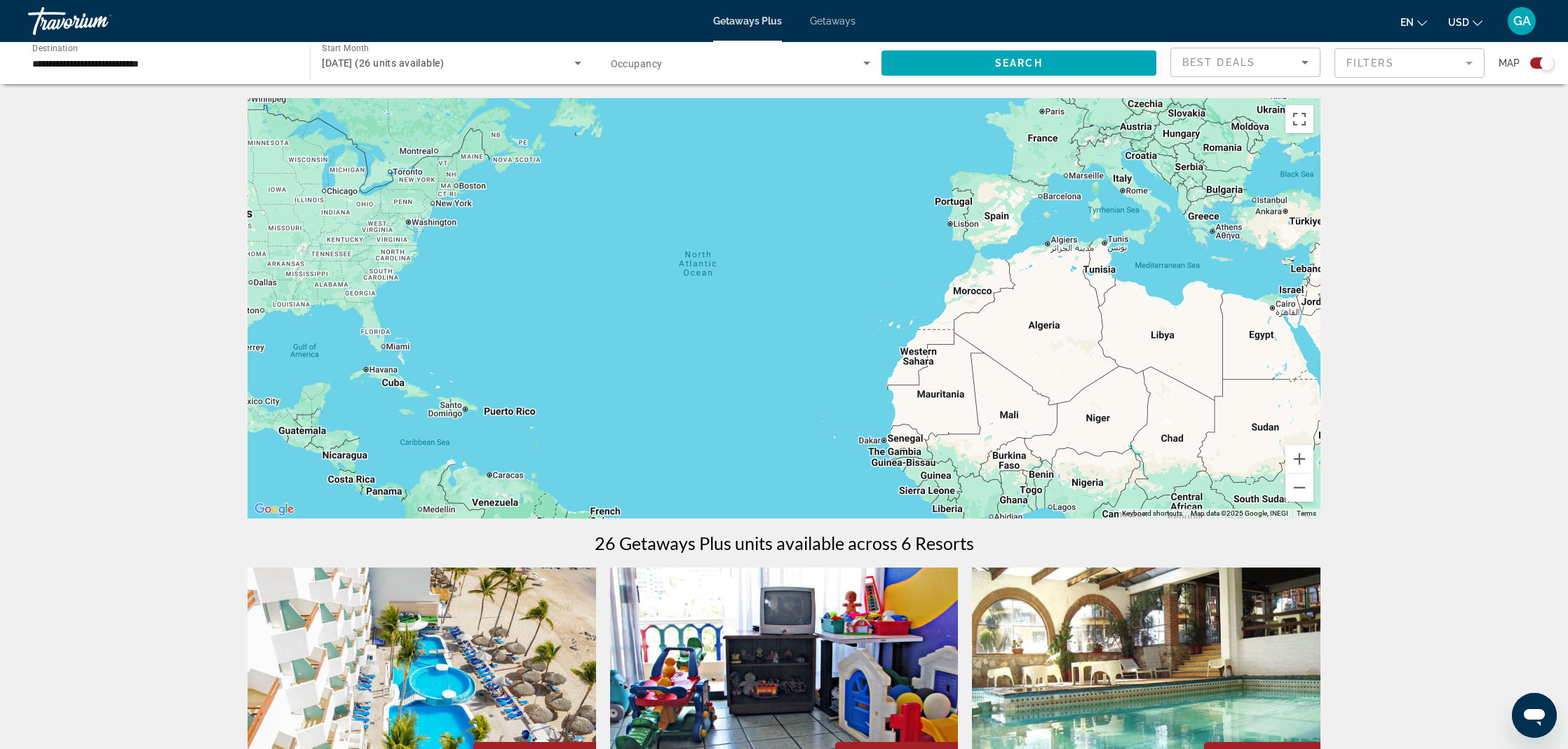
drag, startPoint x: 847, startPoint y: 275, endPoint x: 885, endPoint y: 270, distance: 38.3
click at [880, 270] on div "Main content" at bounding box center [784, 308] width 1073 height 421
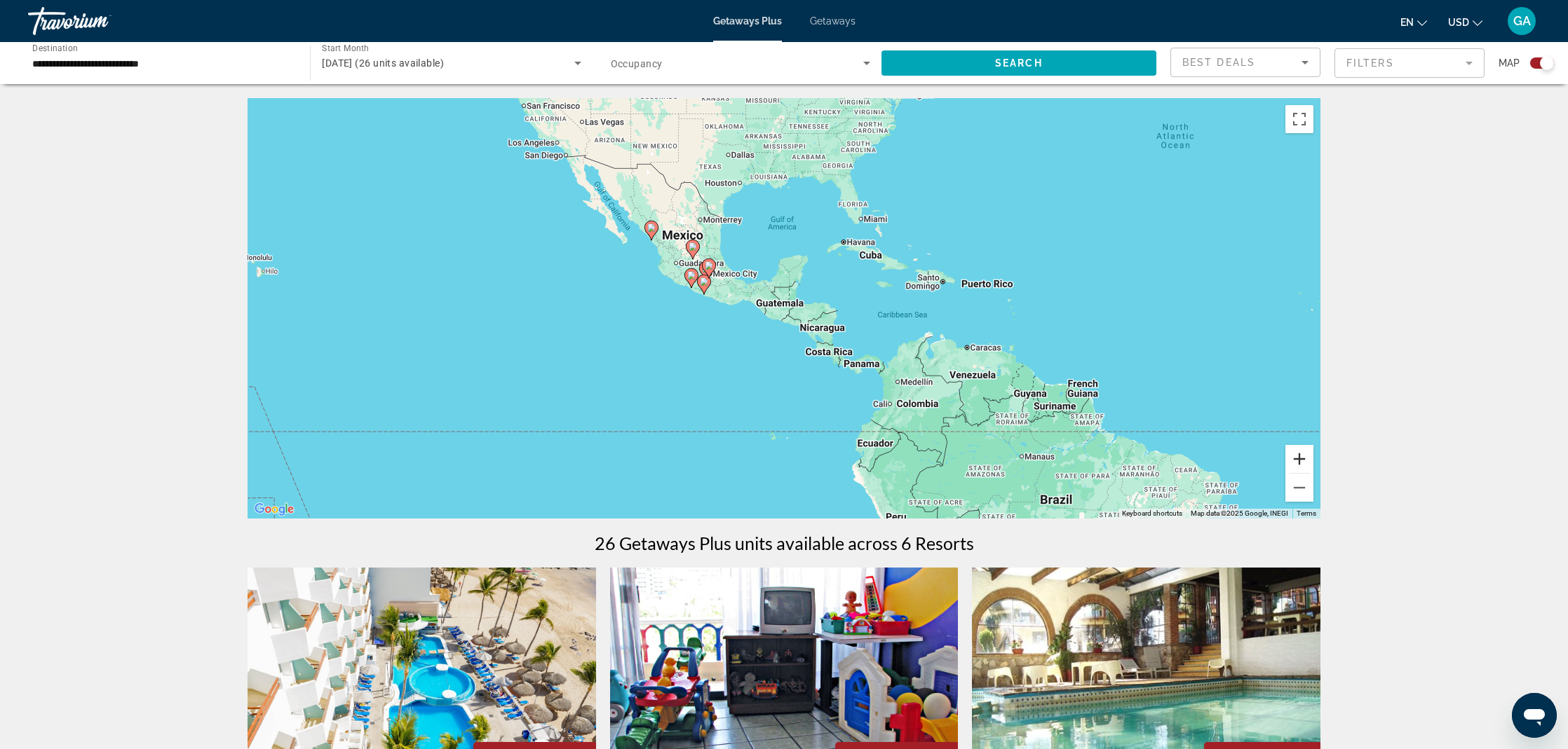
click at [1302, 457] on button "Zoom in" at bounding box center [1300, 459] width 28 height 28
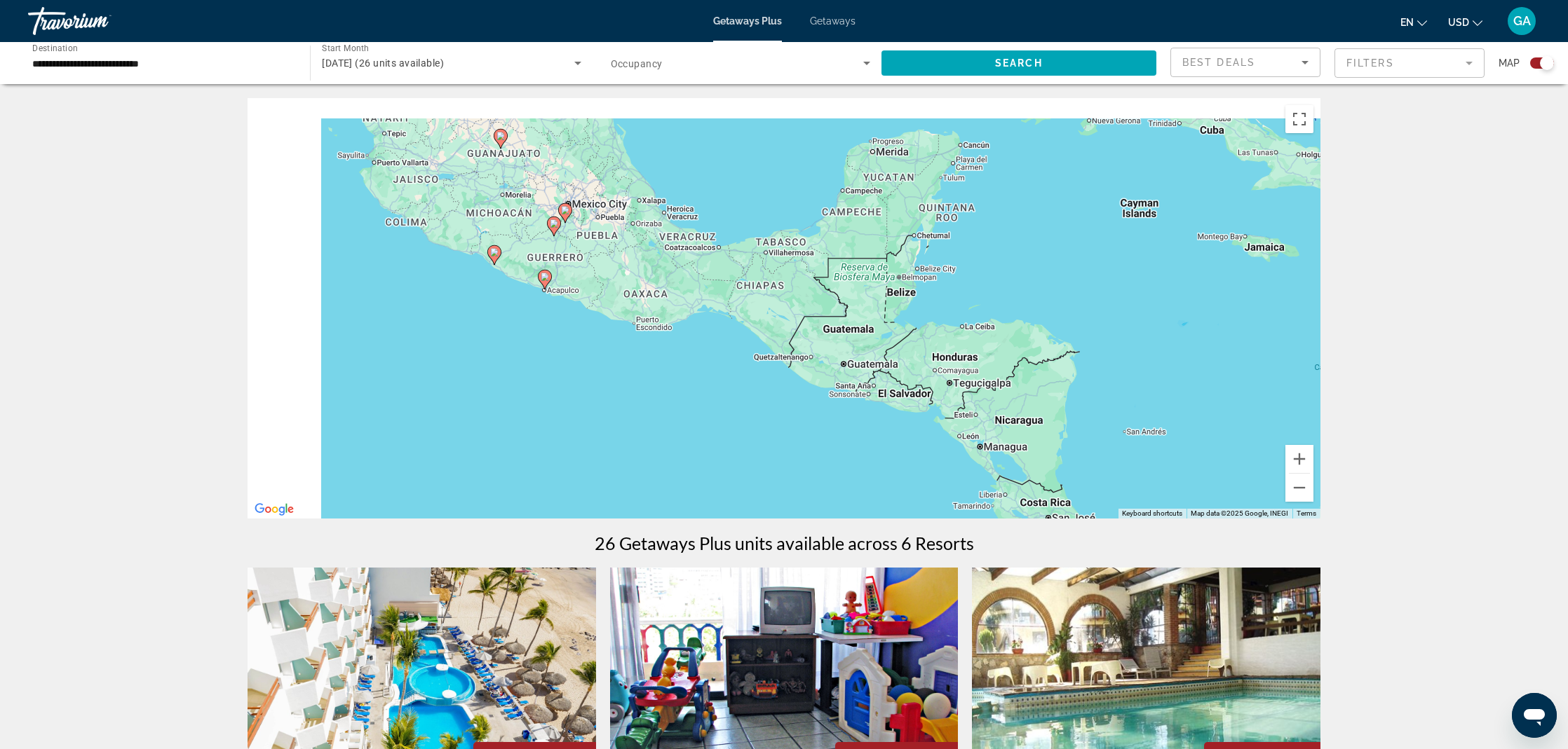
drag, startPoint x: 490, startPoint y: 367, endPoint x: 605, endPoint y: 424, distance: 128.4
click at [603, 420] on div "To activate drag with keyboard, press Alt + Enter. Once in keyboard drag state,…" at bounding box center [784, 308] width 1073 height 421
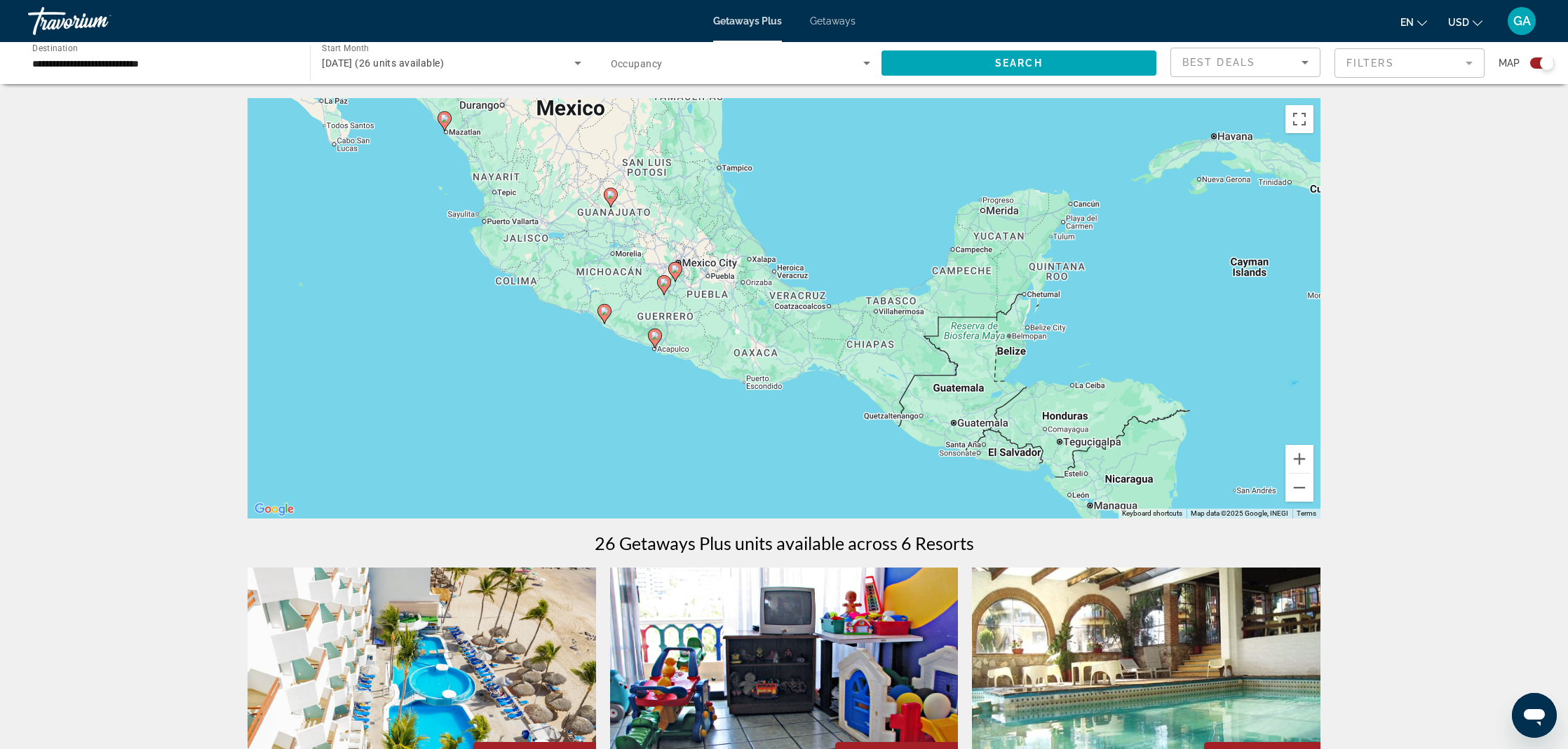
click at [601, 314] on image "Main content" at bounding box center [604, 311] width 8 height 8
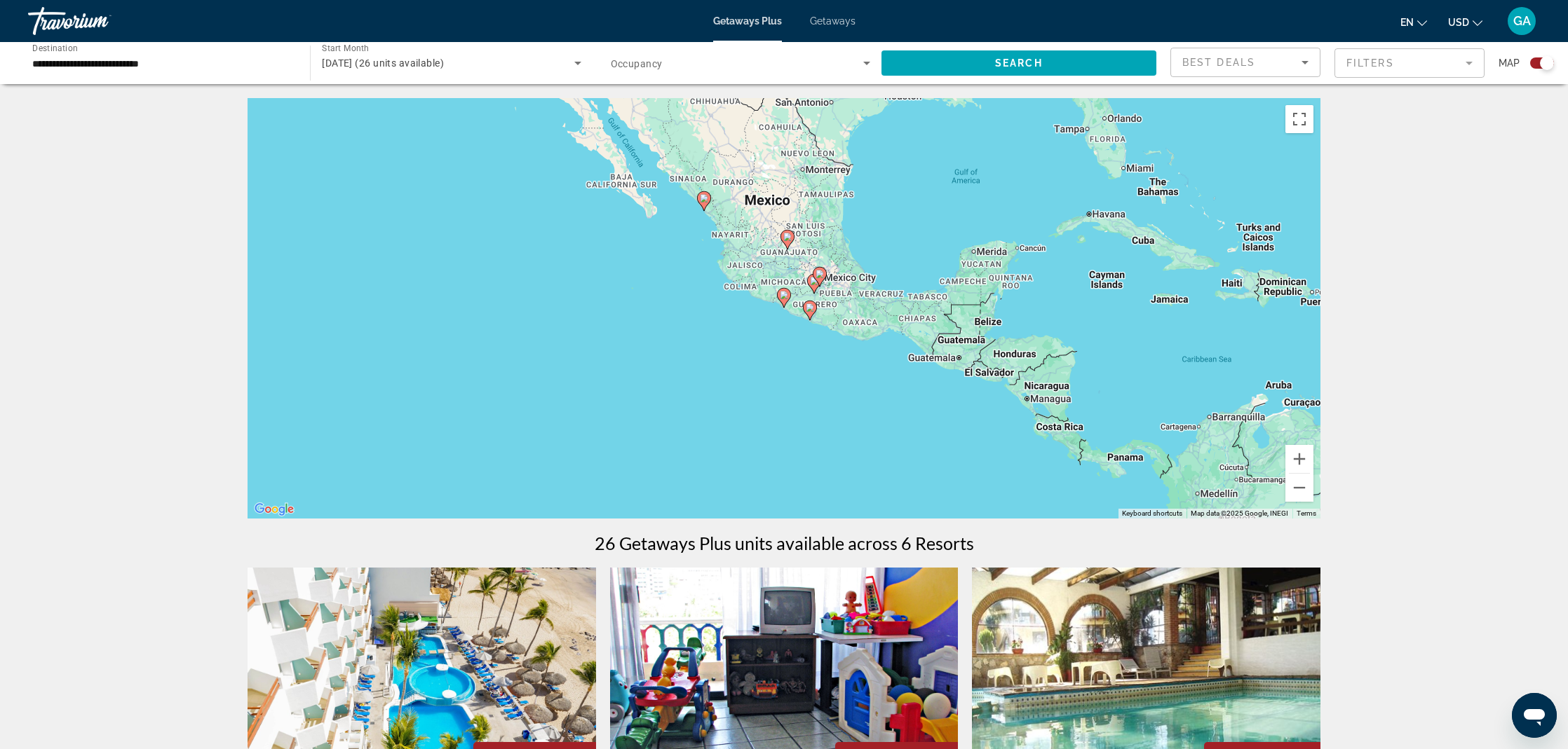
click at [783, 298] on image "Main content" at bounding box center [783, 294] width 8 height 8
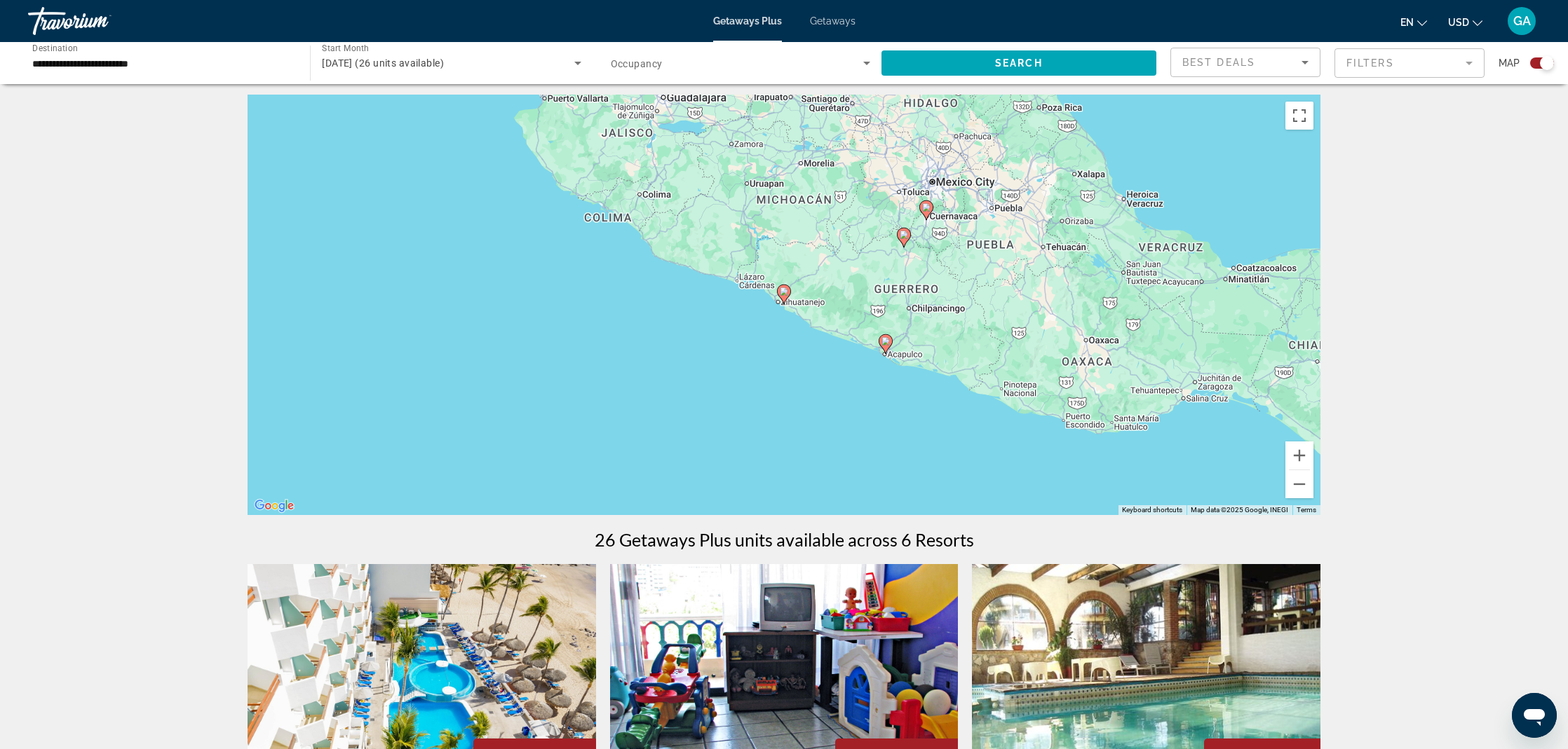
click at [887, 344] on image "Main content" at bounding box center [885, 341] width 8 height 8
type input "**********"
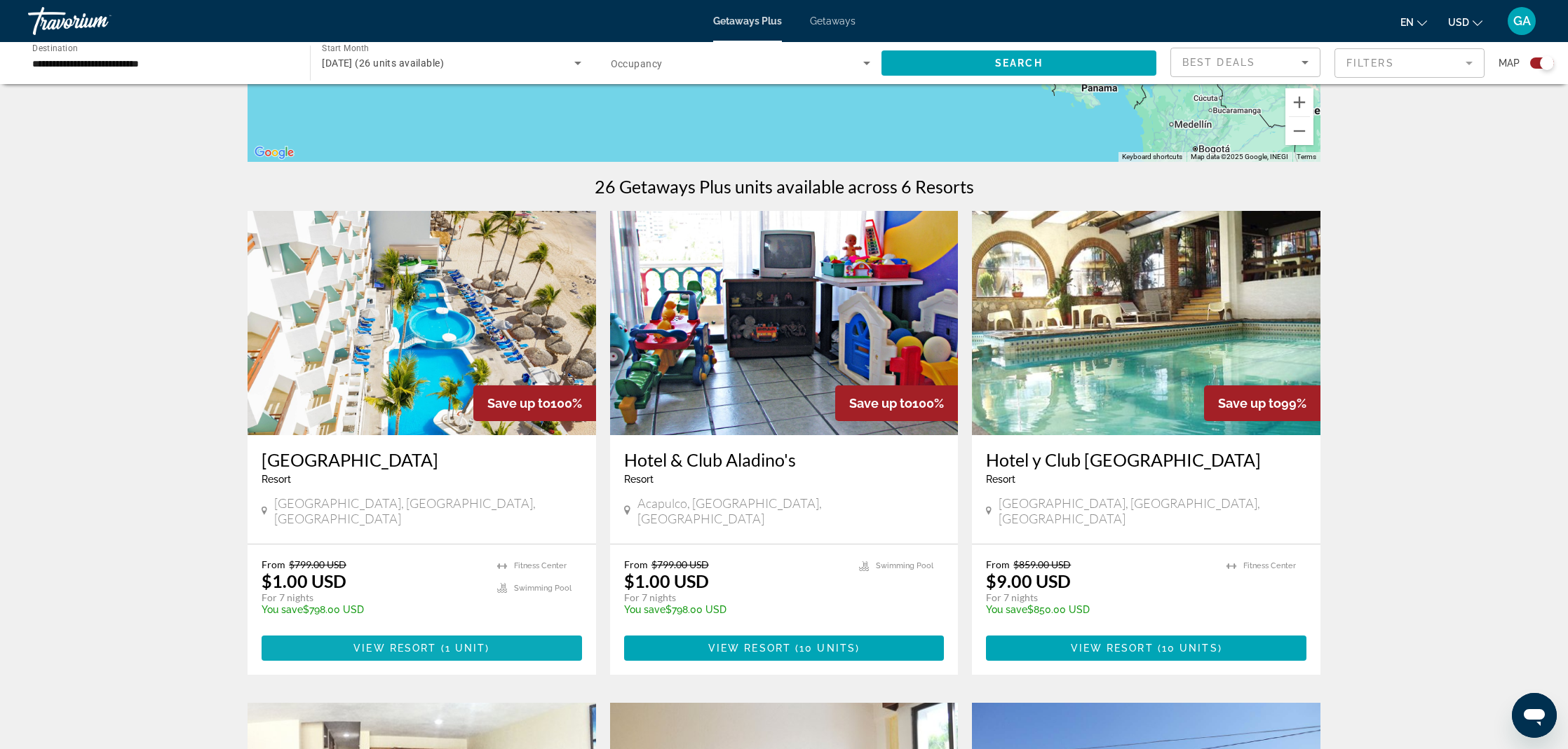
scroll to position [360, 0]
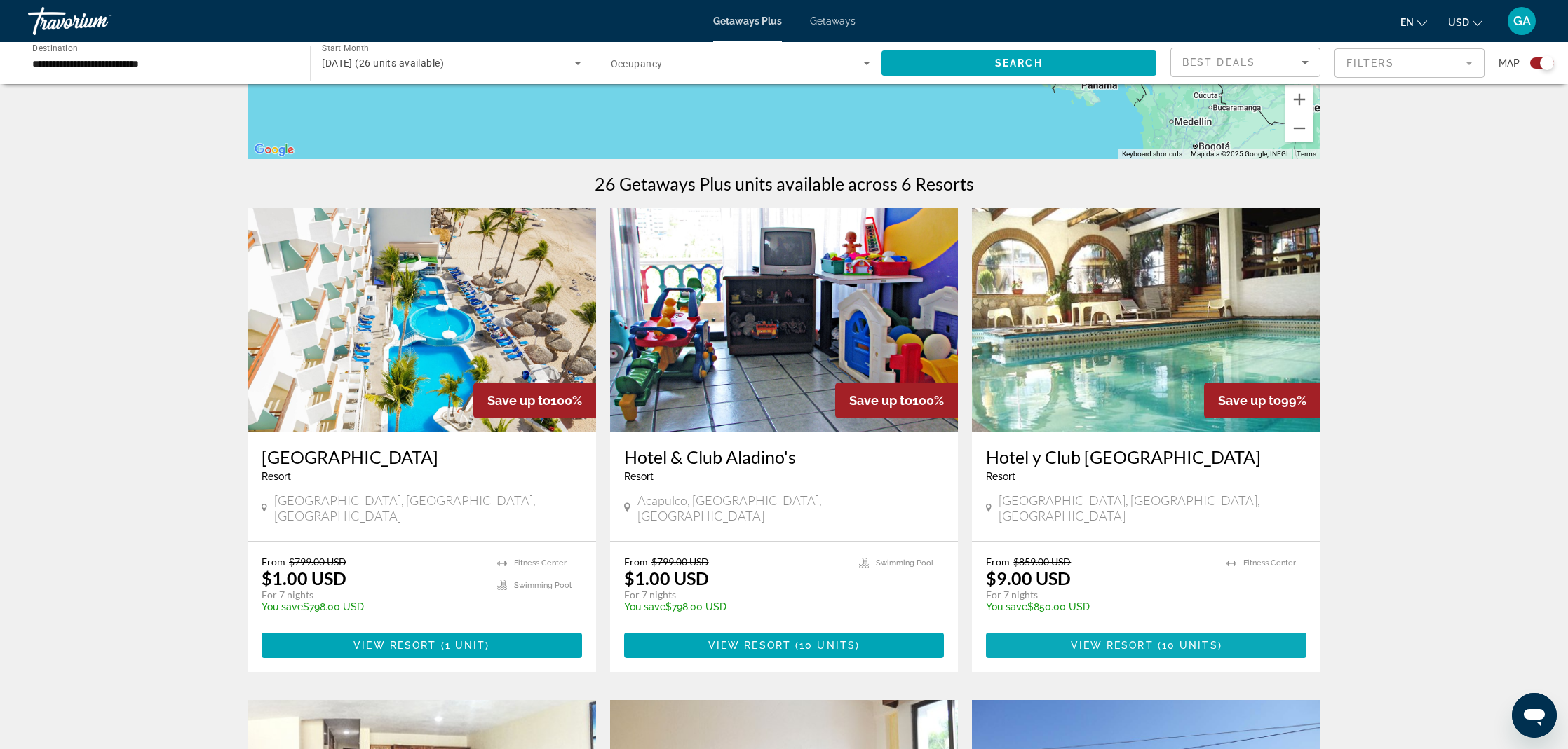
click at [1144, 640] on span "View Resort" at bounding box center [1112, 645] width 83 height 11
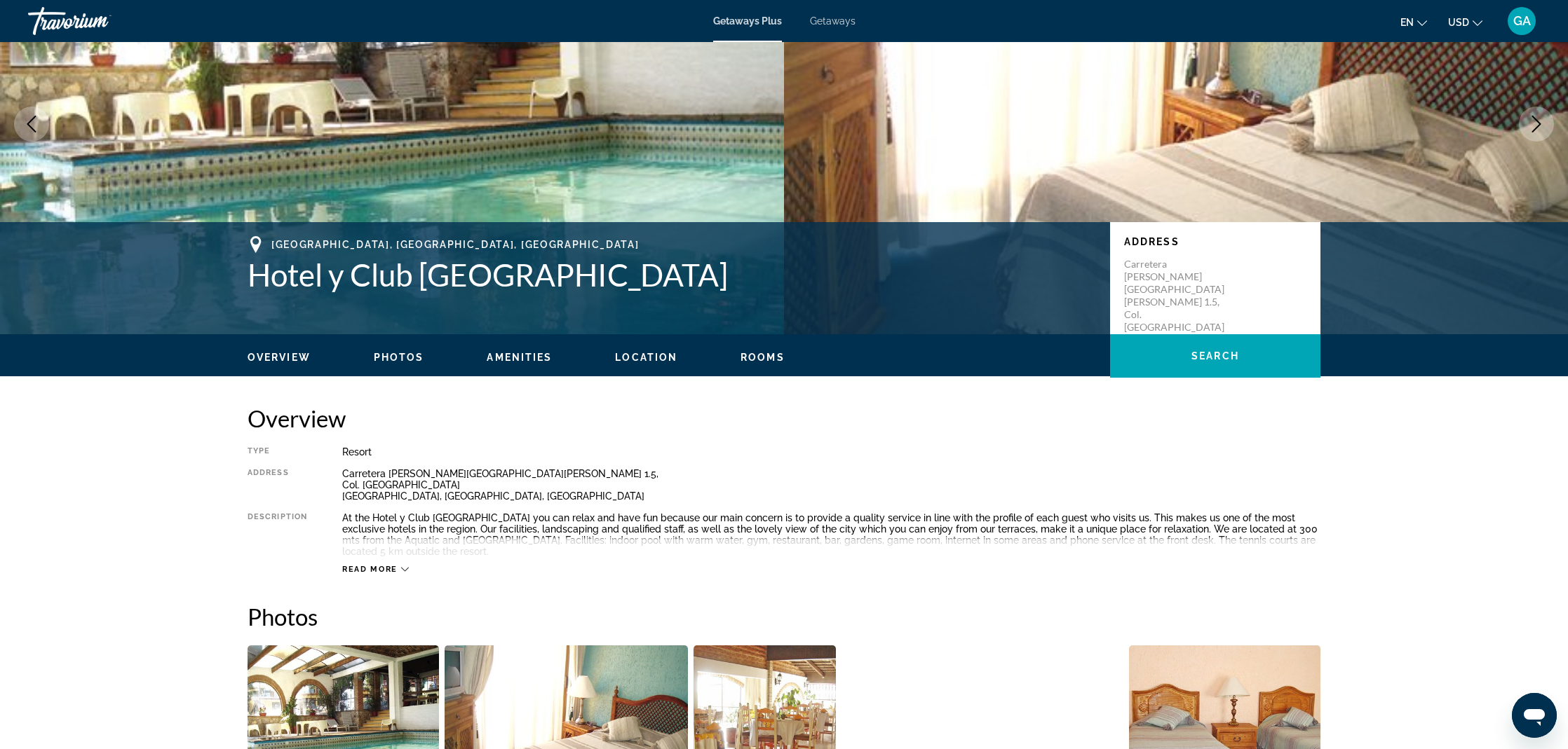
scroll to position [134, 0]
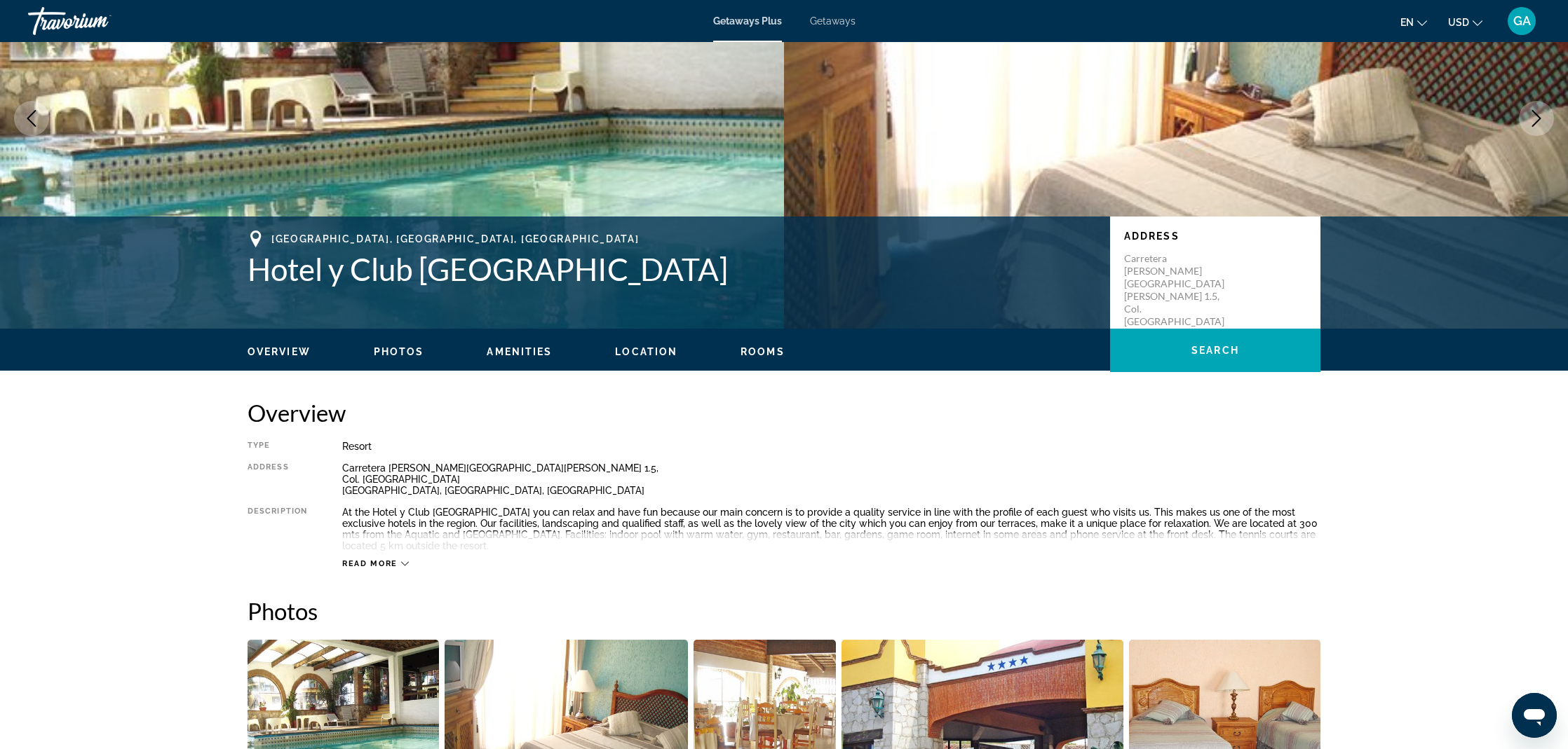
click at [369, 561] on span "Read more" at bounding box center [370, 564] width 55 height 9
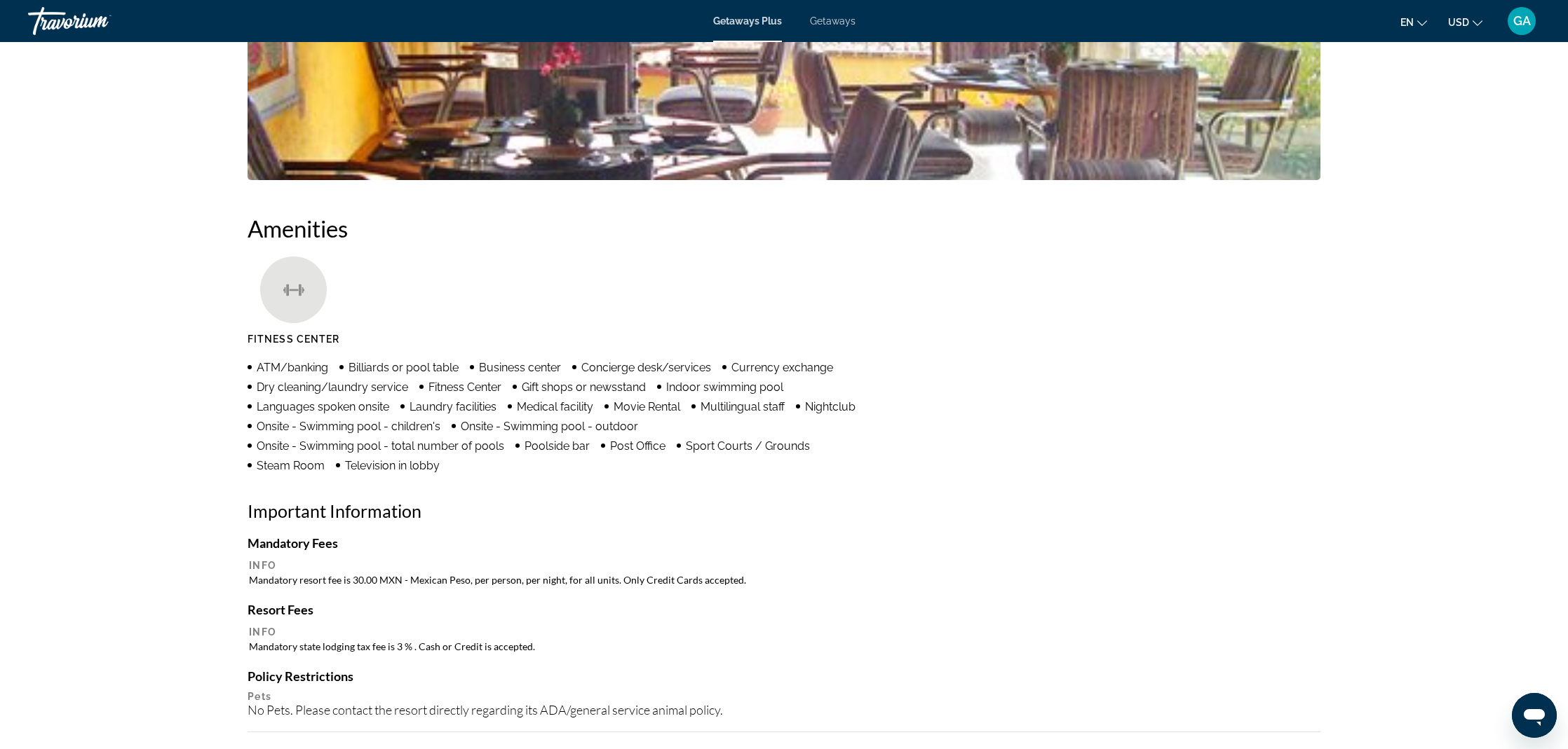
scroll to position [951, 0]
